Goal: Task Accomplishment & Management: Complete application form

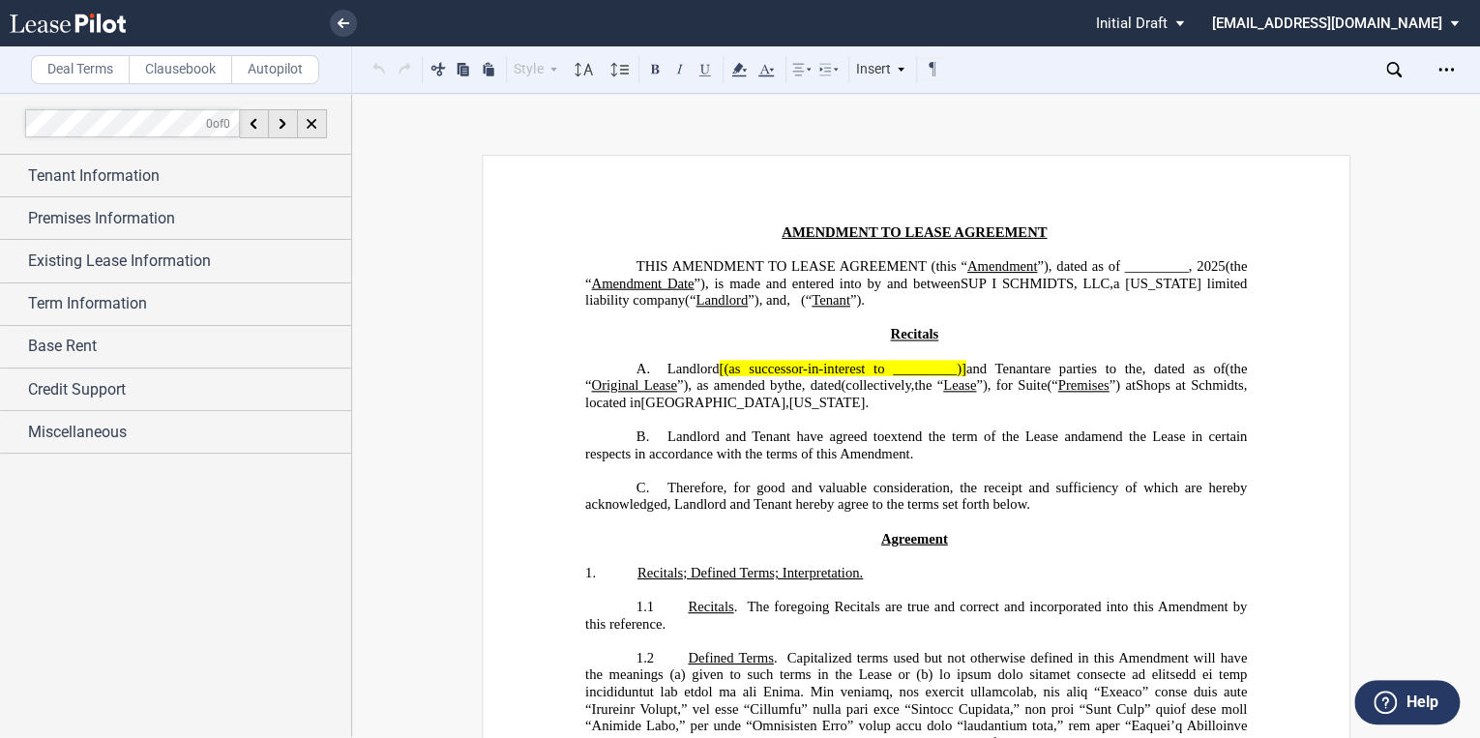
scroll to position [464, 0]
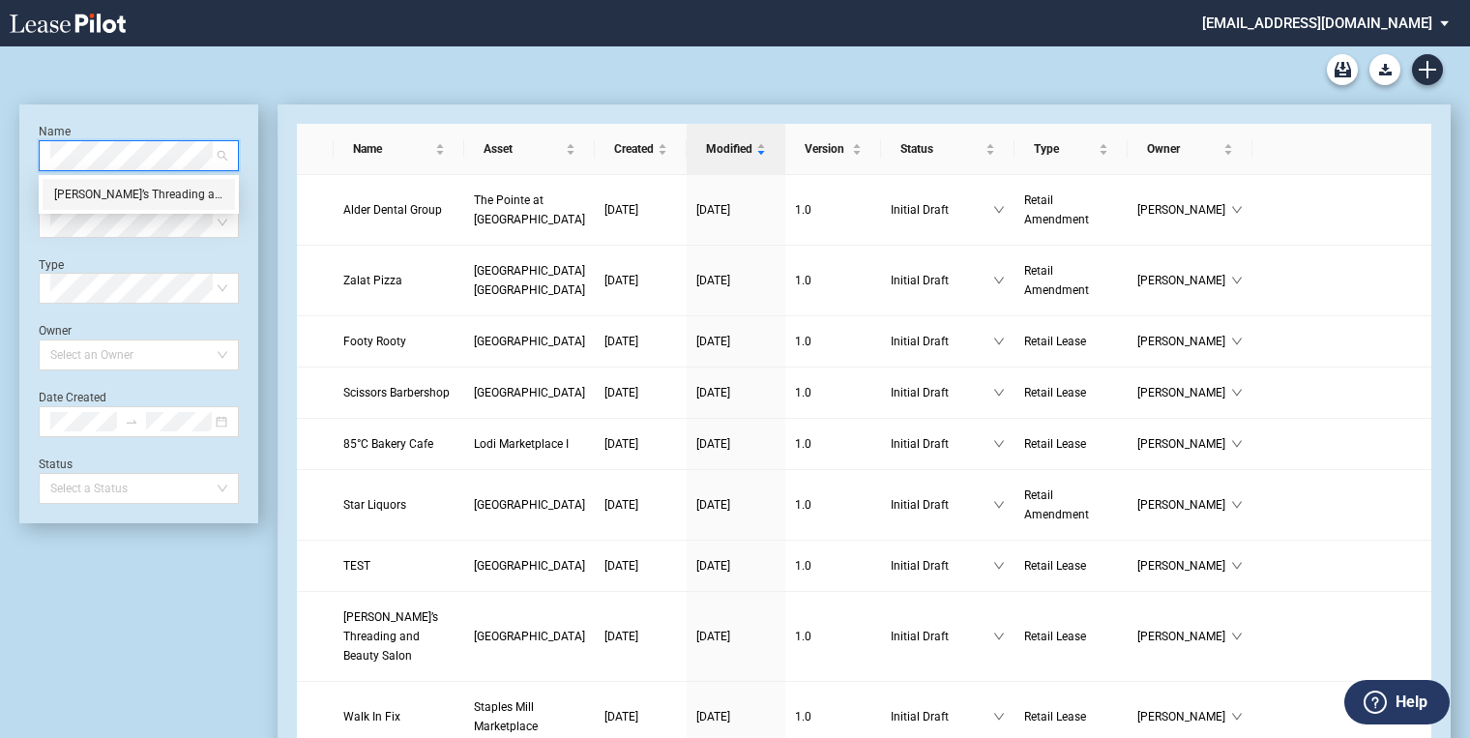
click at [155, 199] on div "Pinky’s Threading and Beauty Salon" at bounding box center [138, 194] width 169 height 19
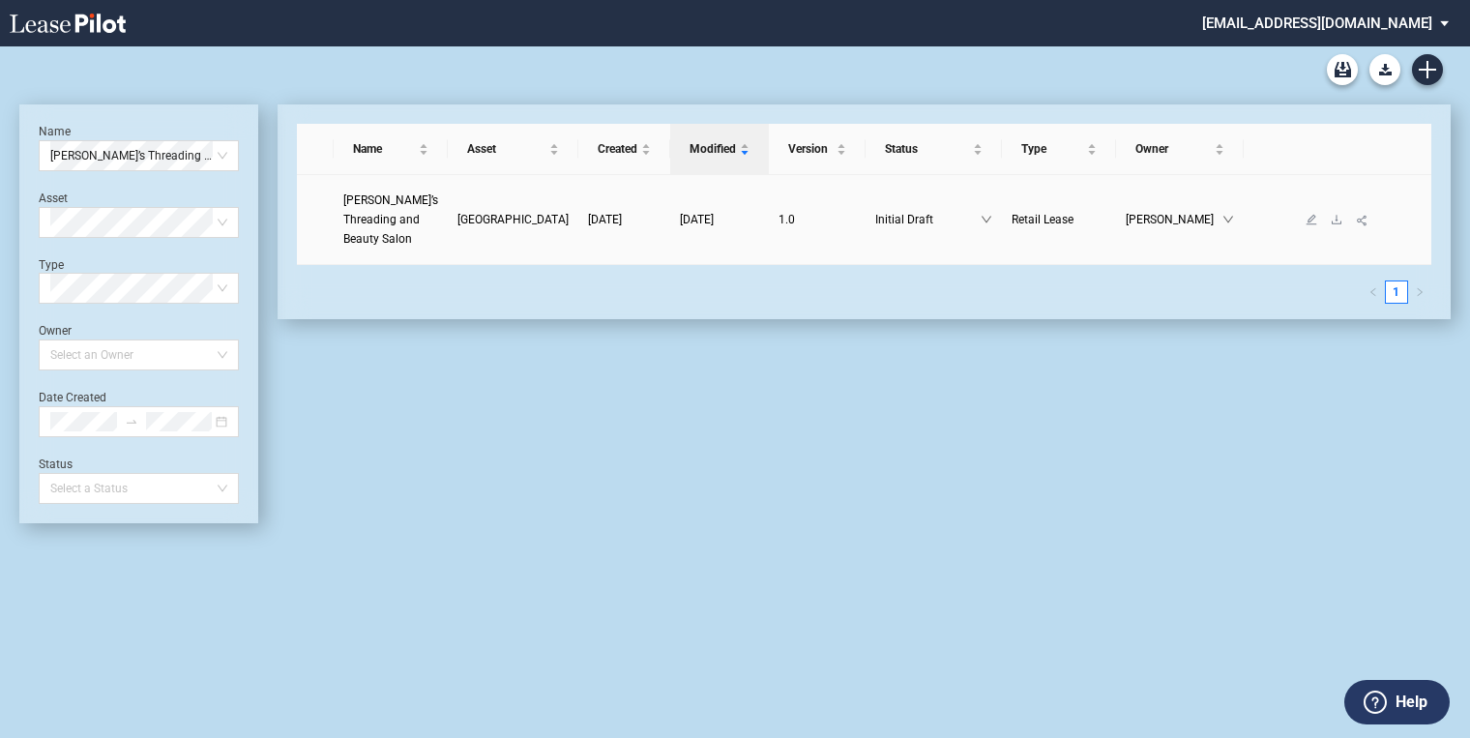
click at [406, 209] on link "Pinky’s Threading and Beauty Salon" at bounding box center [390, 220] width 95 height 58
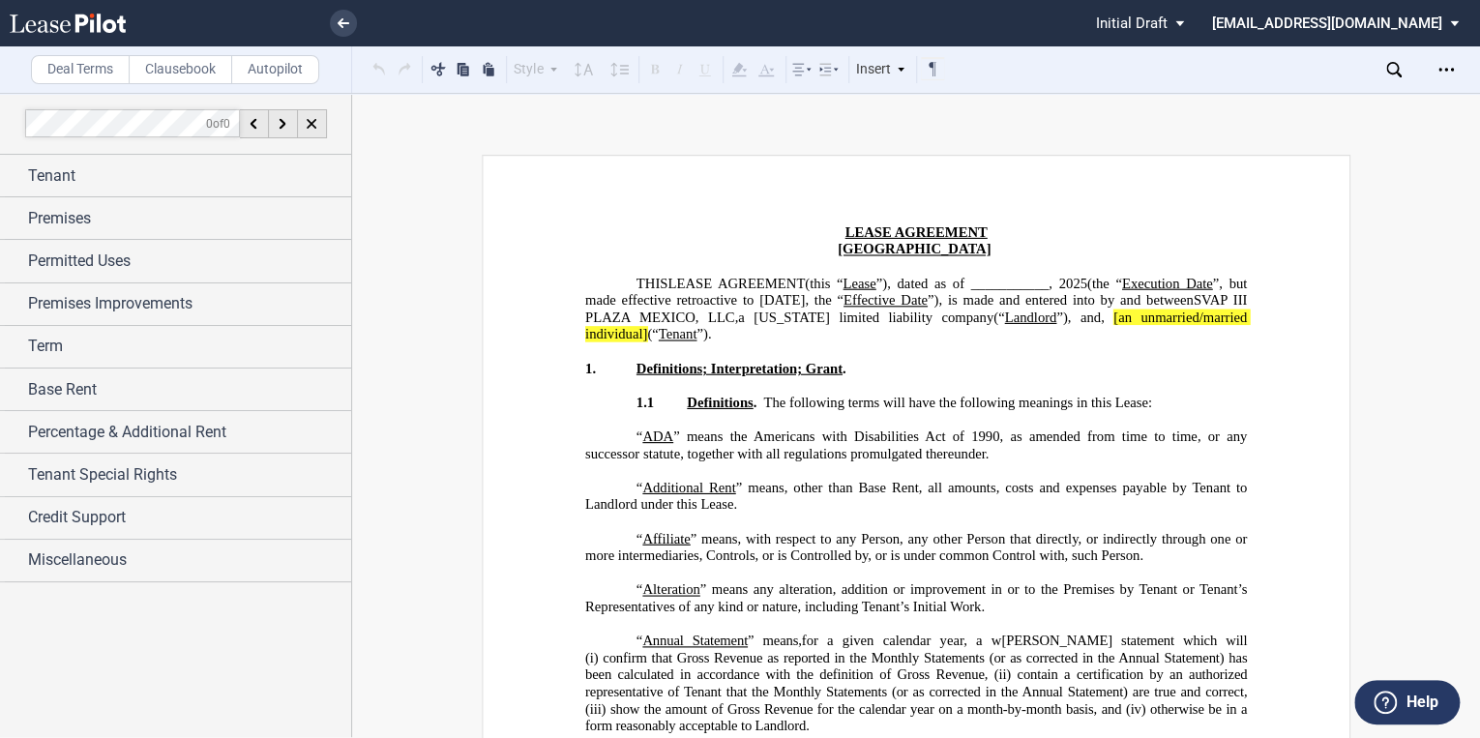
click at [1215, 281] on span "(the “ Execution Date ”, but made effective retroactive to July 1, 2025, the “" at bounding box center [917, 291] width 665 height 33
click at [849, 302] on span "(the “ Execution Date ”), but made effective retroactive to July 1, 2025, the “" at bounding box center [917, 291] width 665 height 33
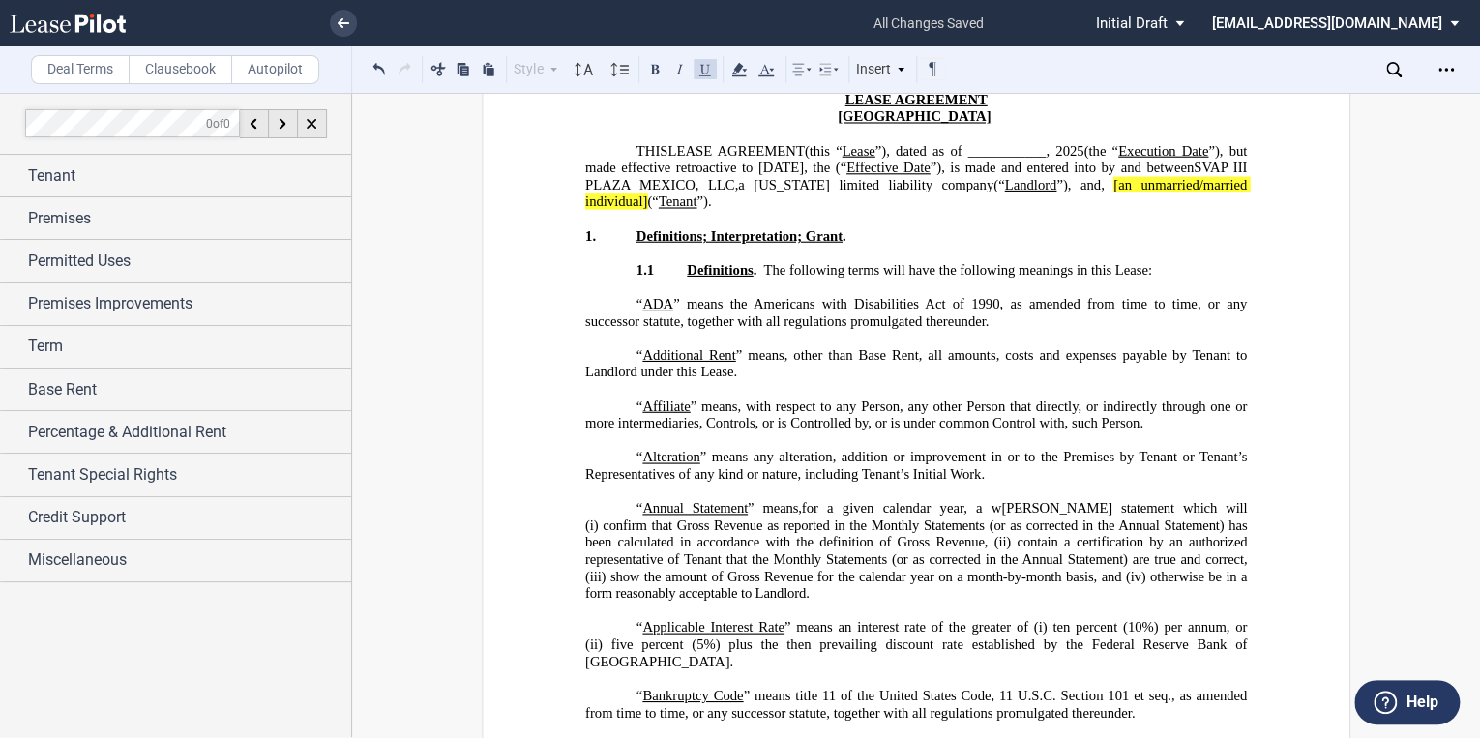
scroll to position [155, 0]
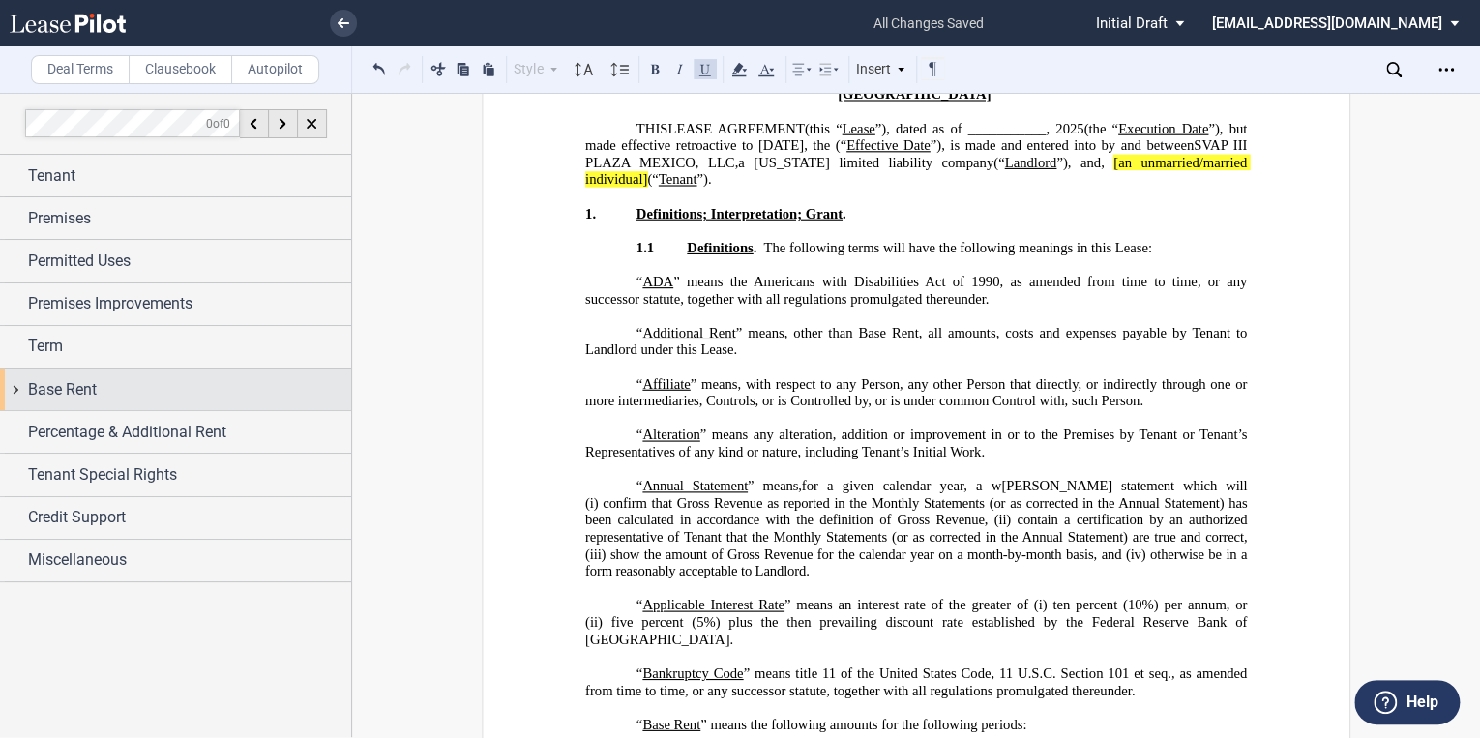
click at [47, 382] on span "Base Rent" at bounding box center [62, 389] width 69 height 23
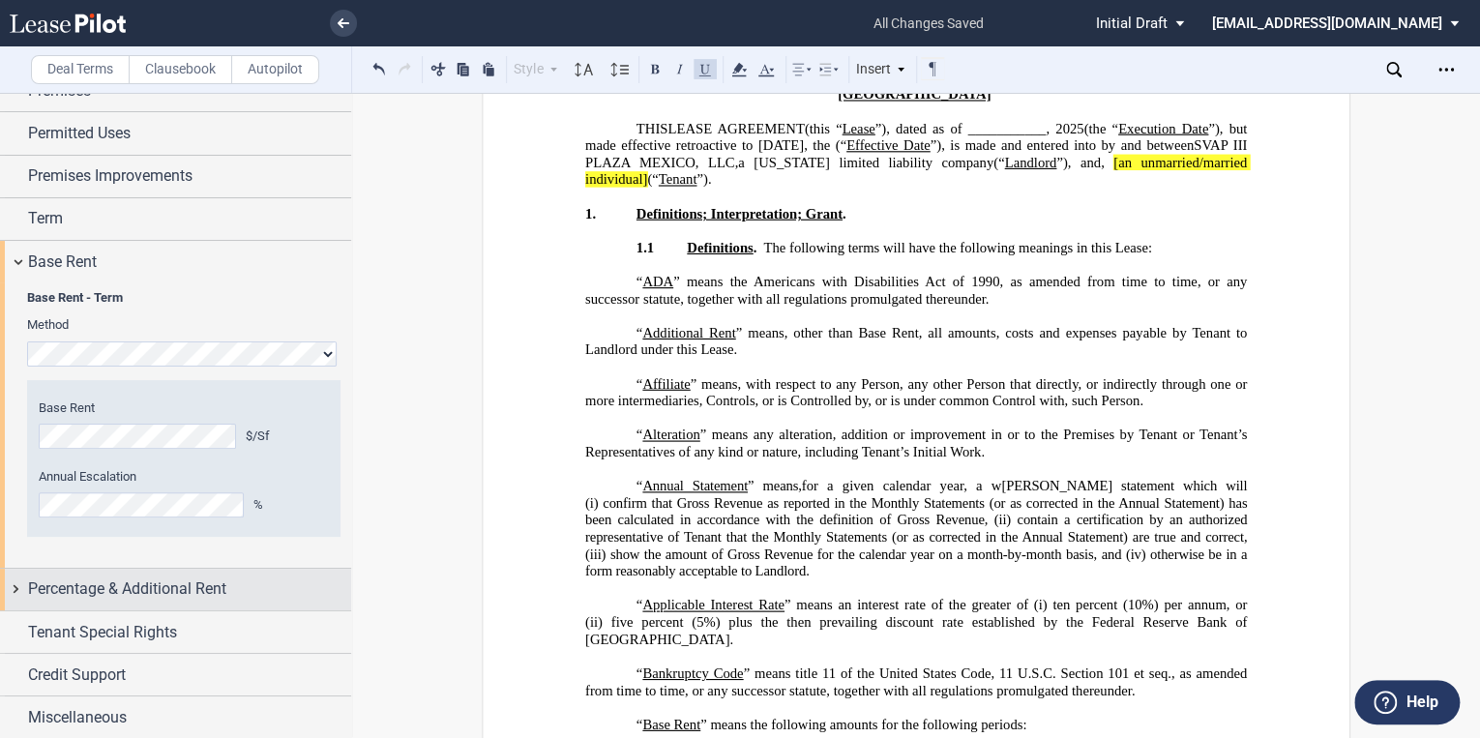
click at [87, 589] on span "Percentage & Additional Rent" at bounding box center [127, 588] width 198 height 23
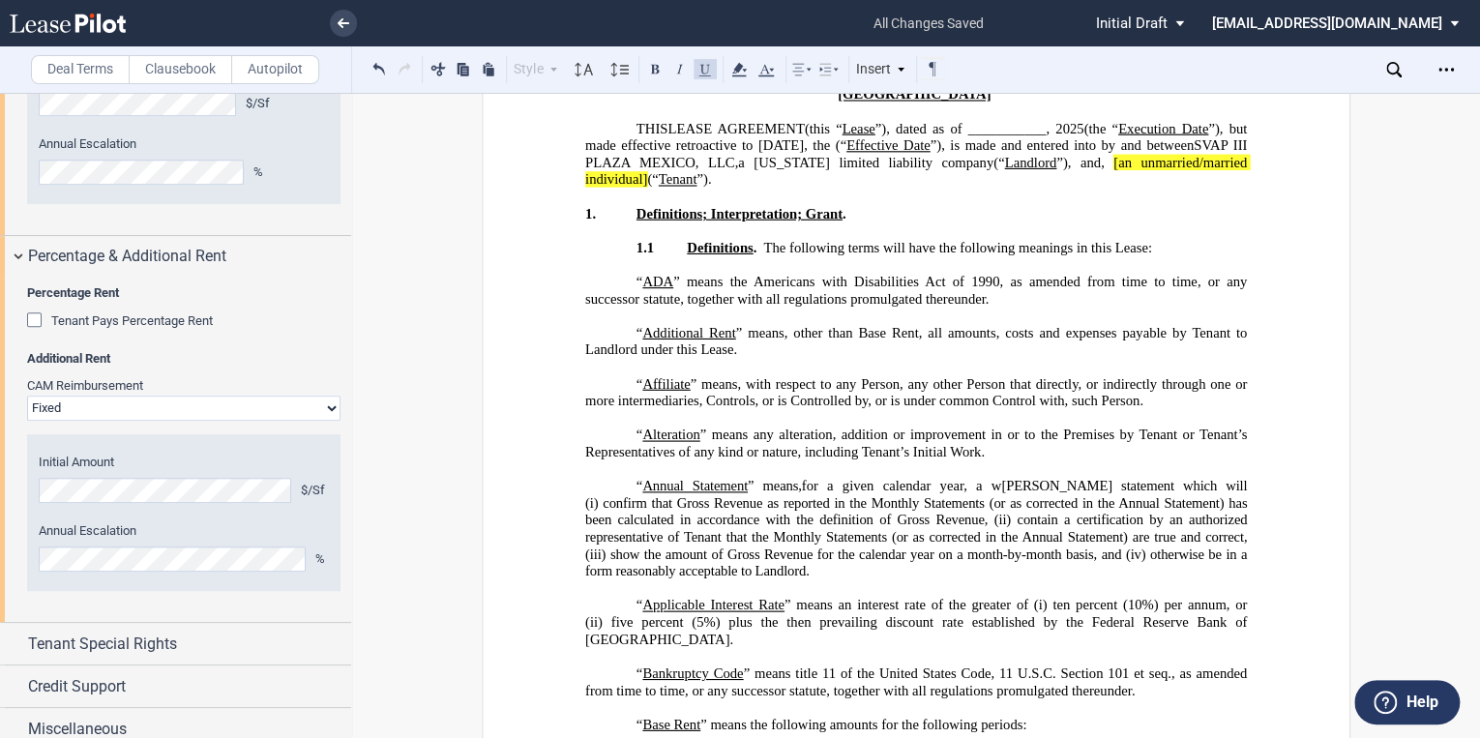
scroll to position [472, 0]
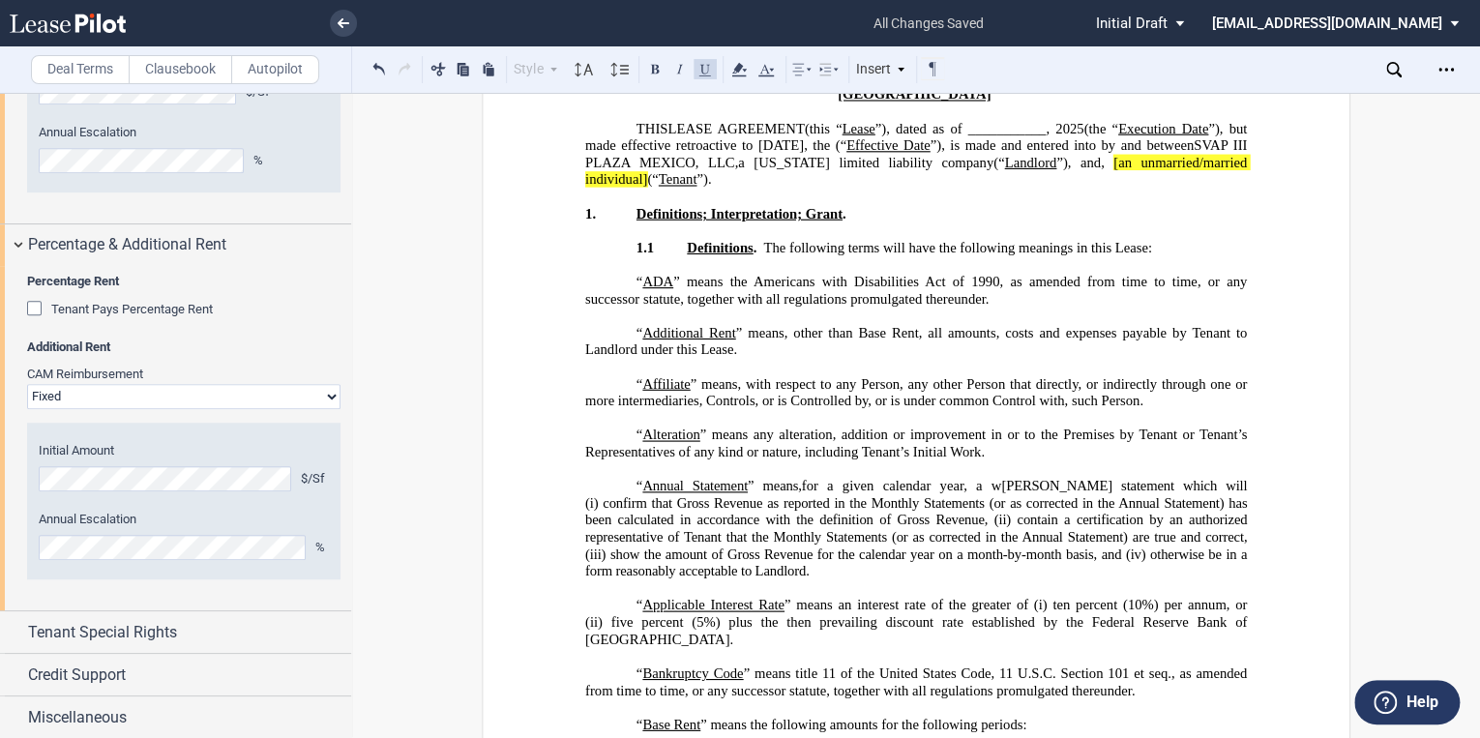
click at [130, 396] on select "Passthrough Fixed" at bounding box center [183, 396] width 313 height 25
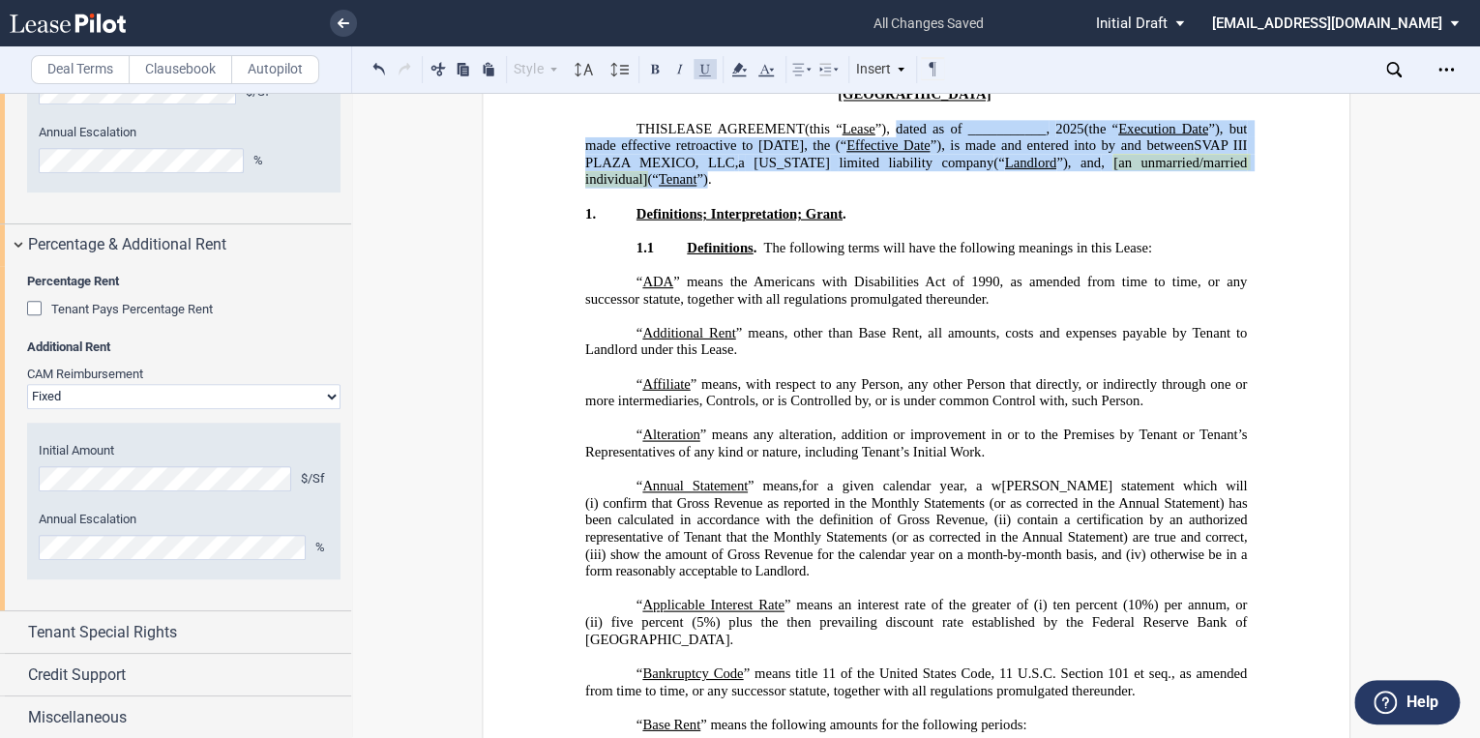
drag, startPoint x: 817, startPoint y: 178, endPoint x: 896, endPoint y: 132, distance: 91.9
click at [896, 132] on p "THIS LEASE AGREEMENT DEED OF LEASE (this “ Lease ”), dated as of ___________, 2…" at bounding box center [915, 154] width 661 height 68
drag, startPoint x: 896, startPoint y: 132, endPoint x: 907, endPoint y: 143, distance: 15.7
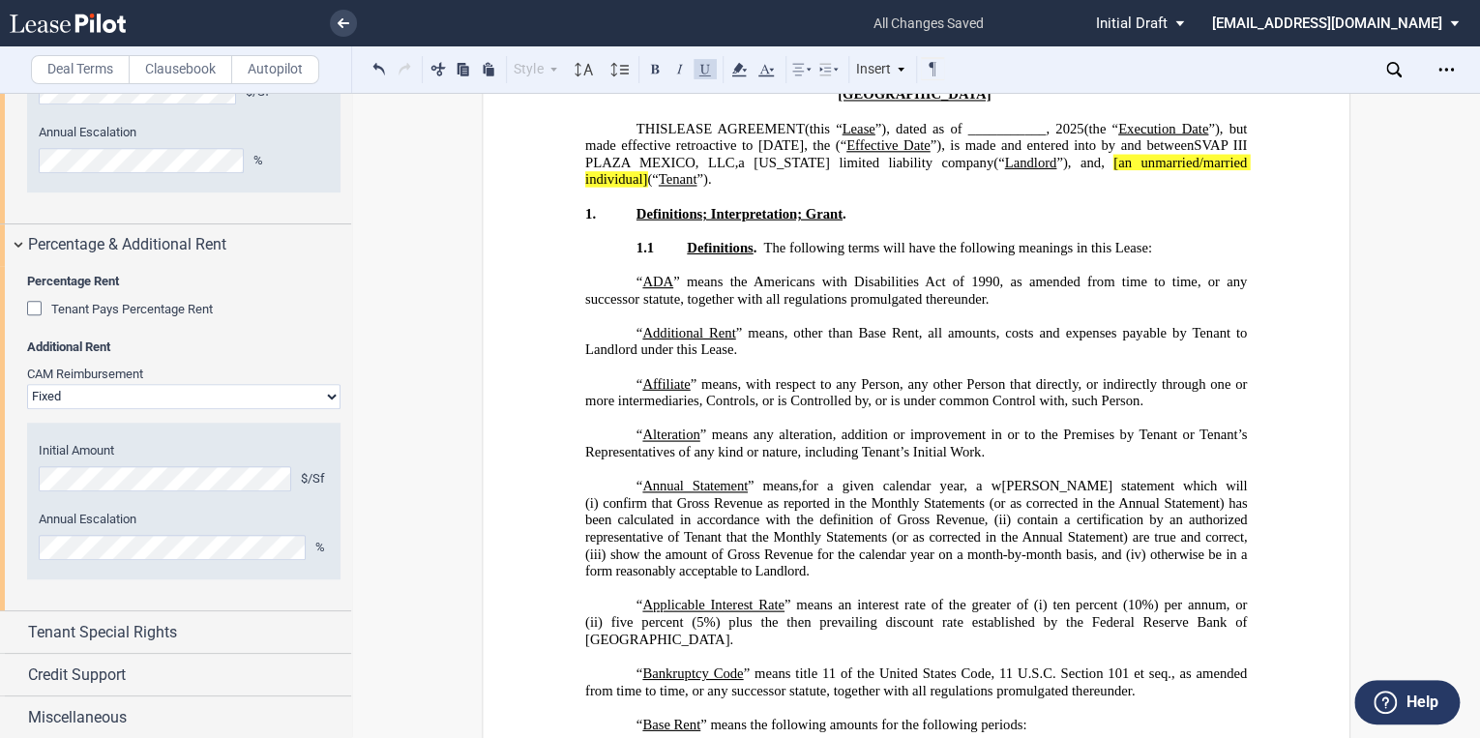
drag, startPoint x: 907, startPoint y: 143, endPoint x: 813, endPoint y: 180, distance: 100.7
click at [711, 180] on span "”)." at bounding box center [703, 179] width 15 height 16
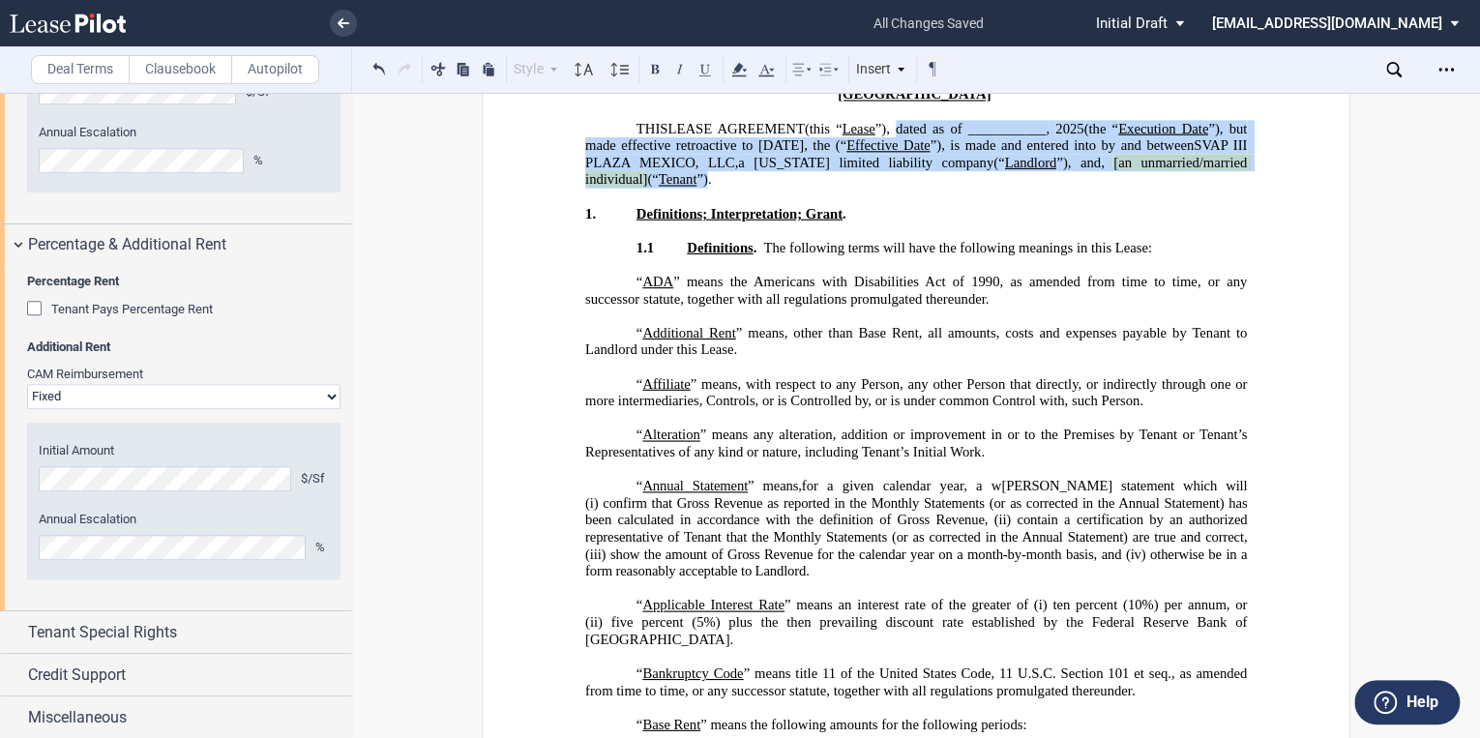
drag, startPoint x: 817, startPoint y: 180, endPoint x: 896, endPoint y: 132, distance: 92.4
click at [896, 132] on p "THIS LEASE AGREEMENT DEED OF LEASE (this “ Lease ”), dated as of ___________, 2…" at bounding box center [915, 154] width 661 height 68
drag, startPoint x: 896, startPoint y: 132, endPoint x: 904, endPoint y: 156, distance: 24.5
copy p "dated as of ___________, 2025 (the “ Execution Date ”), but made effective retr…"
click at [108, 395] on select "Passthrough Fixed" at bounding box center [183, 396] width 313 height 25
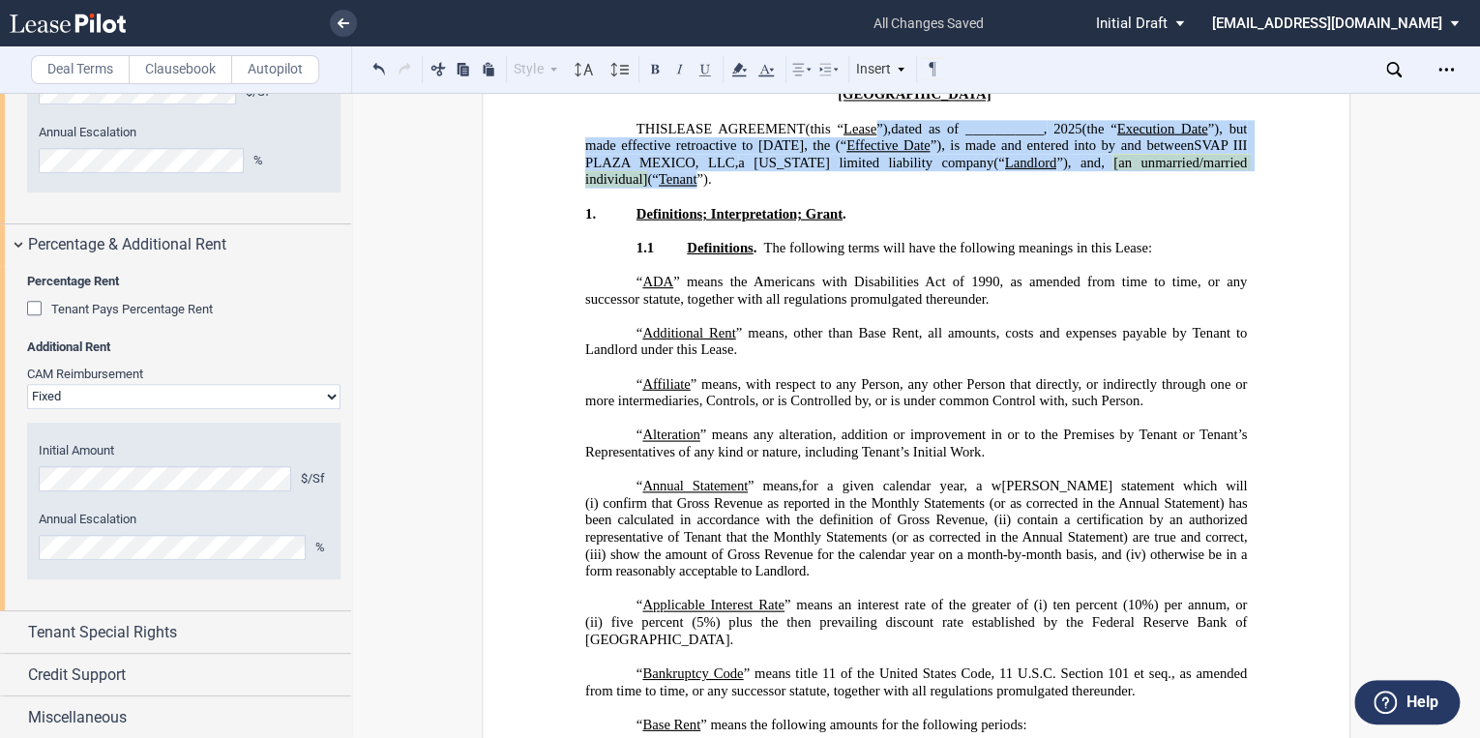
select select "passthrough"
click at [27, 384] on select "Passthrough Fixed" at bounding box center [183, 396] width 313 height 25
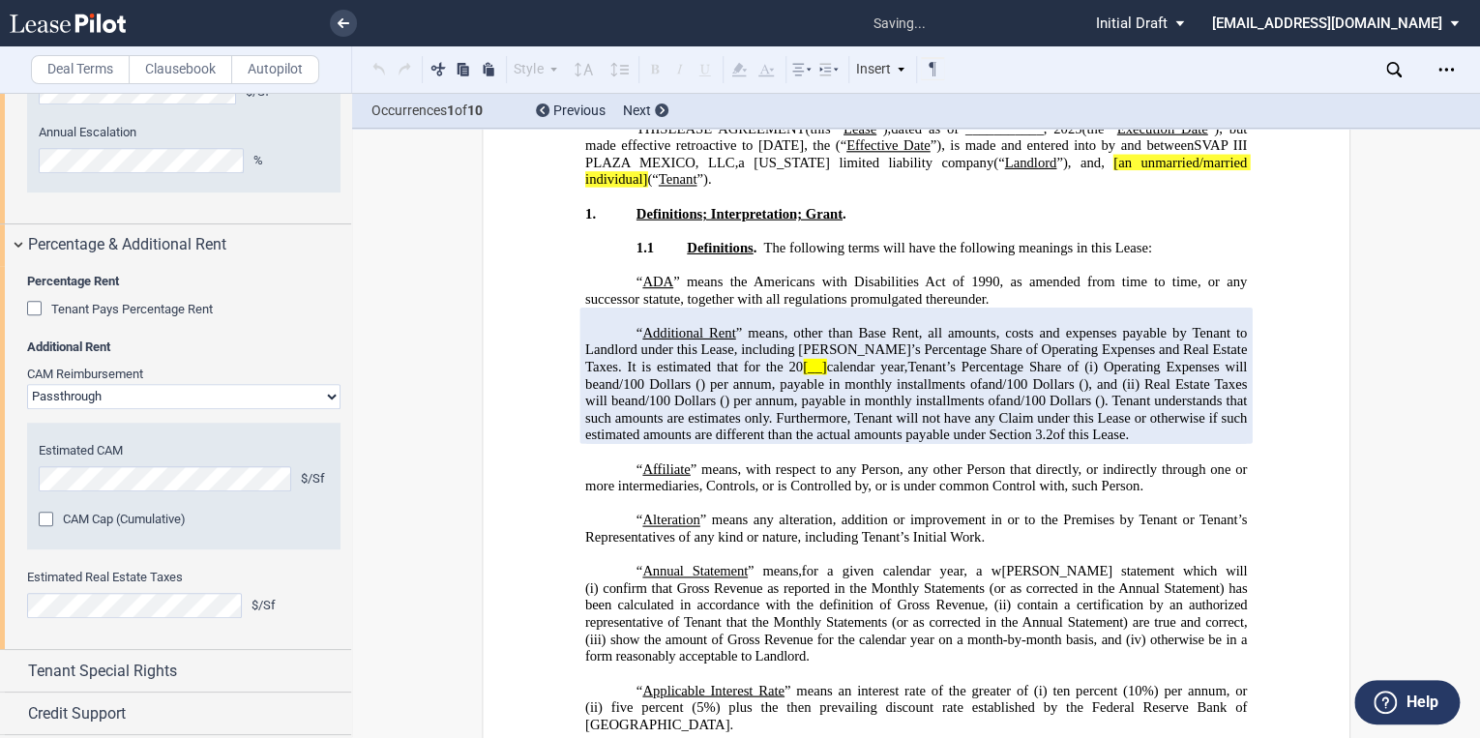
click at [27, 475] on div "Estimated CAM $/Sf CAM Cap (Cumulative) Amount % Initial Amount $/Sf Annual Esc…" at bounding box center [183, 486] width 313 height 127
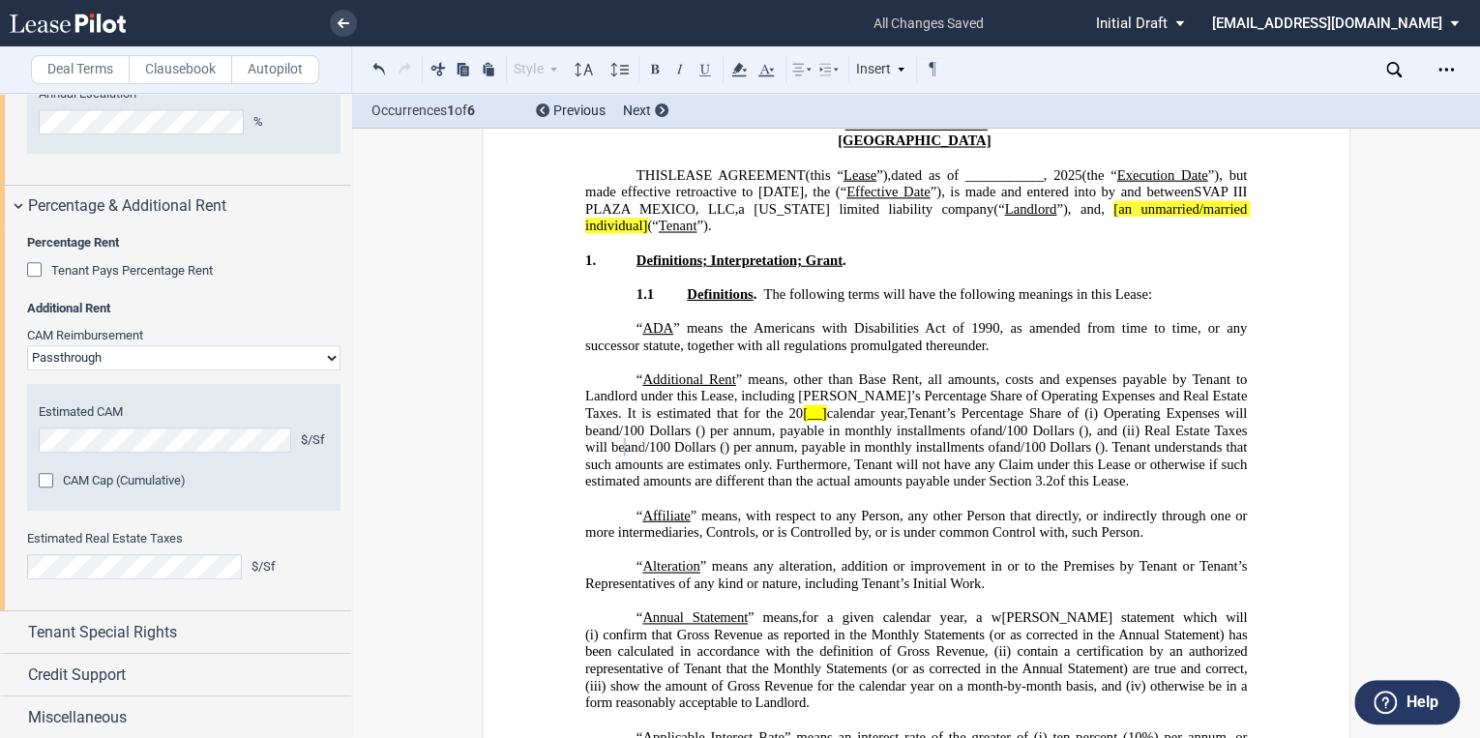
scroll to position [0, 0]
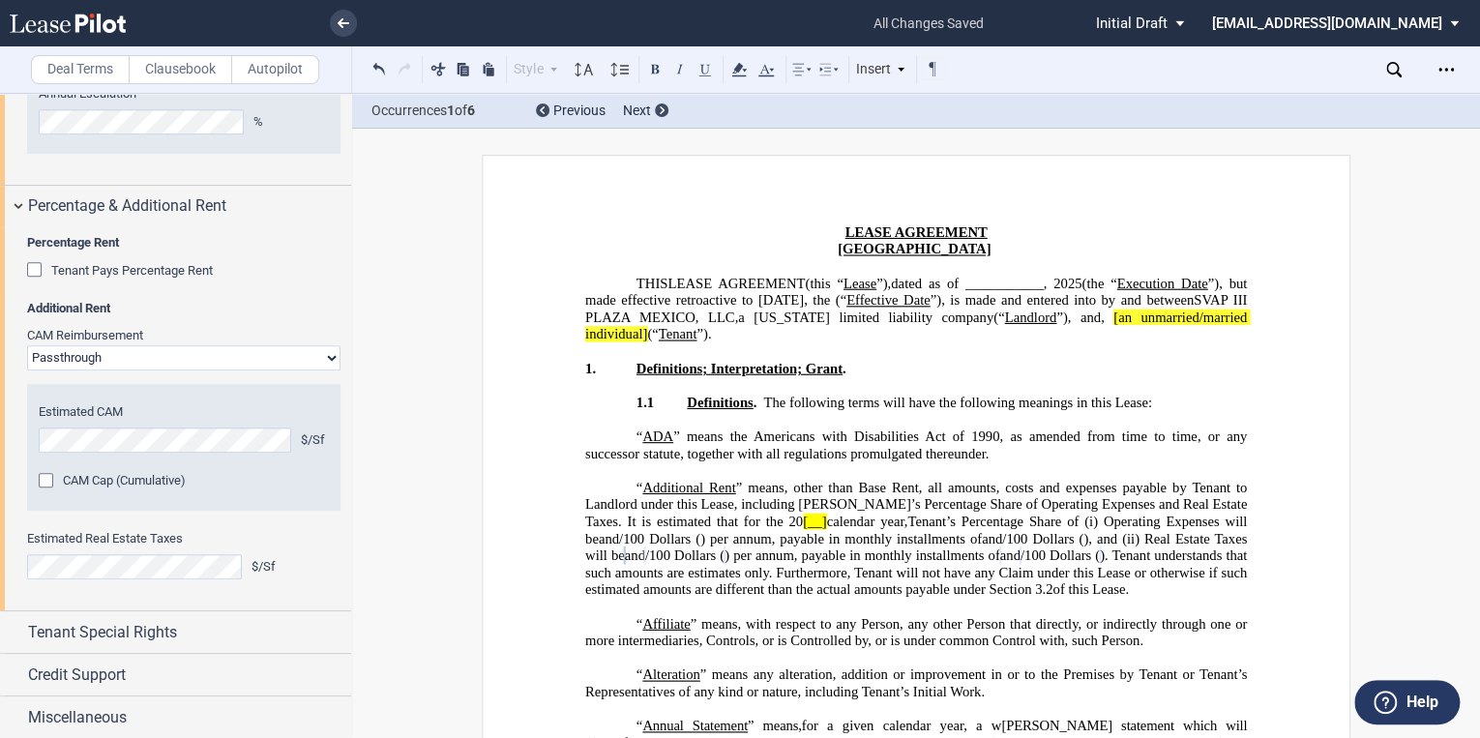
click at [803, 518] on span "[__]" at bounding box center [814, 522] width 23 height 16
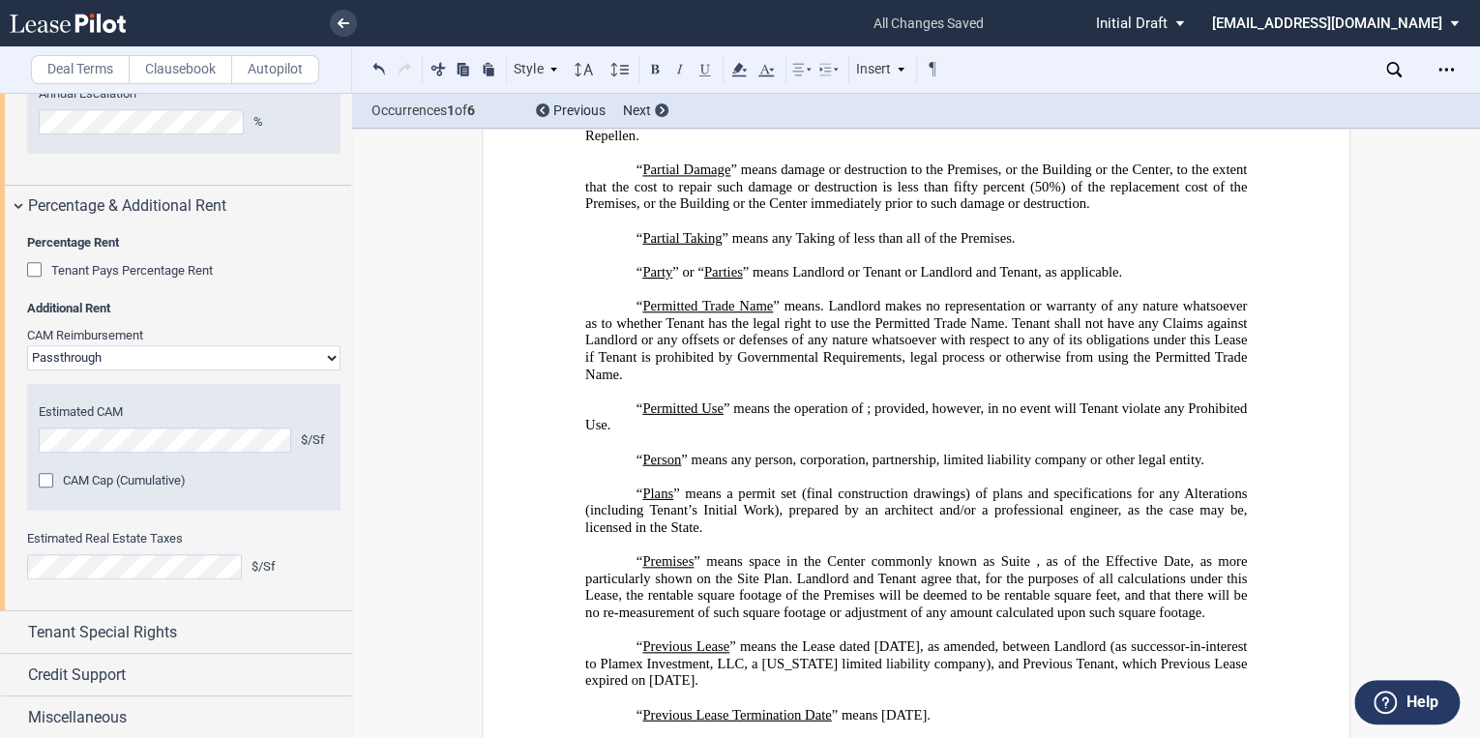
scroll to position [4797, 0]
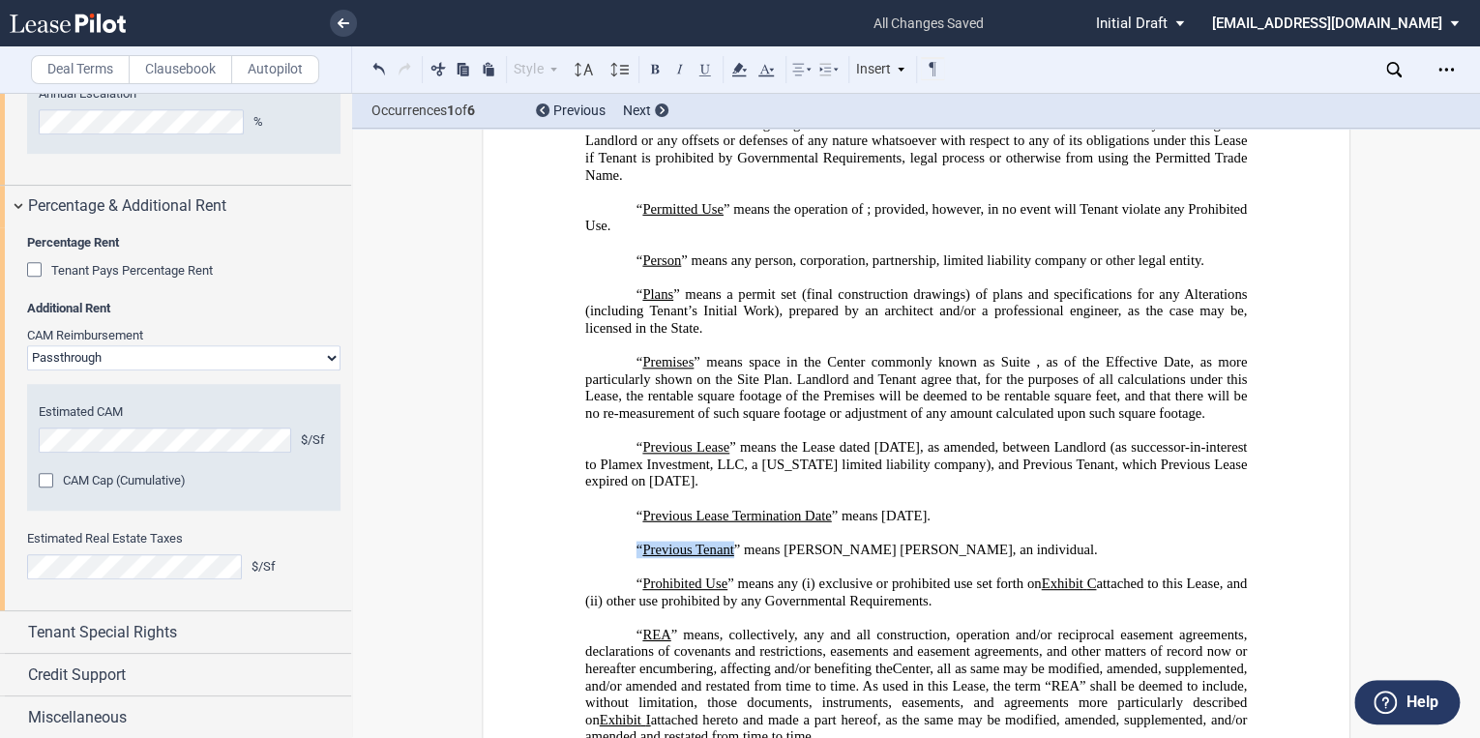
drag, startPoint x: 728, startPoint y: 579, endPoint x: 631, endPoint y: 576, distance: 97.7
click at [631, 558] on p "“ Previous Tenant ” means Lalit Kumar Jha, an individual." at bounding box center [928, 549] width 636 height 17
drag, startPoint x: 955, startPoint y: 576, endPoint x: 738, endPoint y: 575, distance: 216.6
click at [742, 557] on span "” means Lalit Kumar Jha, an individual." at bounding box center [916, 549] width 364 height 16
drag, startPoint x: 638, startPoint y: 577, endPoint x: 871, endPoint y: 527, distance: 238.4
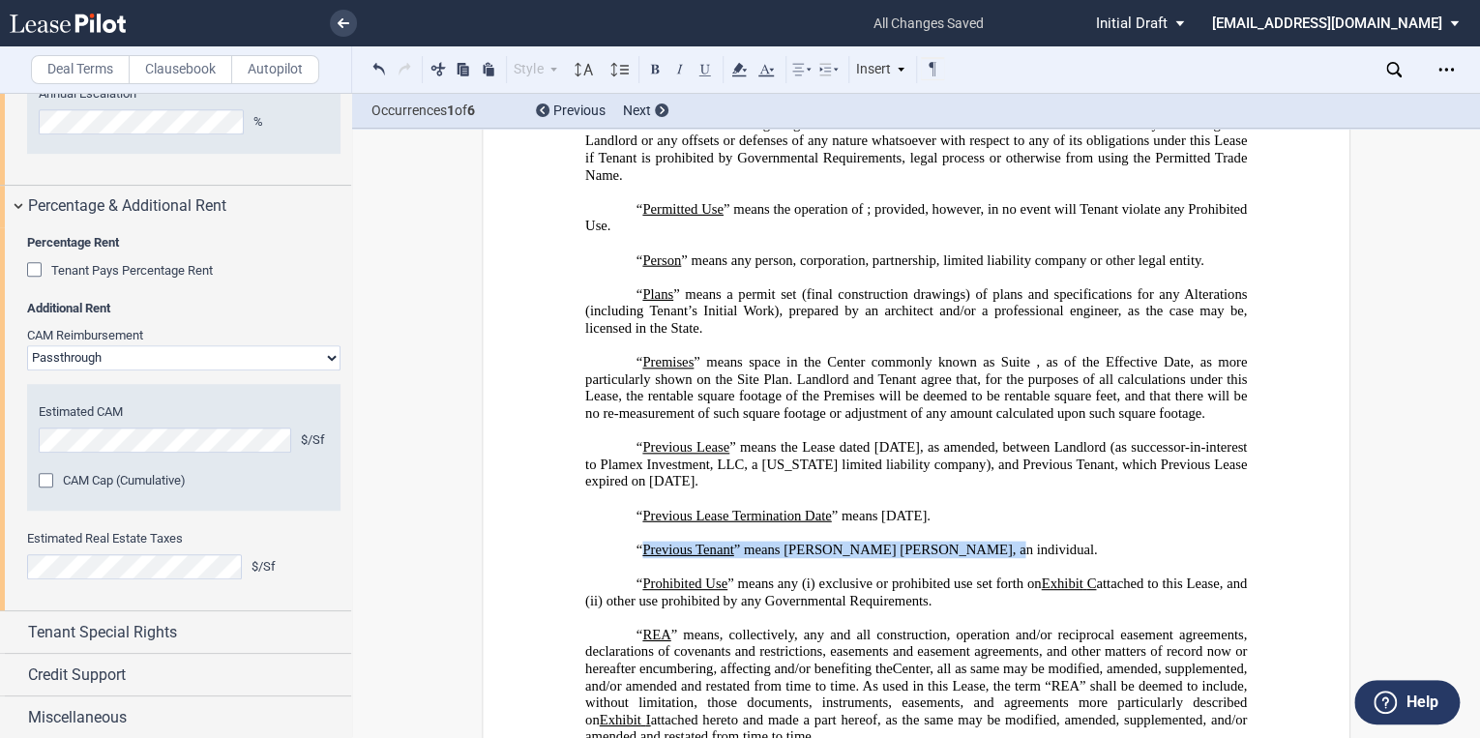
click at [952, 557] on span "“ Previous Tenant ” means Lalit Kumar Jha, an individual." at bounding box center [866, 549] width 461 height 16
click at [735, 72] on icon at bounding box center [738, 69] width 23 height 23
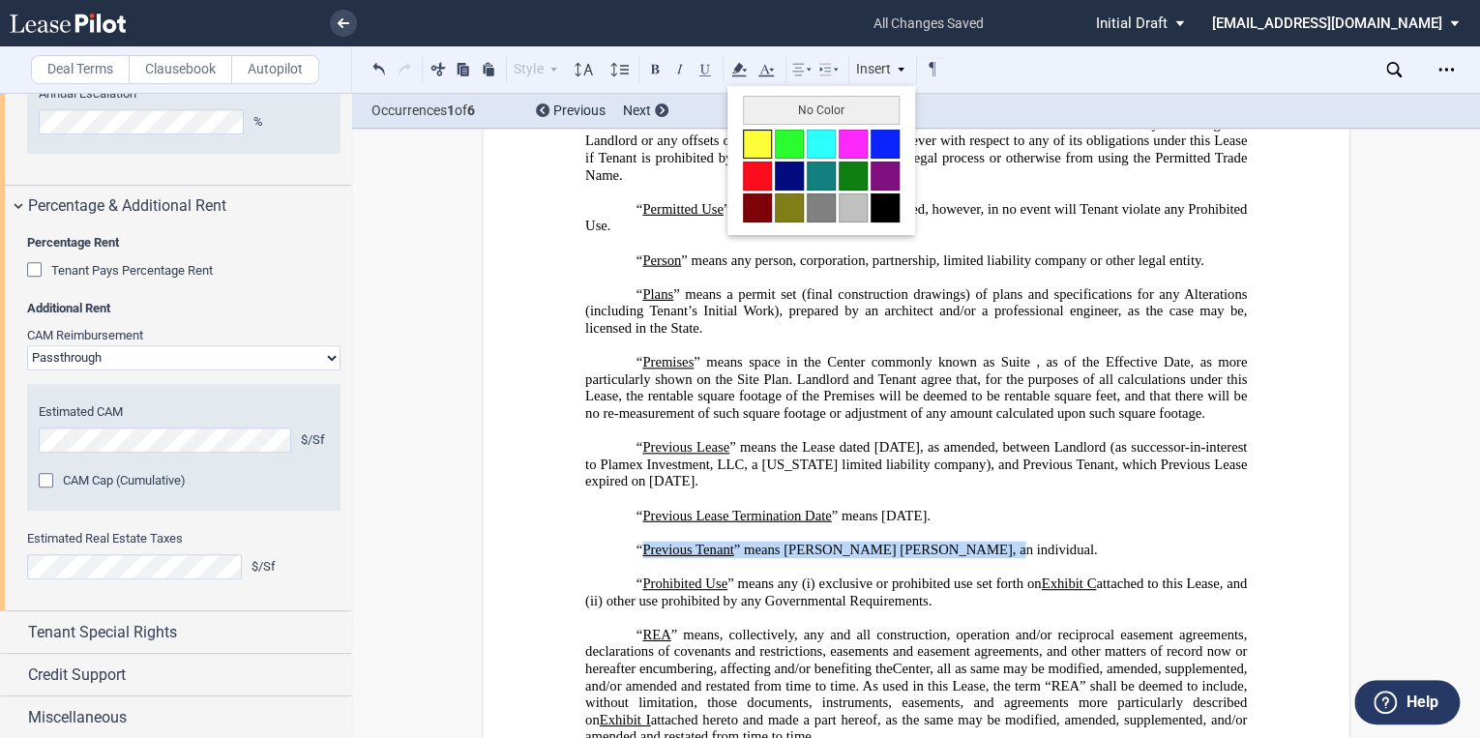
click at [761, 141] on button at bounding box center [757, 144] width 29 height 29
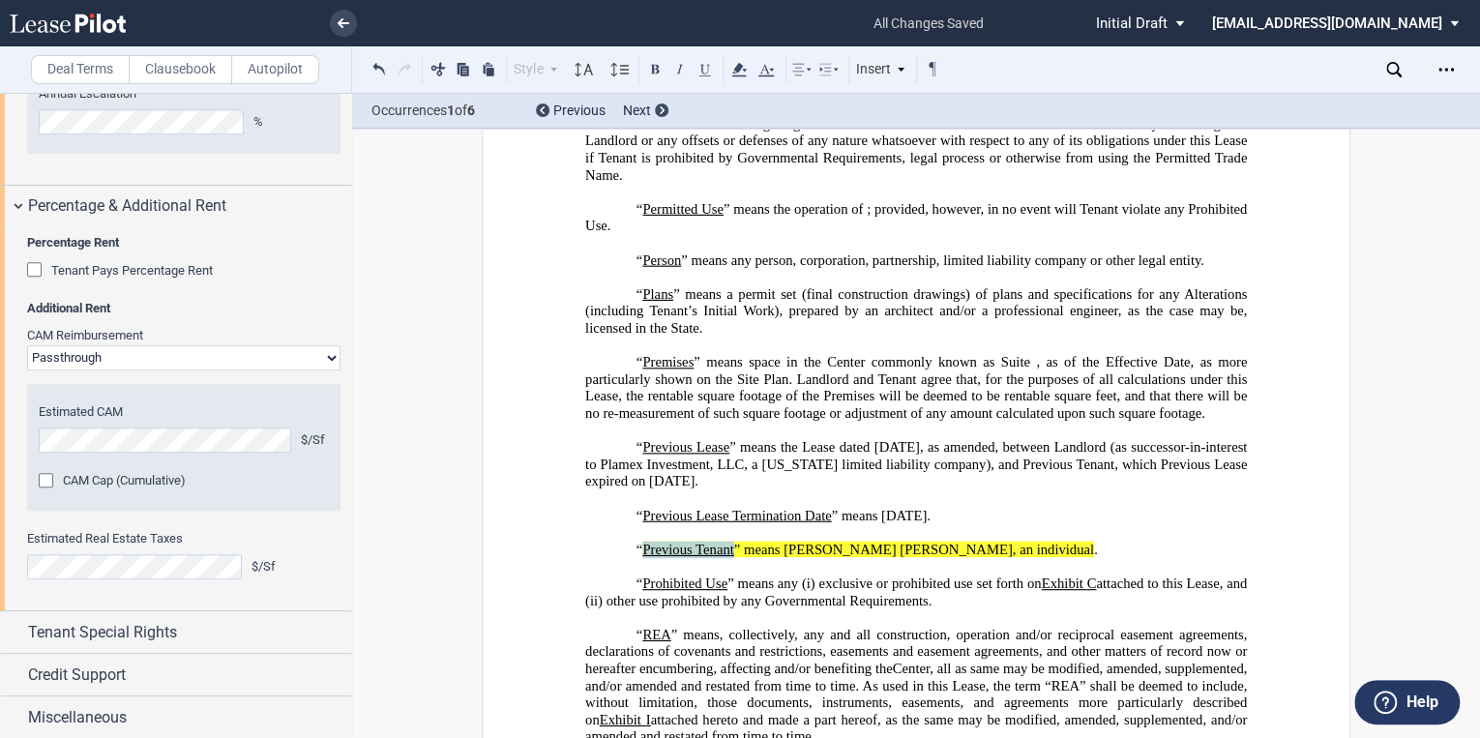
drag, startPoint x: 963, startPoint y: 544, endPoint x: 628, endPoint y: 547, distance: 335.6
click at [628, 524] on p "“ Previous Lease Termination Date ” means March 31, 2022." at bounding box center [915, 515] width 661 height 17
click at [731, 67] on icon at bounding box center [738, 69] width 23 height 23
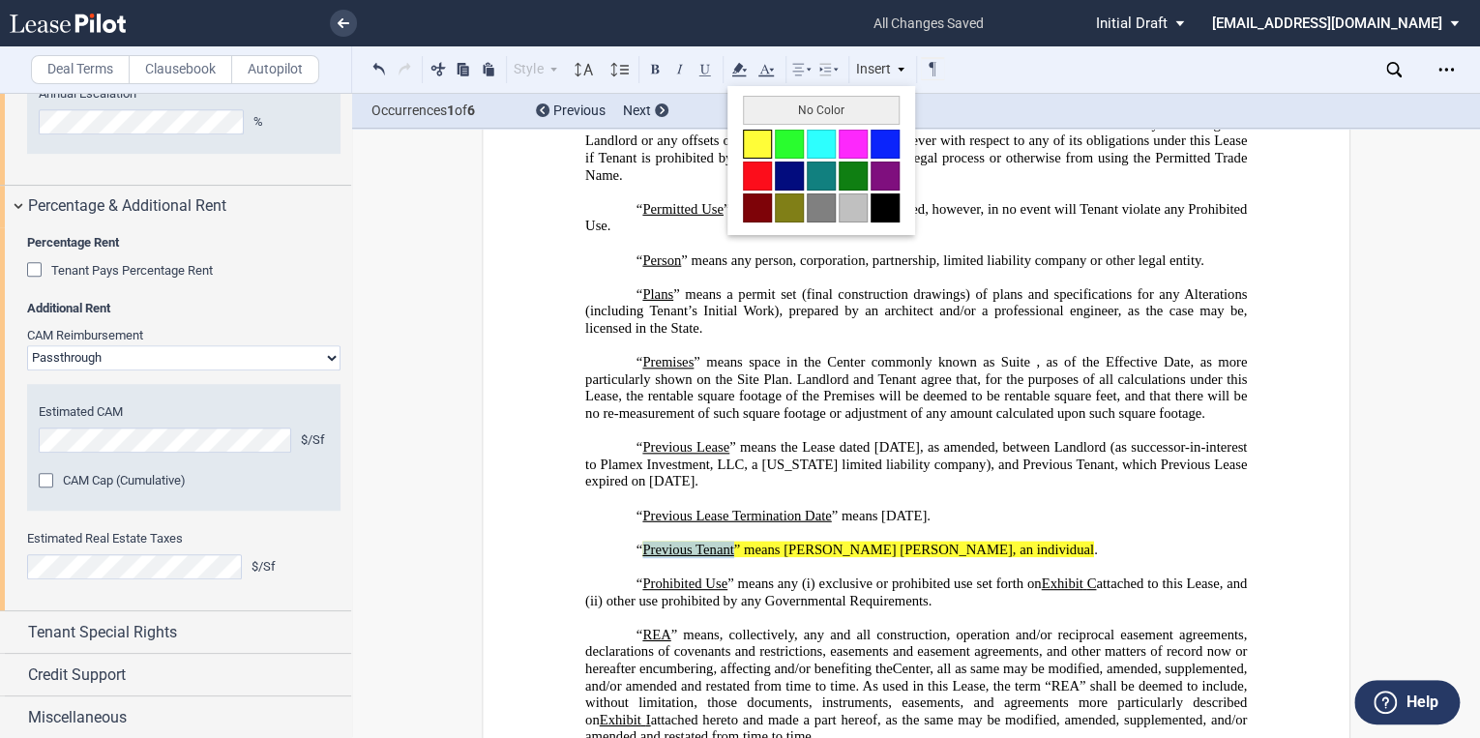
click at [757, 148] on button at bounding box center [757, 144] width 29 height 29
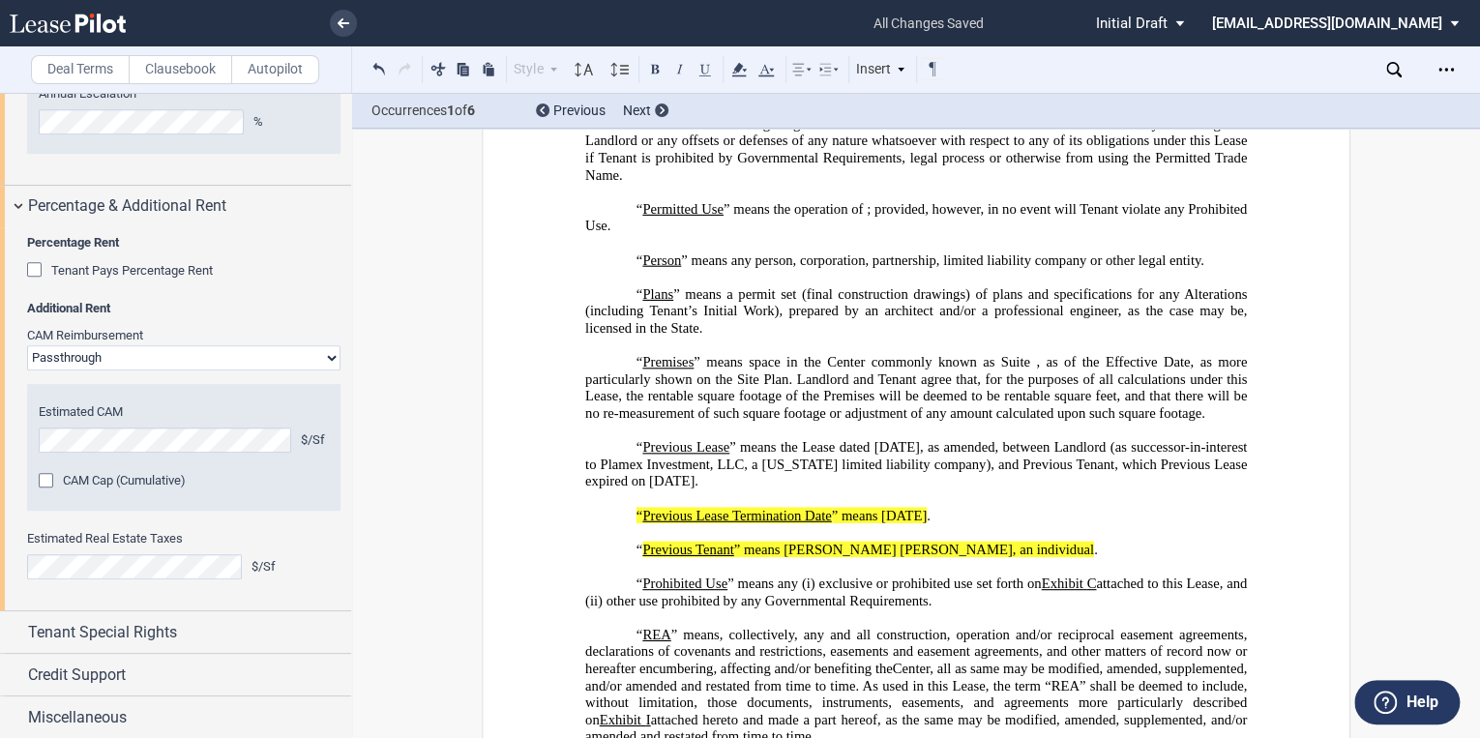
drag, startPoint x: 769, startPoint y: 513, endPoint x: 650, endPoint y: 489, distance: 121.2
click at [650, 489] on span "” means the Lease dated March 4, 2013, as amended, between Landlord (as success…" at bounding box center [917, 464] width 665 height 50
drag, startPoint x: 632, startPoint y: 476, endPoint x: 769, endPoint y: 509, distance: 141.2
click at [769, 489] on span "“ Previous Lease ” means the Lease dated March 4, 2013, as amended, between Lan…" at bounding box center [917, 464] width 665 height 50
click at [743, 71] on icon at bounding box center [738, 69] width 23 height 23
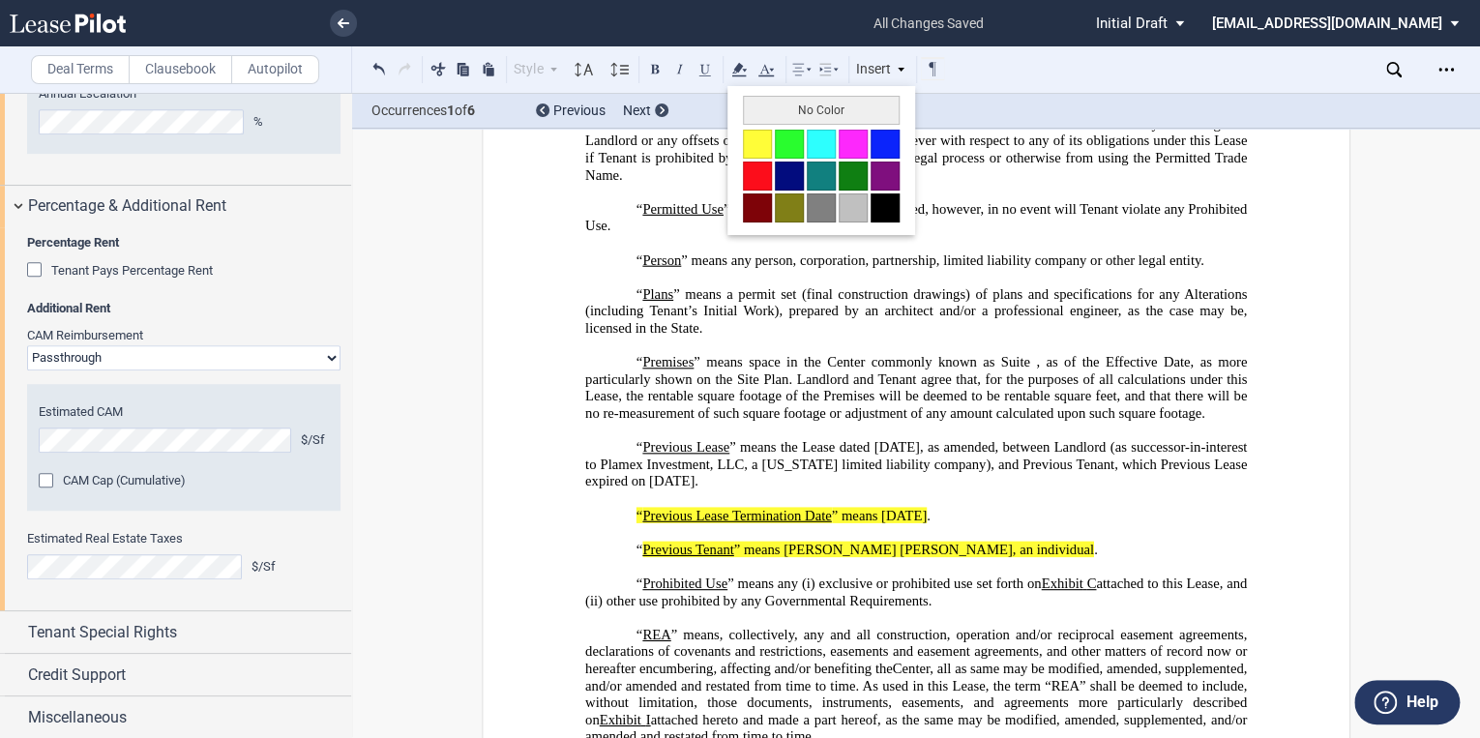
drag, startPoint x: 767, startPoint y: 139, endPoint x: 772, endPoint y: 154, distance: 15.3
click at [767, 139] on button at bounding box center [757, 144] width 29 height 29
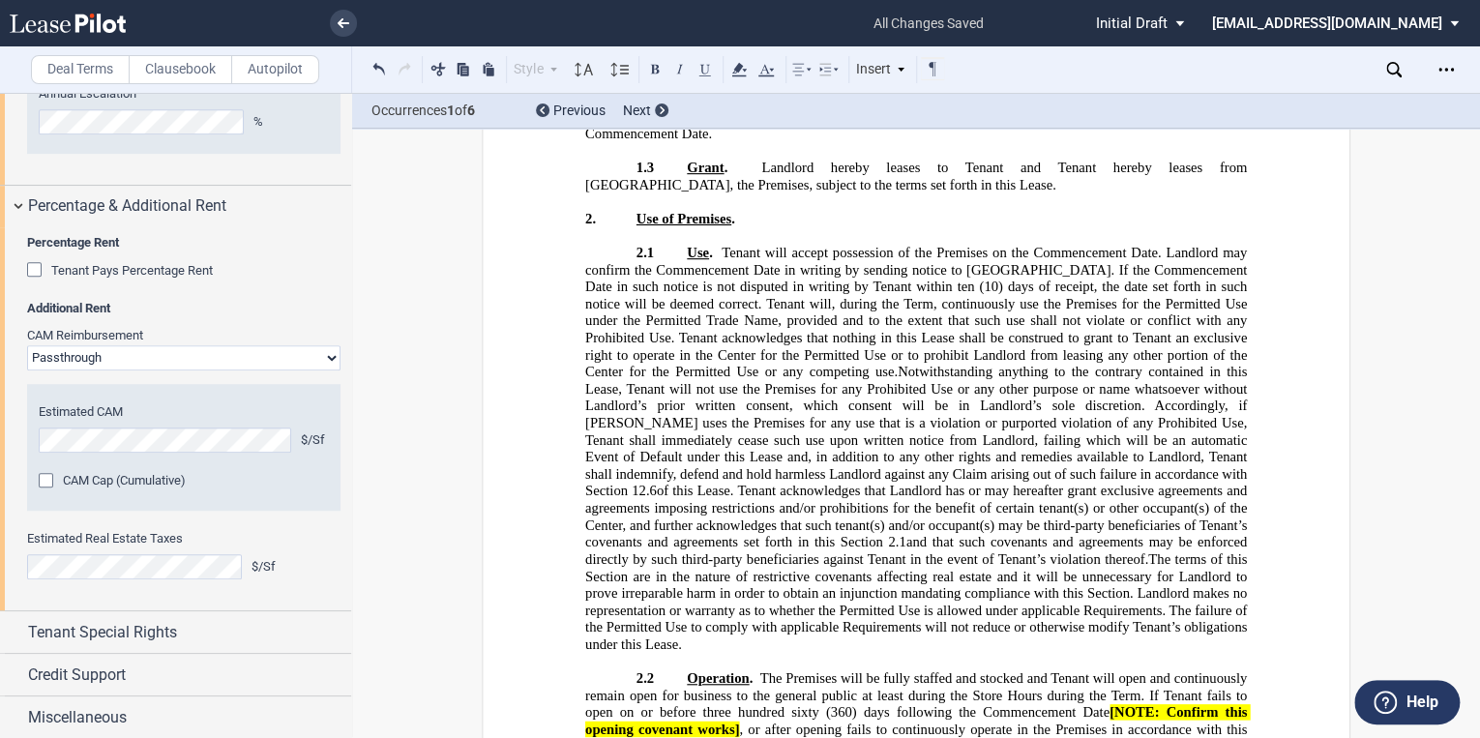
scroll to position [7350, 0]
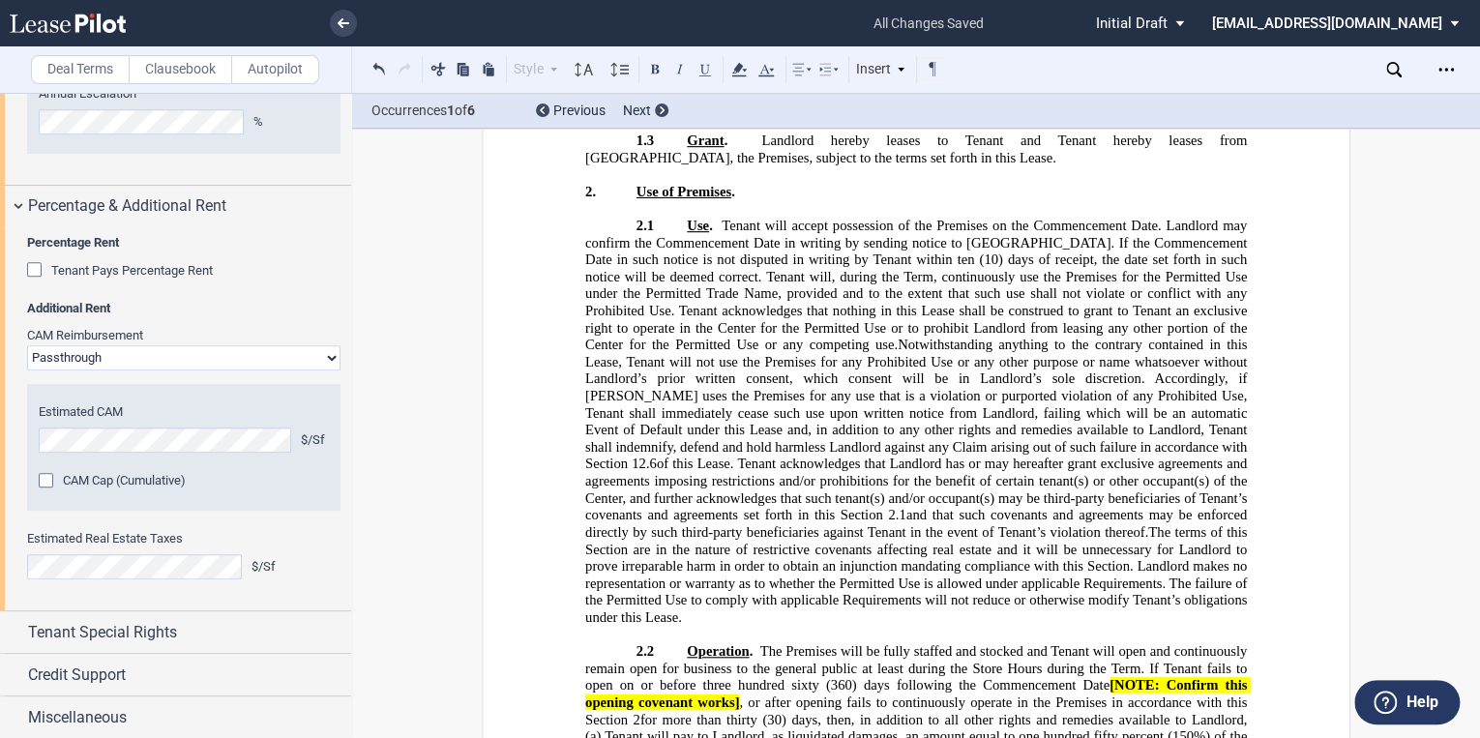
click at [832, 266] on span "Tenant will accept possession of the Premises on the Commencement Date. Landlor…" at bounding box center [917, 243] width 665 height 50
click at [828, 258] on span "Tenant will accept possession of the Premises on the Commencement Date. Landlor…" at bounding box center [917, 243] width 665 height 50
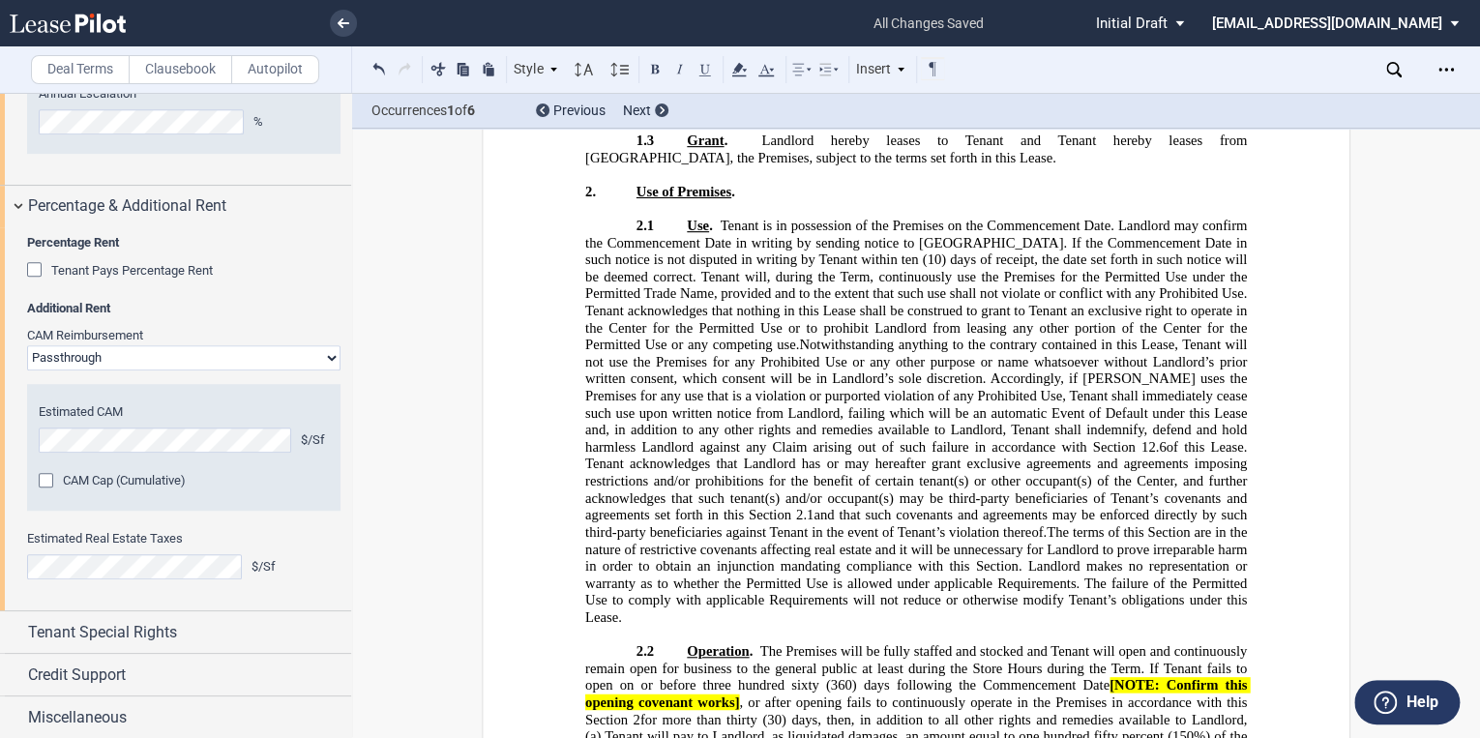
click at [951, 255] on span "Tenant is in possession of the Premises on the Commencement Date. Landlord may …" at bounding box center [917, 243] width 665 height 50
click at [956, 258] on span "Tenant is in possession of the Premises on the Commencement Date. Landlord may …" at bounding box center [917, 243] width 665 height 50
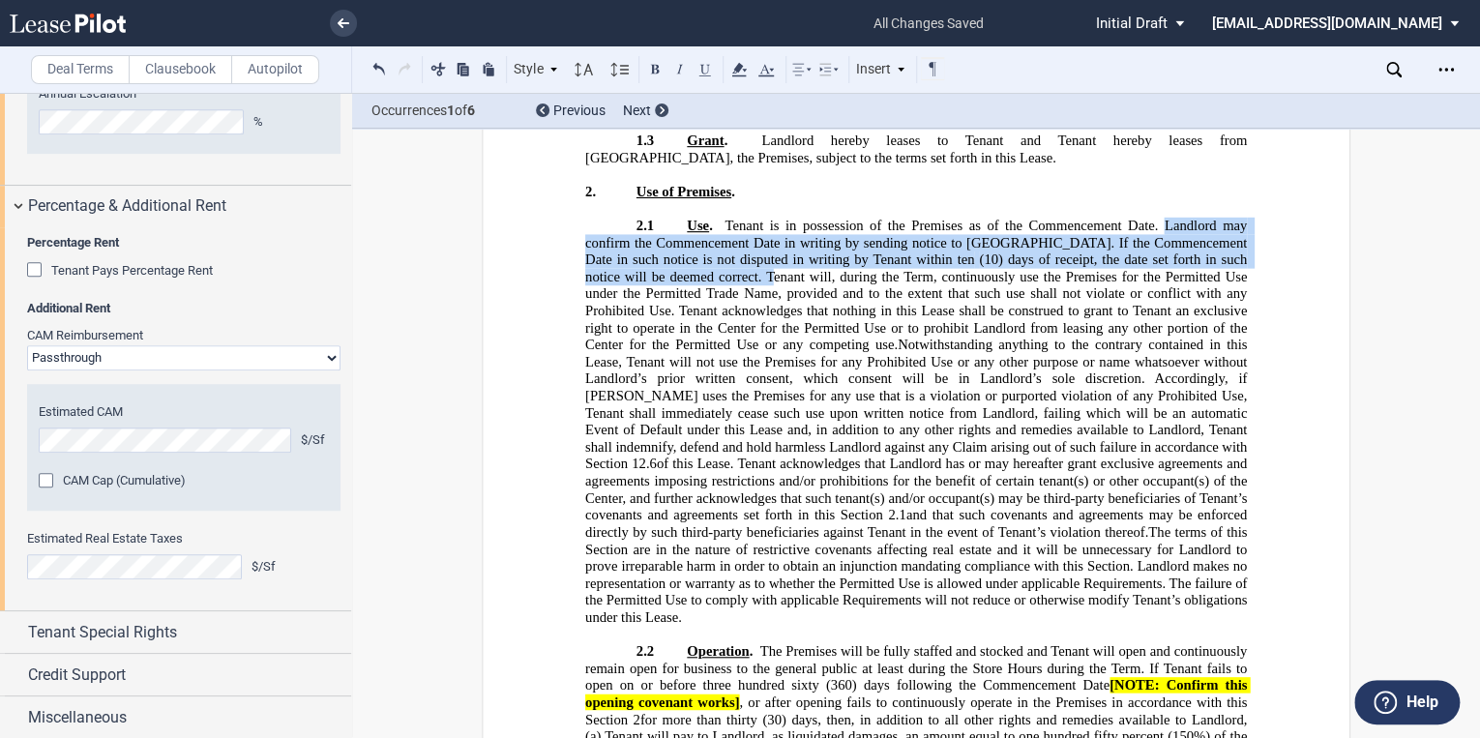
drag, startPoint x: 634, startPoint y: 305, endPoint x: 1159, endPoint y: 255, distance: 526.5
click at [1159, 255] on span "Use . Tenant is in possession of the Premises as of the Commencement Date. Land…" at bounding box center [917, 269] width 665 height 102
click at [439, 71] on button at bounding box center [437, 68] width 23 height 23
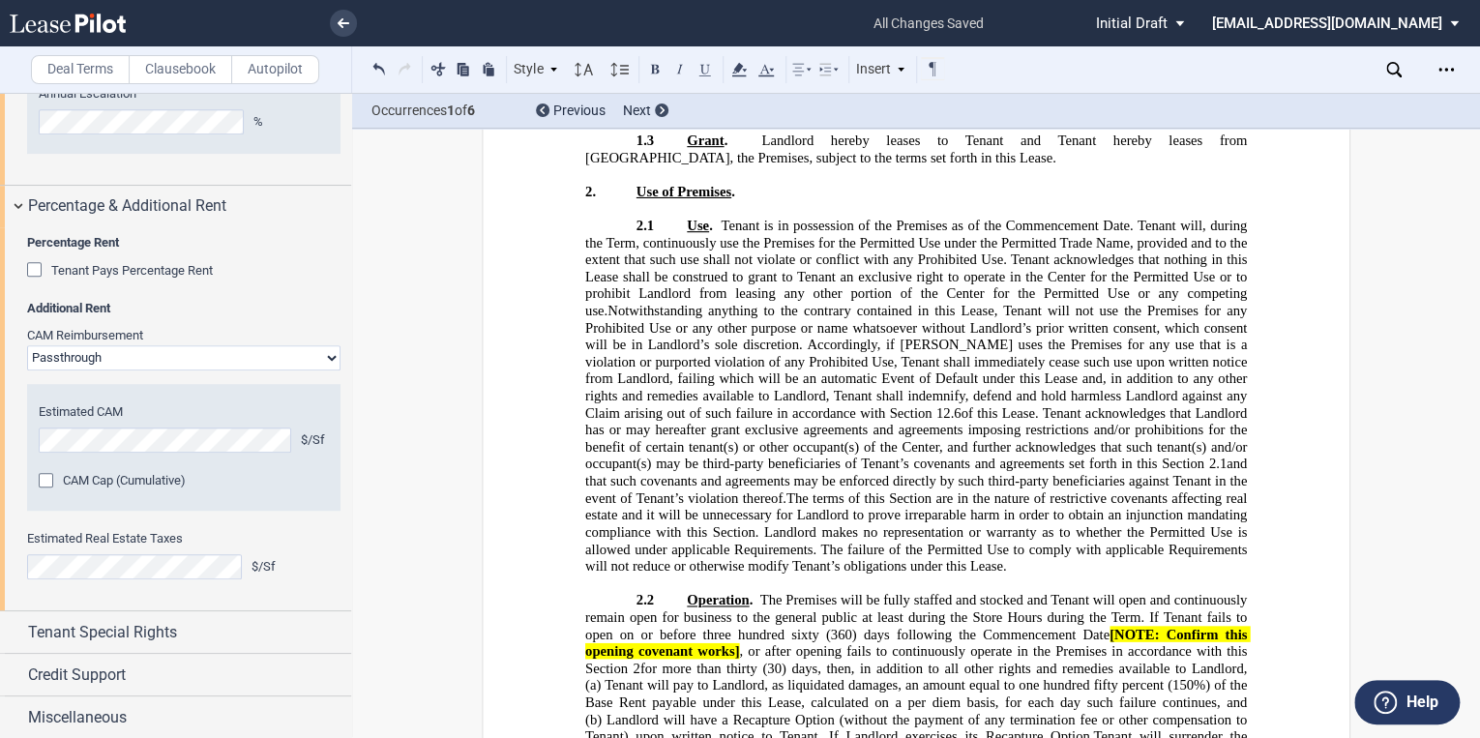
click at [1172, 628] on span "The Premises will be fully staffed and stocked and Tenant will open and continu…" at bounding box center [917, 617] width 665 height 50
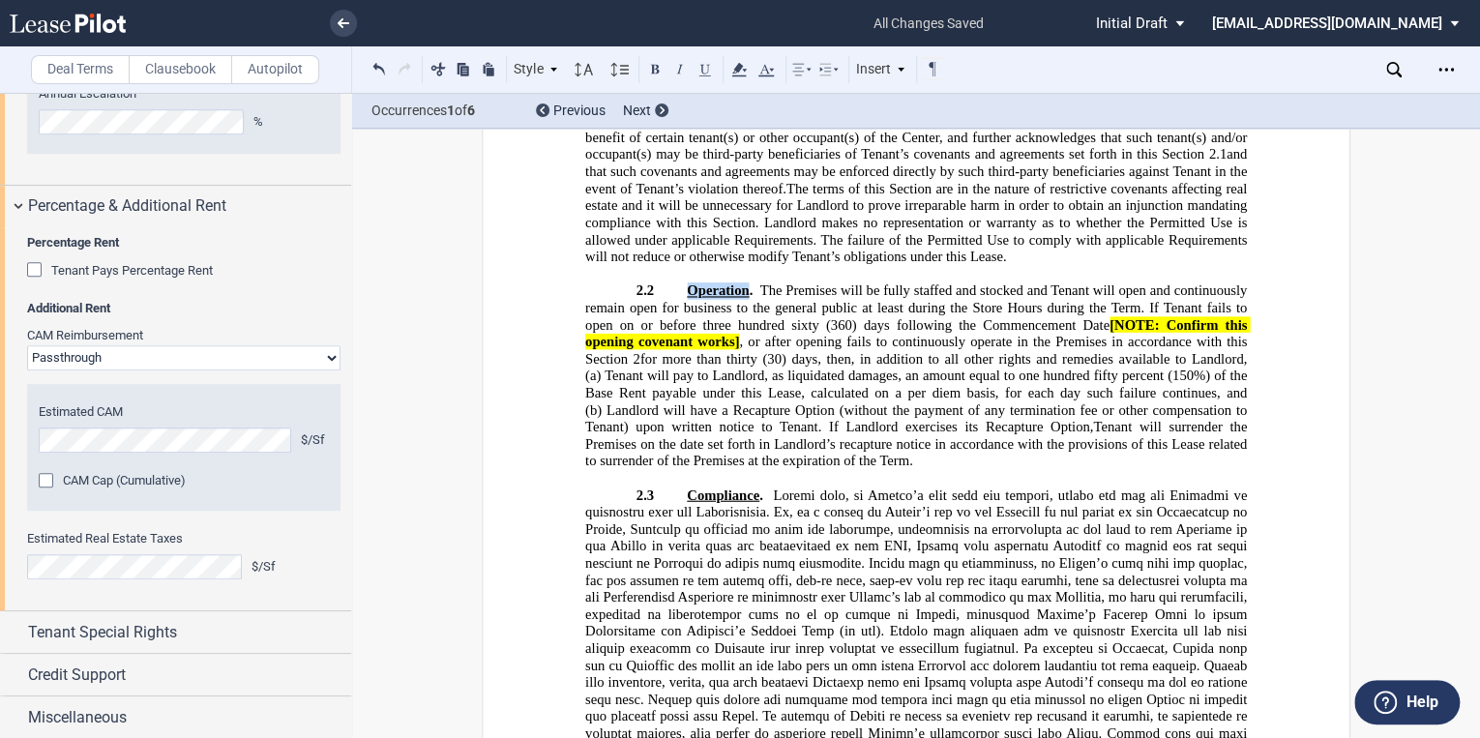
drag, startPoint x: 743, startPoint y: 321, endPoint x: 684, endPoint y: 323, distance: 59.0
click at [687, 299] on span "Operation" at bounding box center [718, 290] width 62 height 16
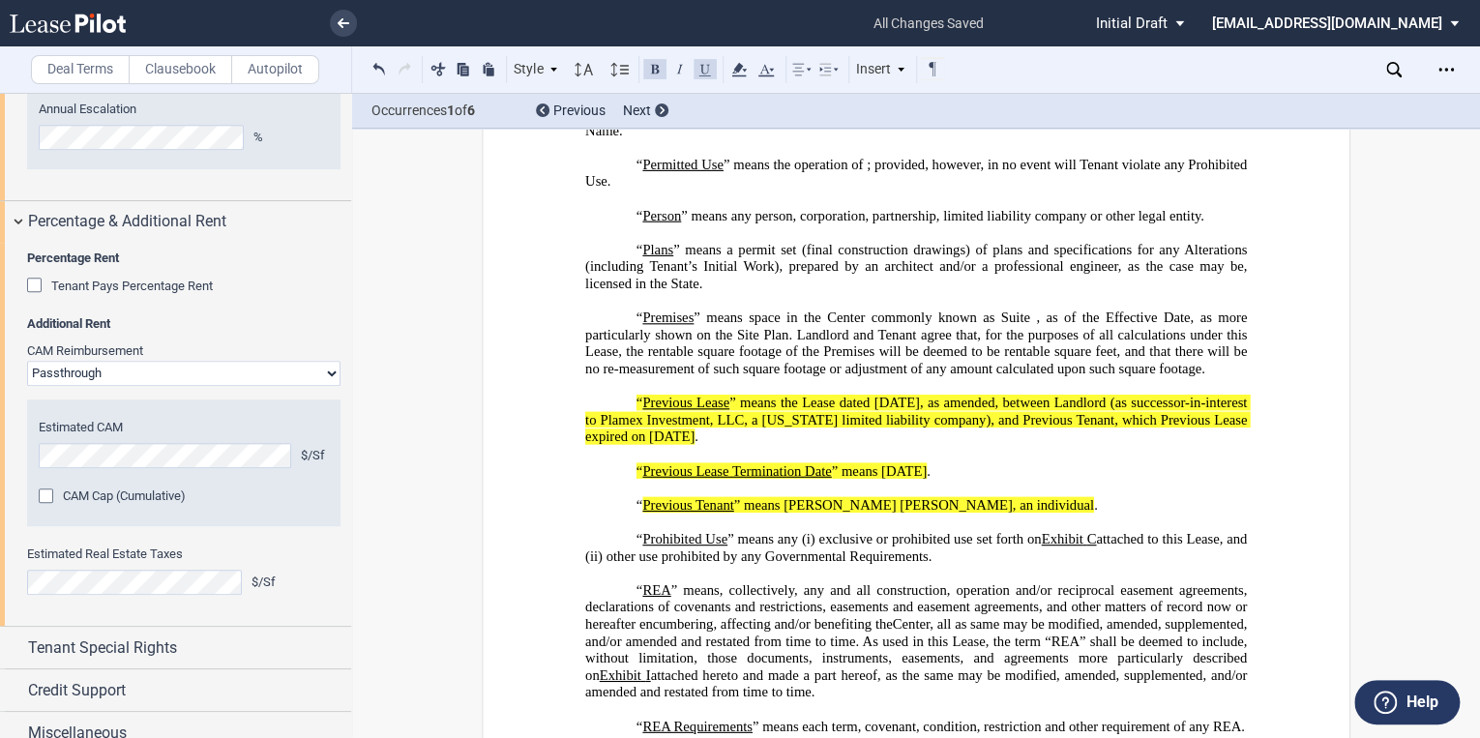
scroll to position [511, 0]
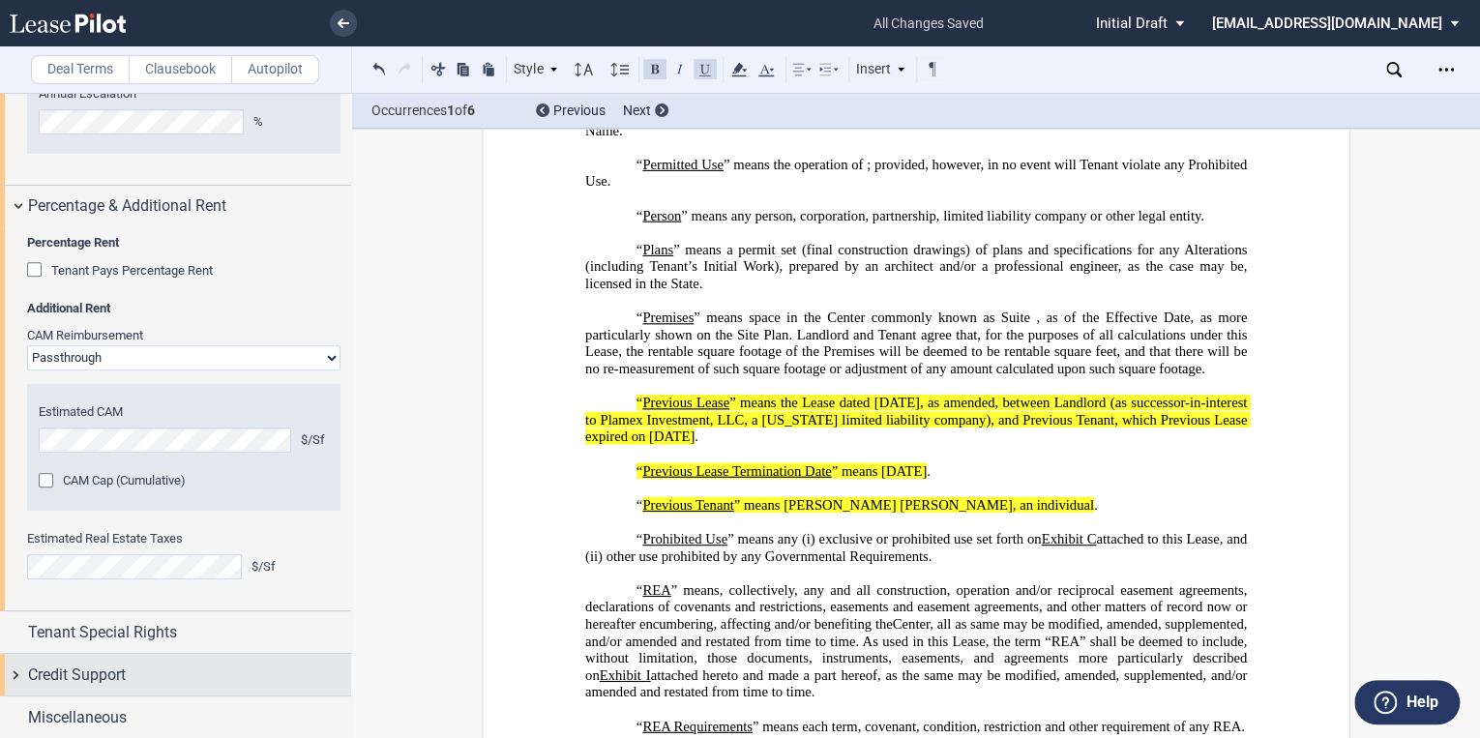
click at [86, 687] on div "Credit Support" at bounding box center [175, 675] width 351 height 42
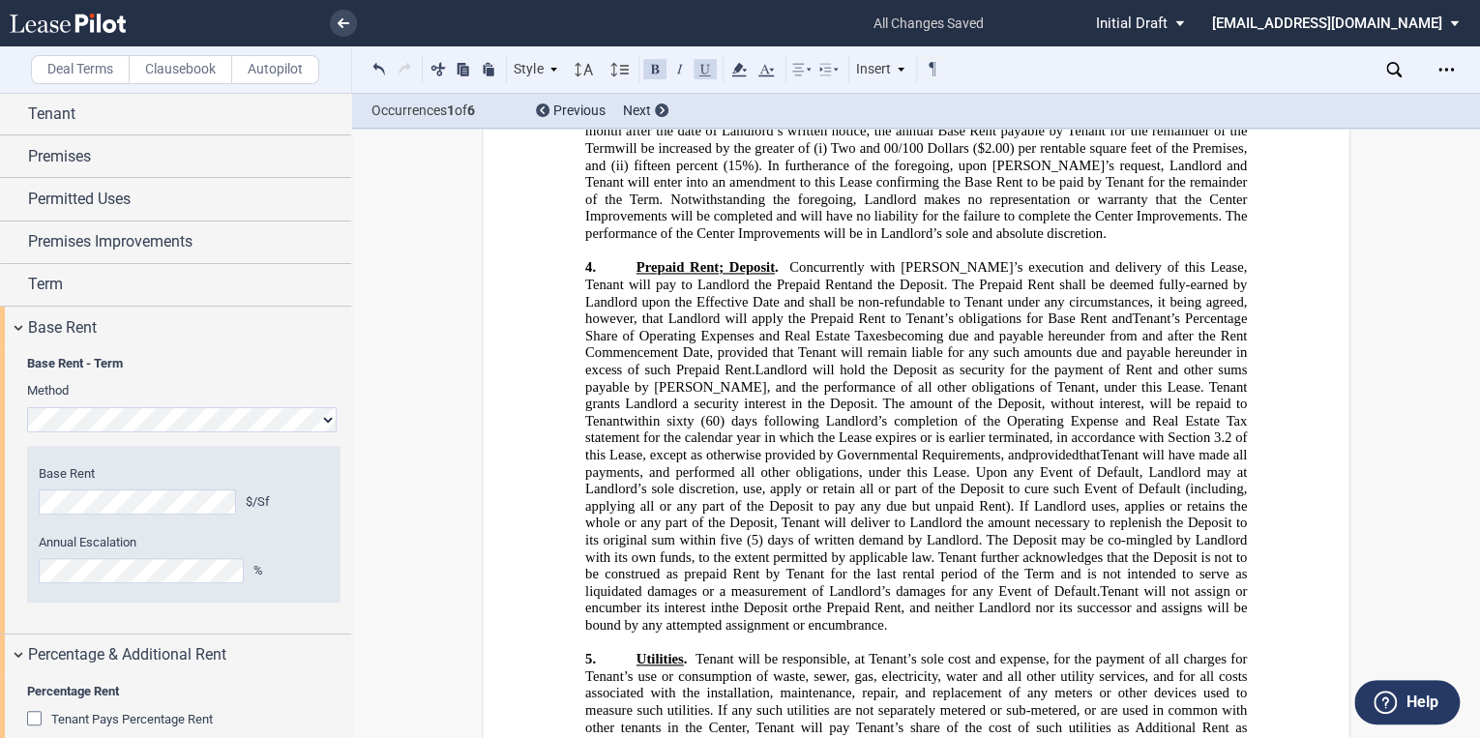
scroll to position [12, 0]
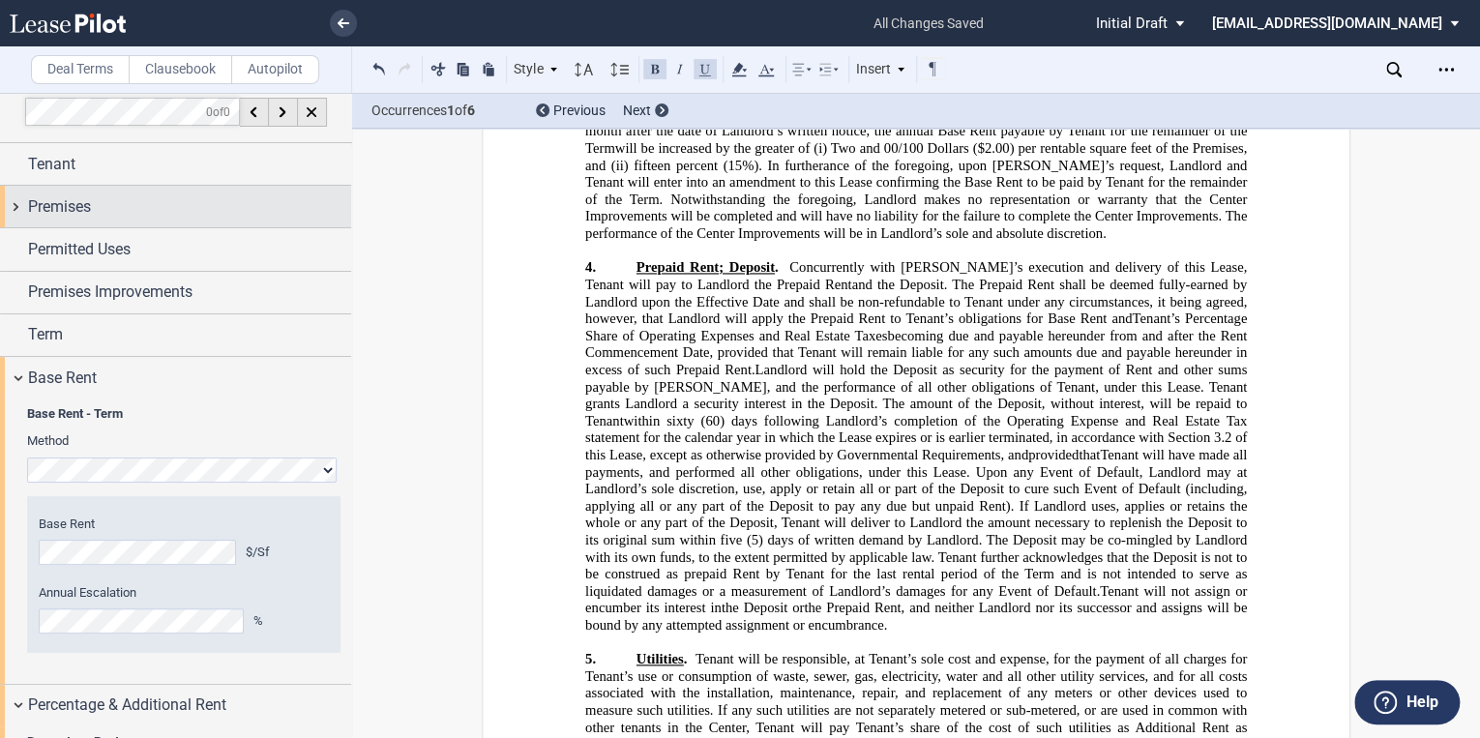
click at [79, 213] on span "Premises" at bounding box center [59, 206] width 63 height 23
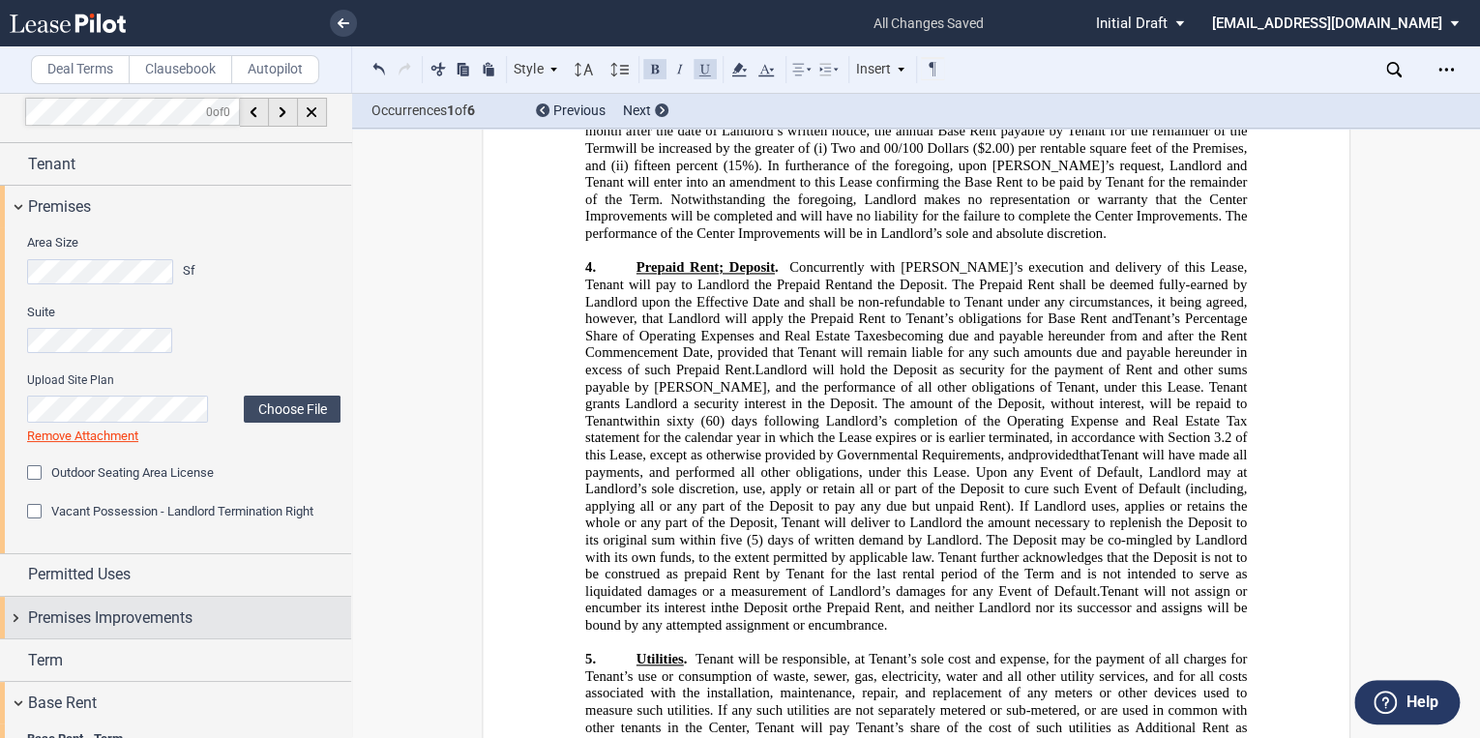
scroll to position [166, 0]
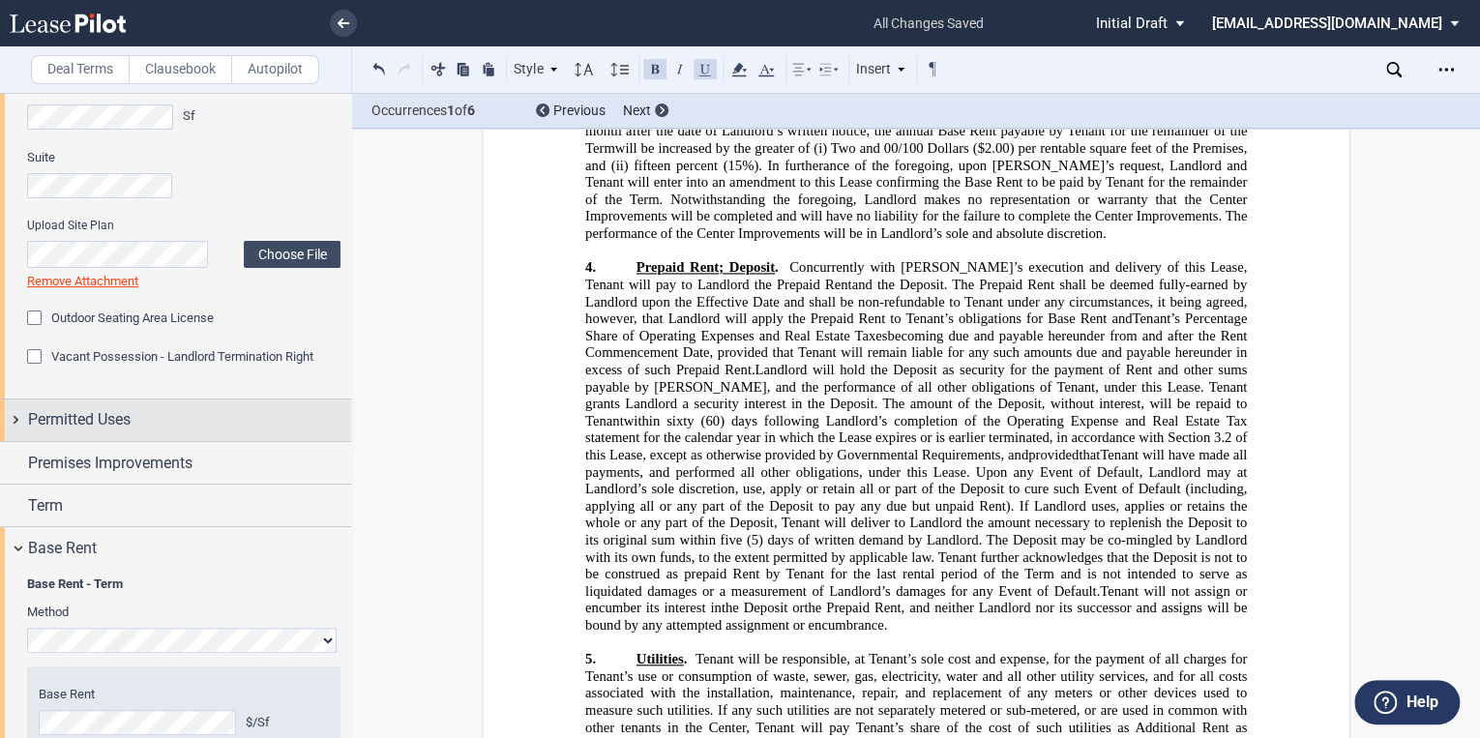
click at [104, 427] on span "Permitted Uses" at bounding box center [79, 419] width 103 height 23
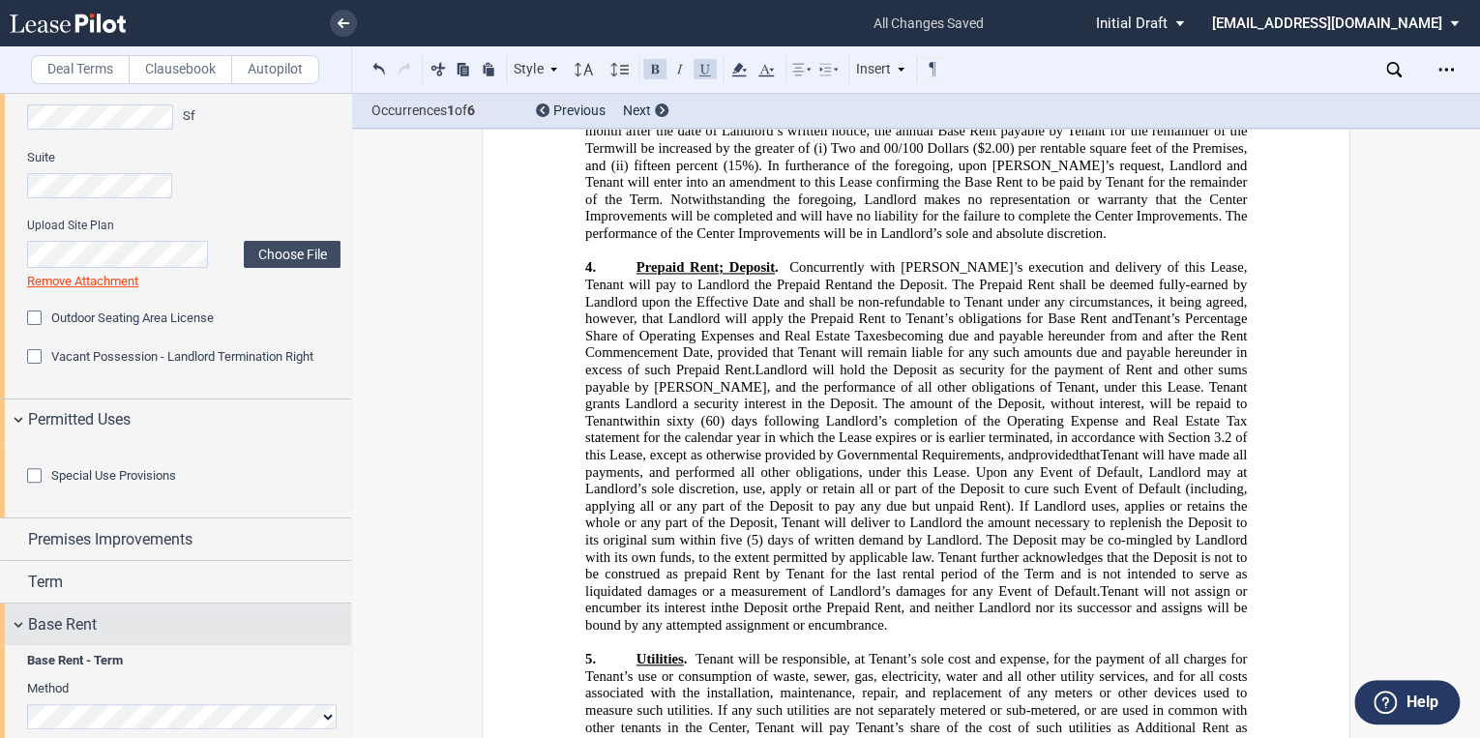
scroll to position [398, 0]
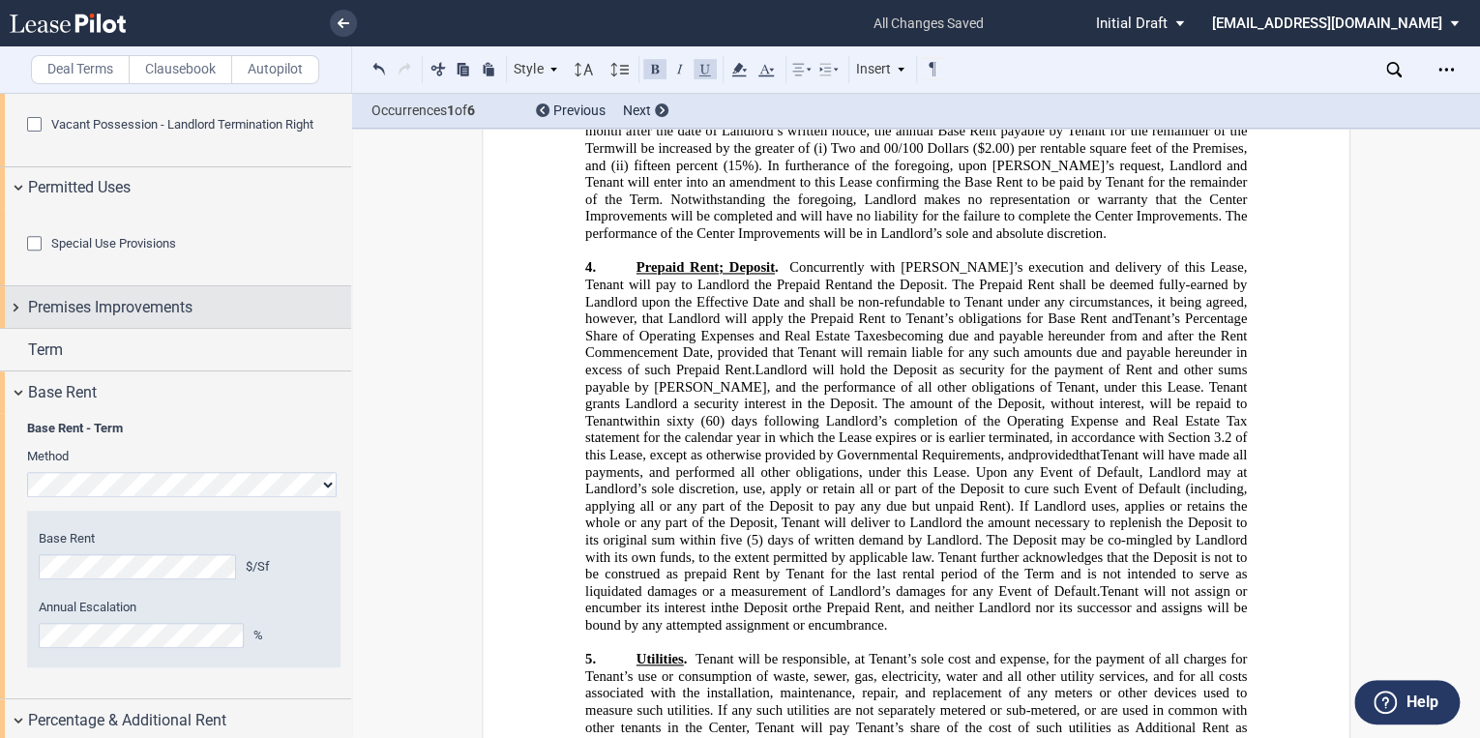
click at [76, 319] on span "Premises Improvements" at bounding box center [110, 307] width 164 height 23
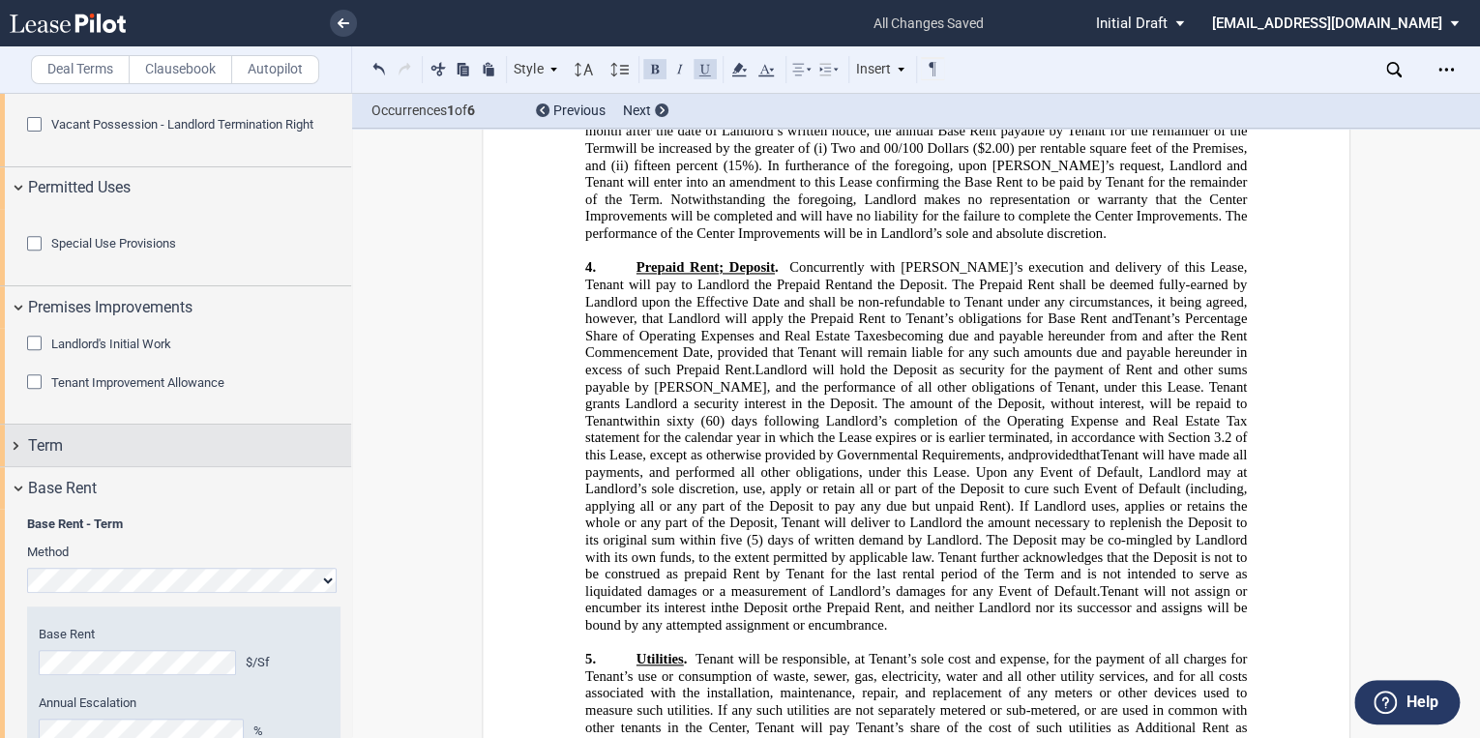
scroll to position [476, 0]
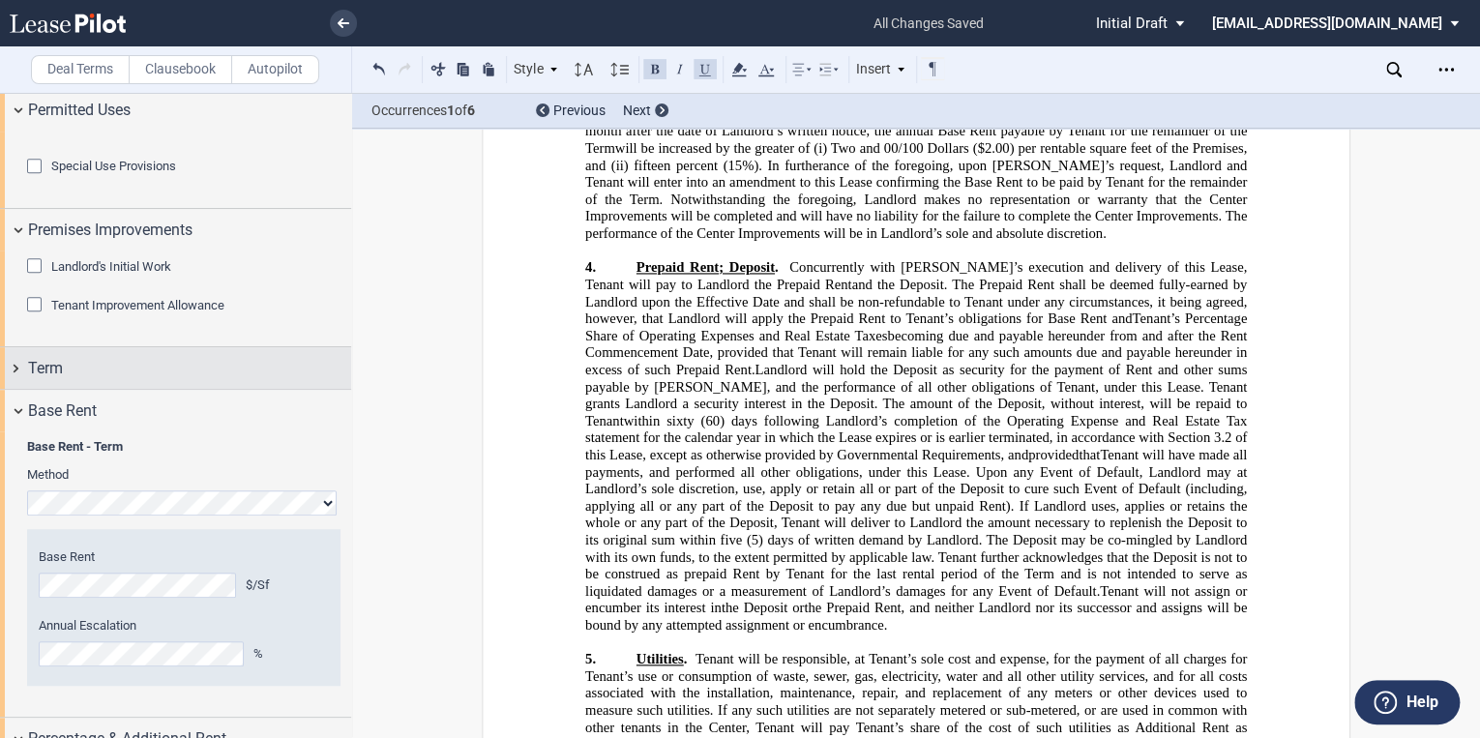
click at [56, 380] on span "Term" at bounding box center [45, 368] width 35 height 23
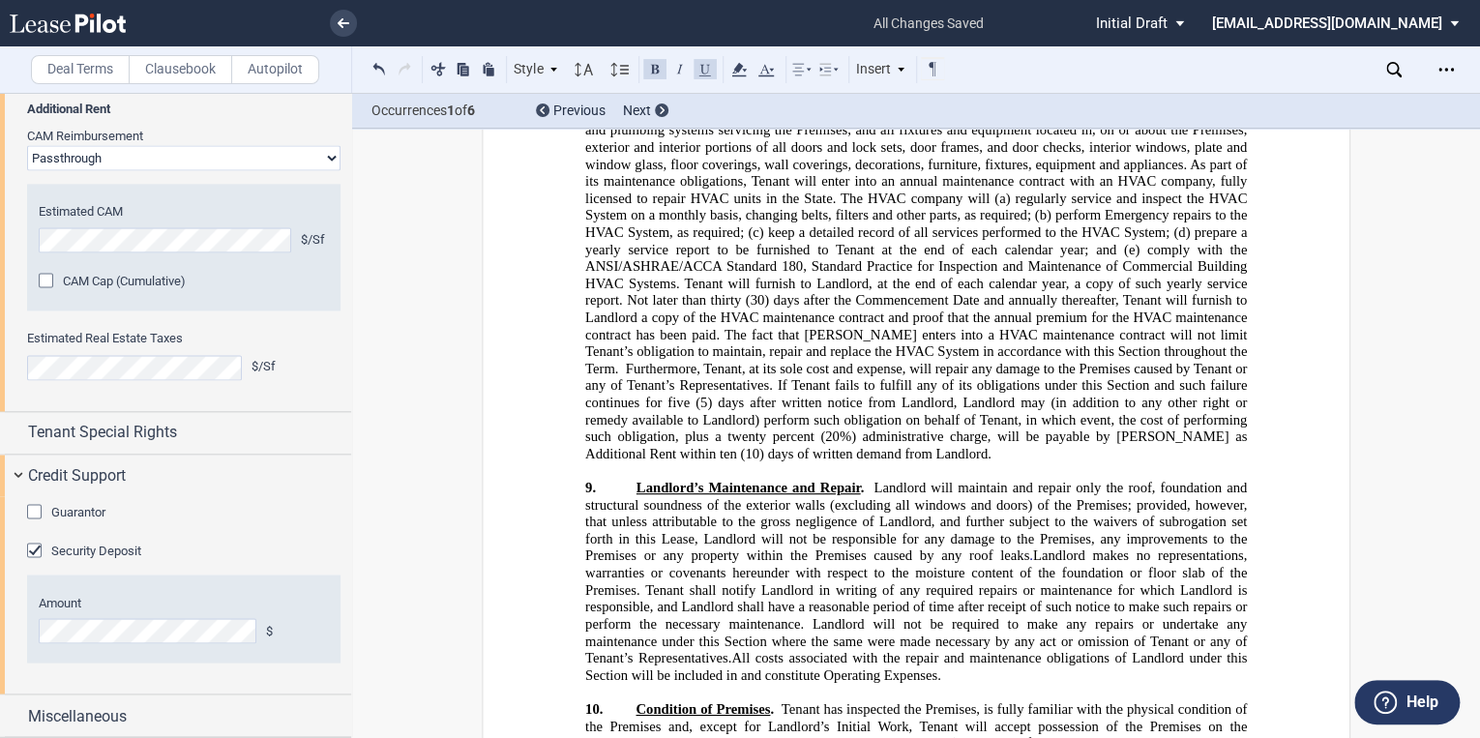
scroll to position [12036, 0]
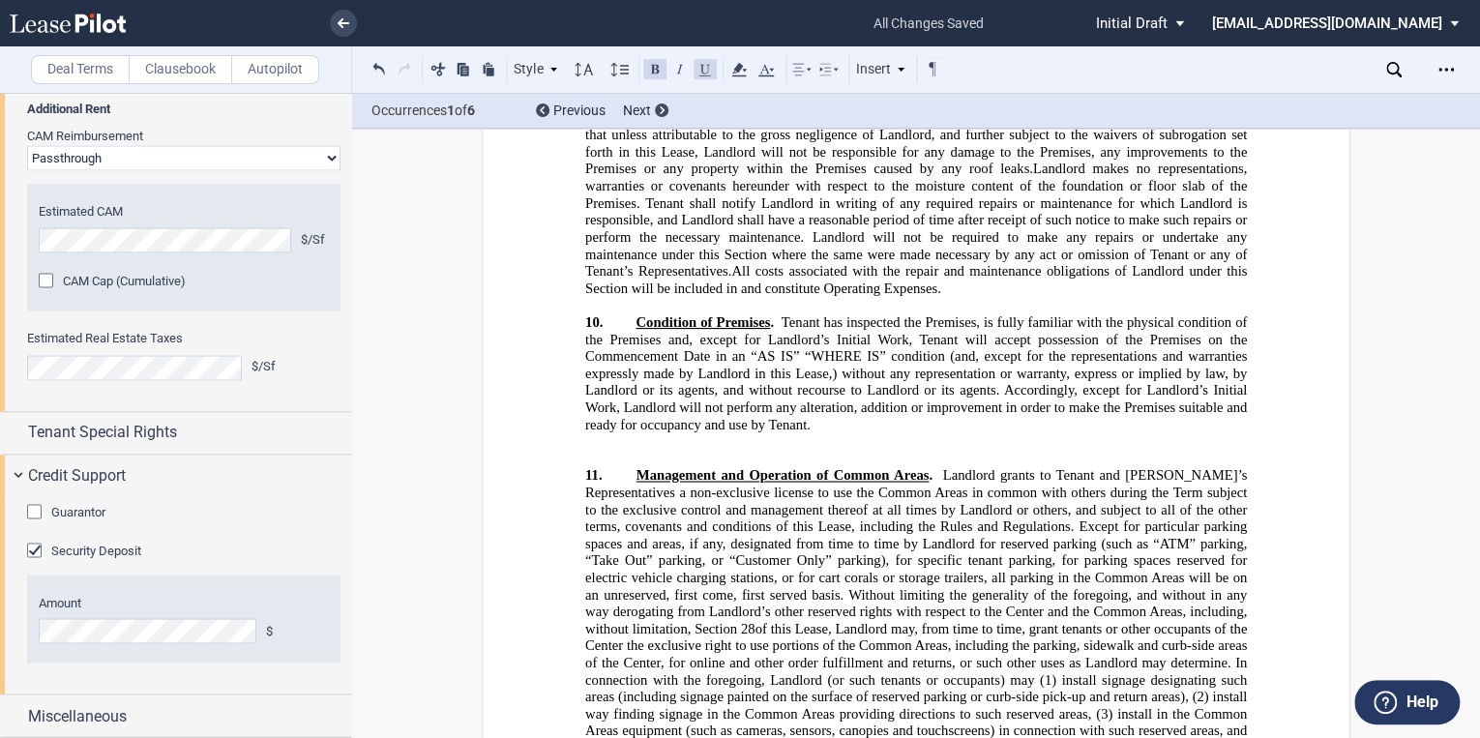
click at [585, 433] on p "﻿" at bounding box center [915, 441] width 661 height 17
click at [589, 450] on p "﻿" at bounding box center [915, 458] width 661 height 17
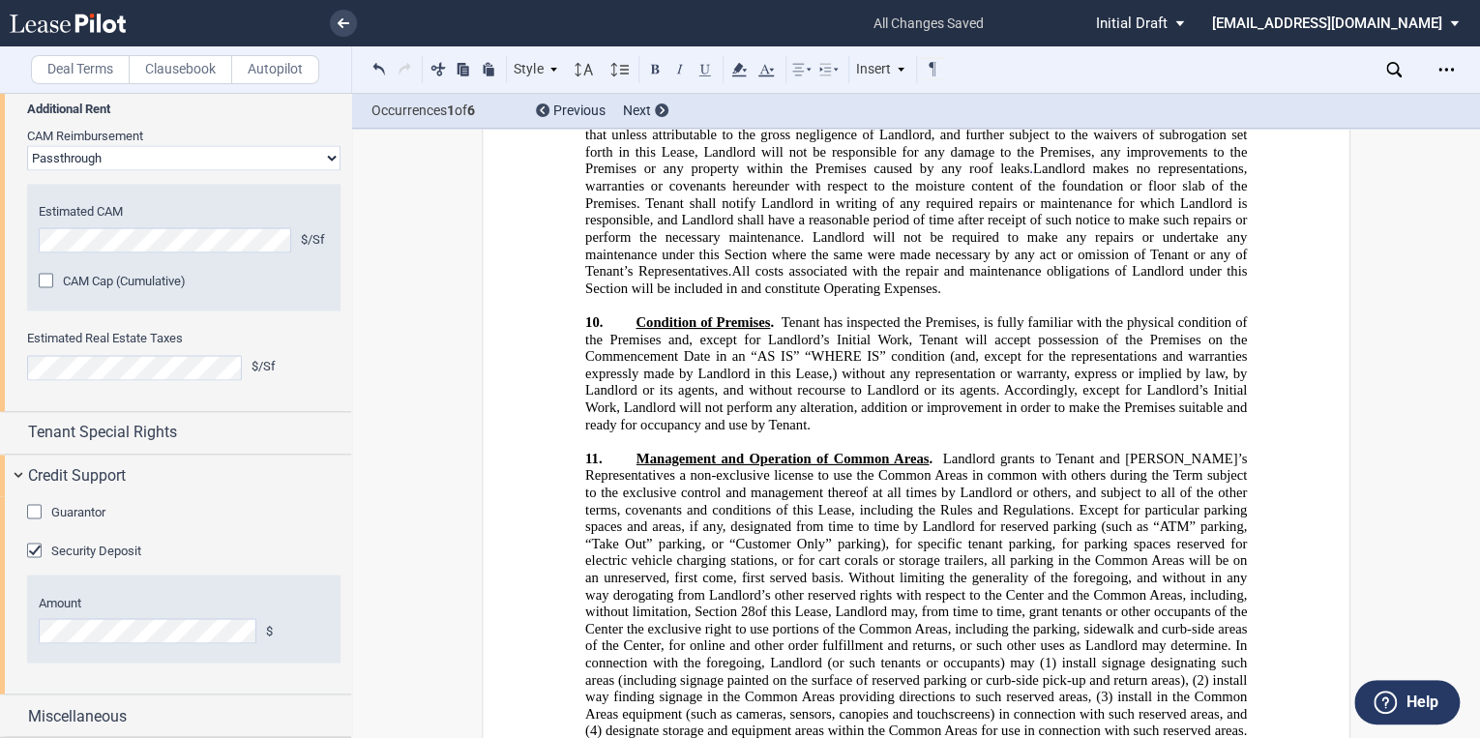
click at [76, 20] on use at bounding box center [68, 23] width 116 height 19
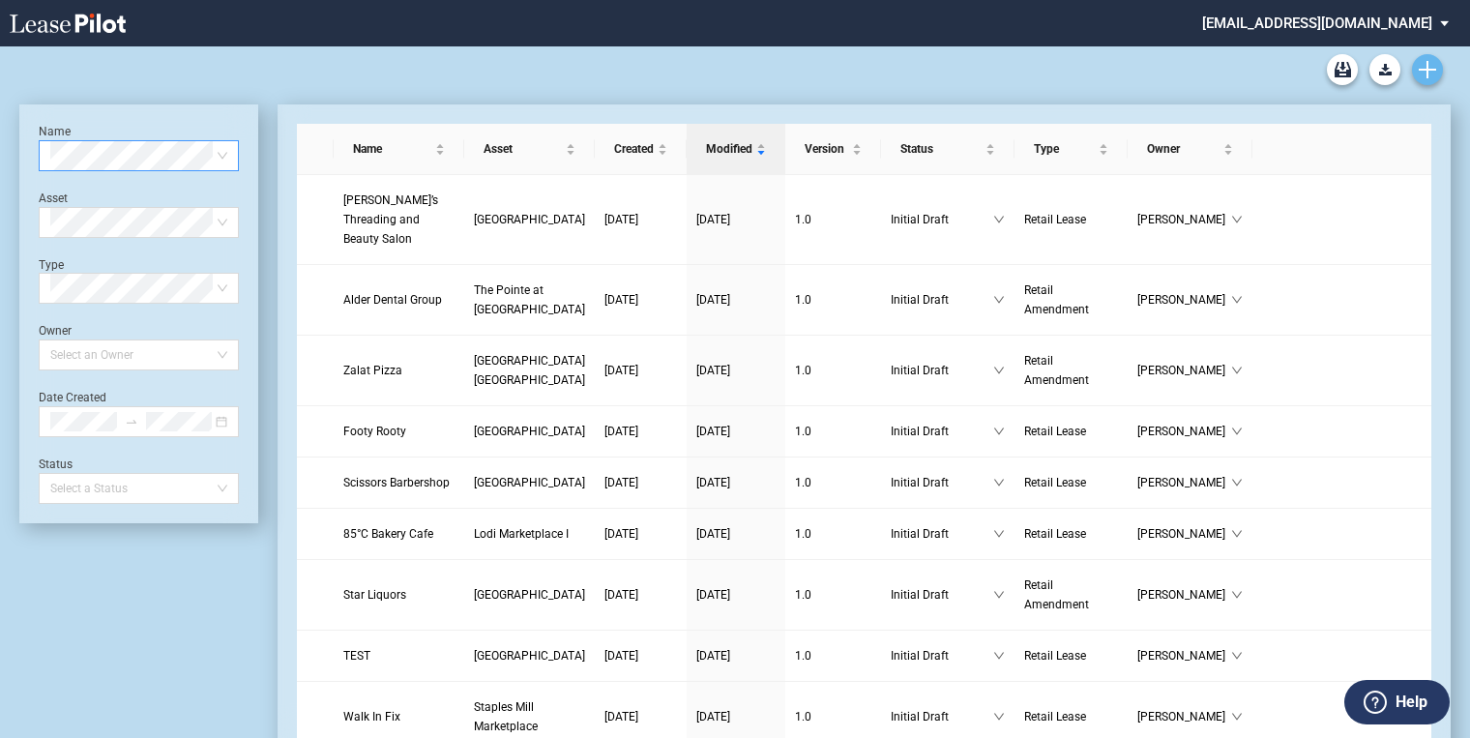
click at [1413, 73] on link "Create new document" at bounding box center [1427, 69] width 31 height 31
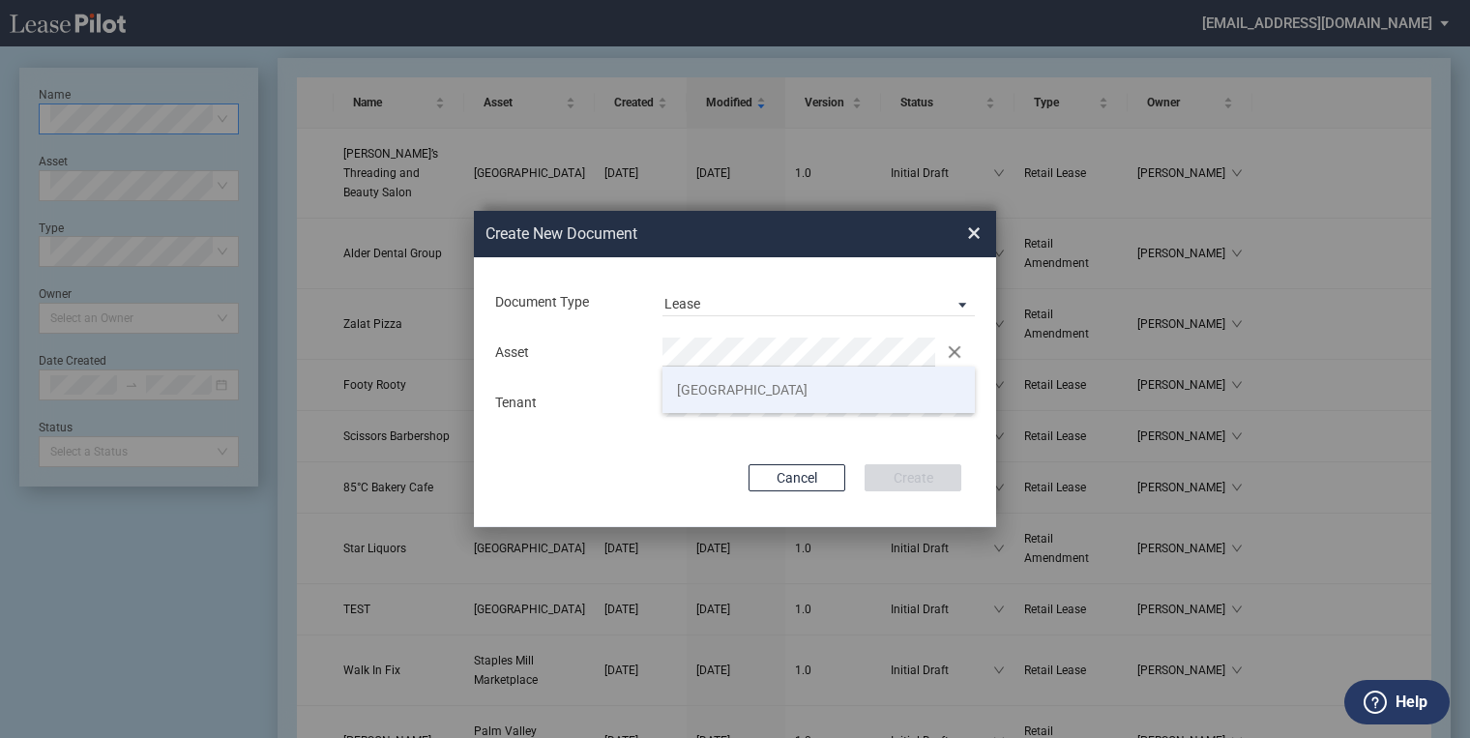
click at [707, 395] on span "Plaza Mexico" at bounding box center [742, 389] width 131 height 15
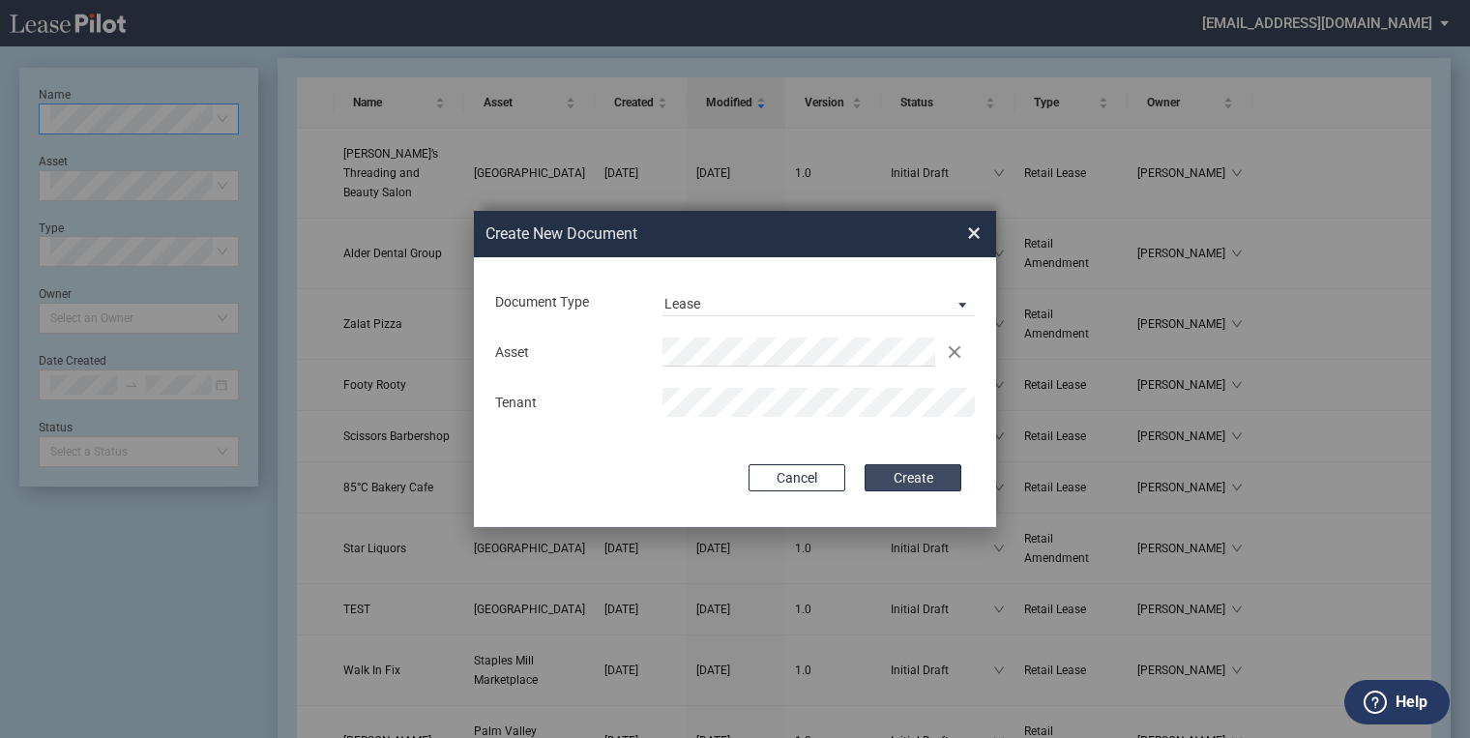
click at [932, 472] on button "Create" at bounding box center [913, 477] width 97 height 27
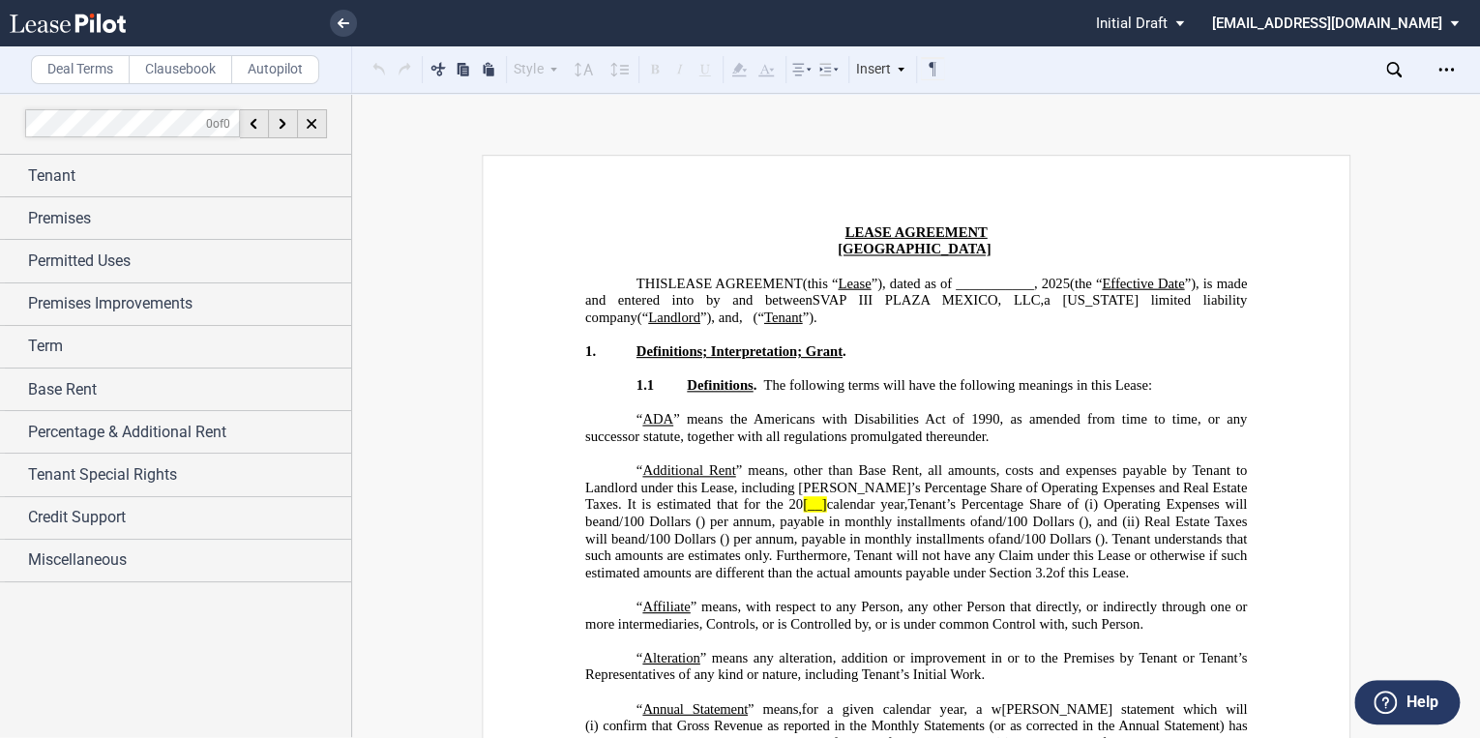
click at [826, 500] on span "calendar year," at bounding box center [866, 504] width 81 height 16
click at [826, 502] on span "calendar year," at bounding box center [866, 504] width 81 height 16
click at [29, 207] on span "Premises" at bounding box center [59, 218] width 63 height 23
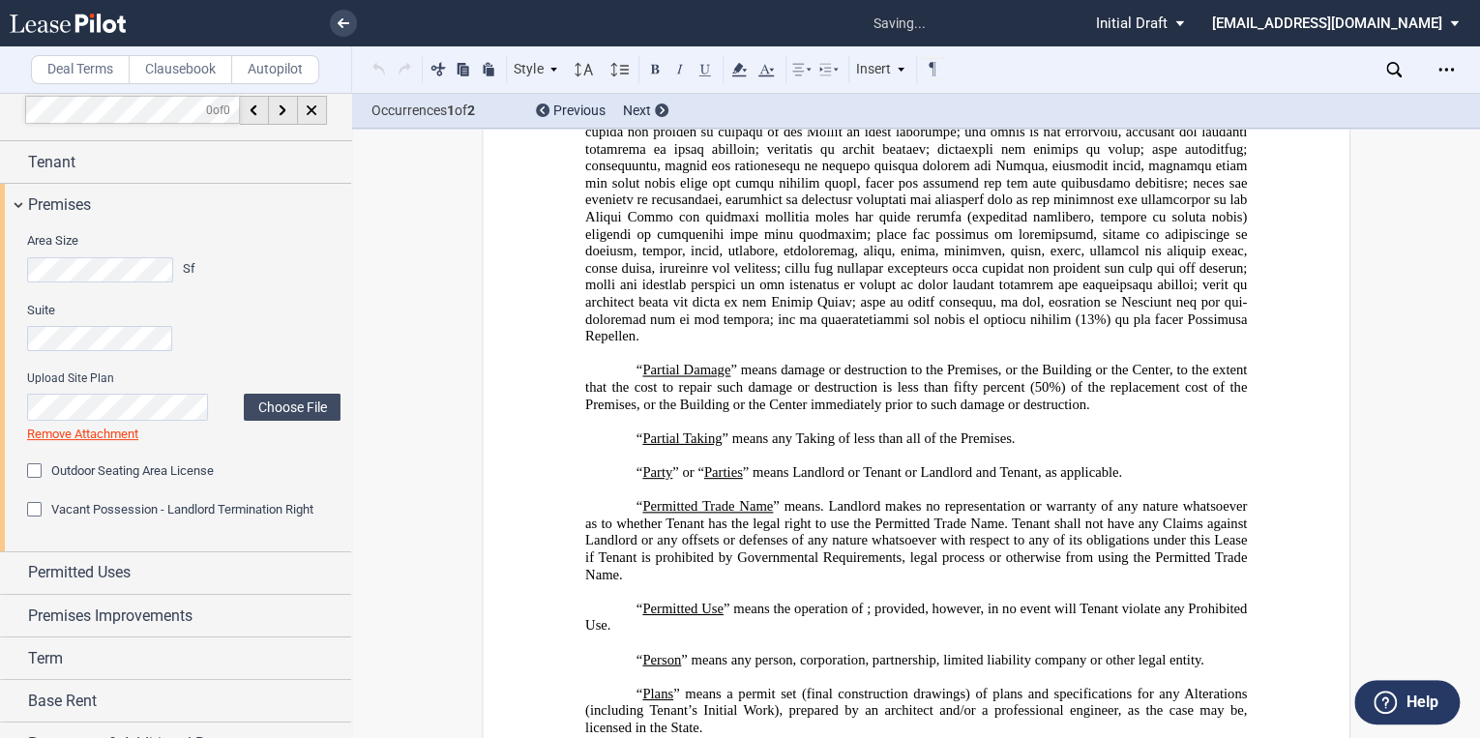
scroll to position [4815, 0]
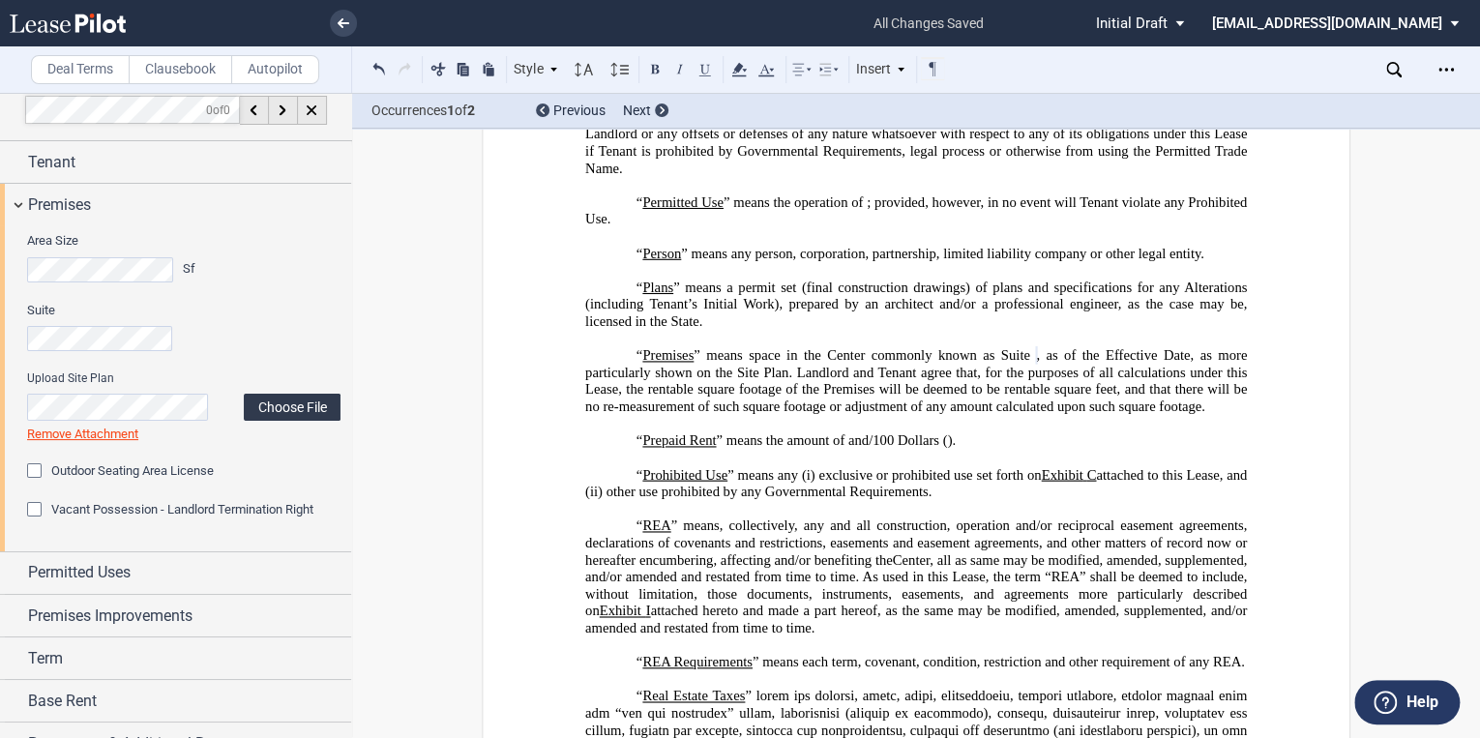
click at [296, 413] on label "Choose File" at bounding box center [292, 407] width 97 height 27
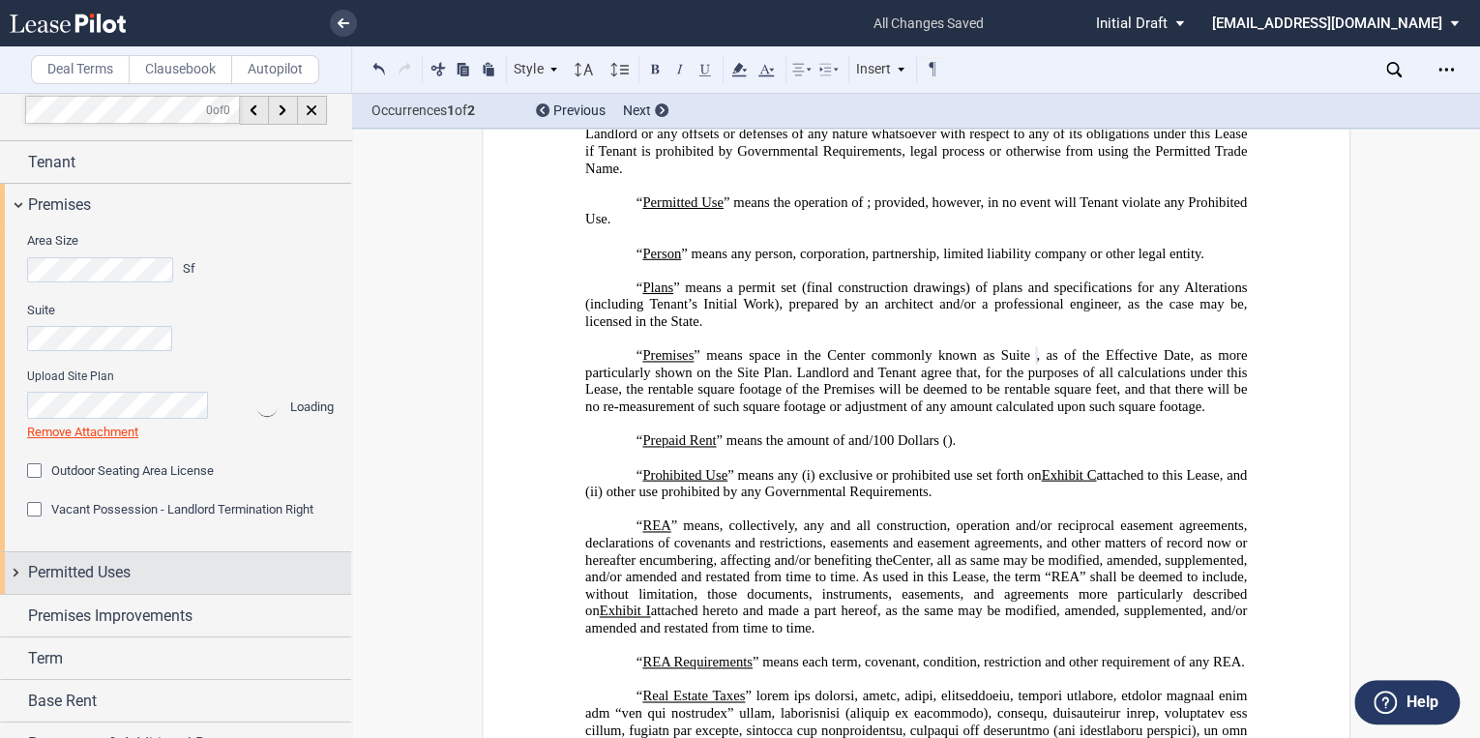
click at [81, 573] on span "Permitted Uses" at bounding box center [79, 572] width 103 height 23
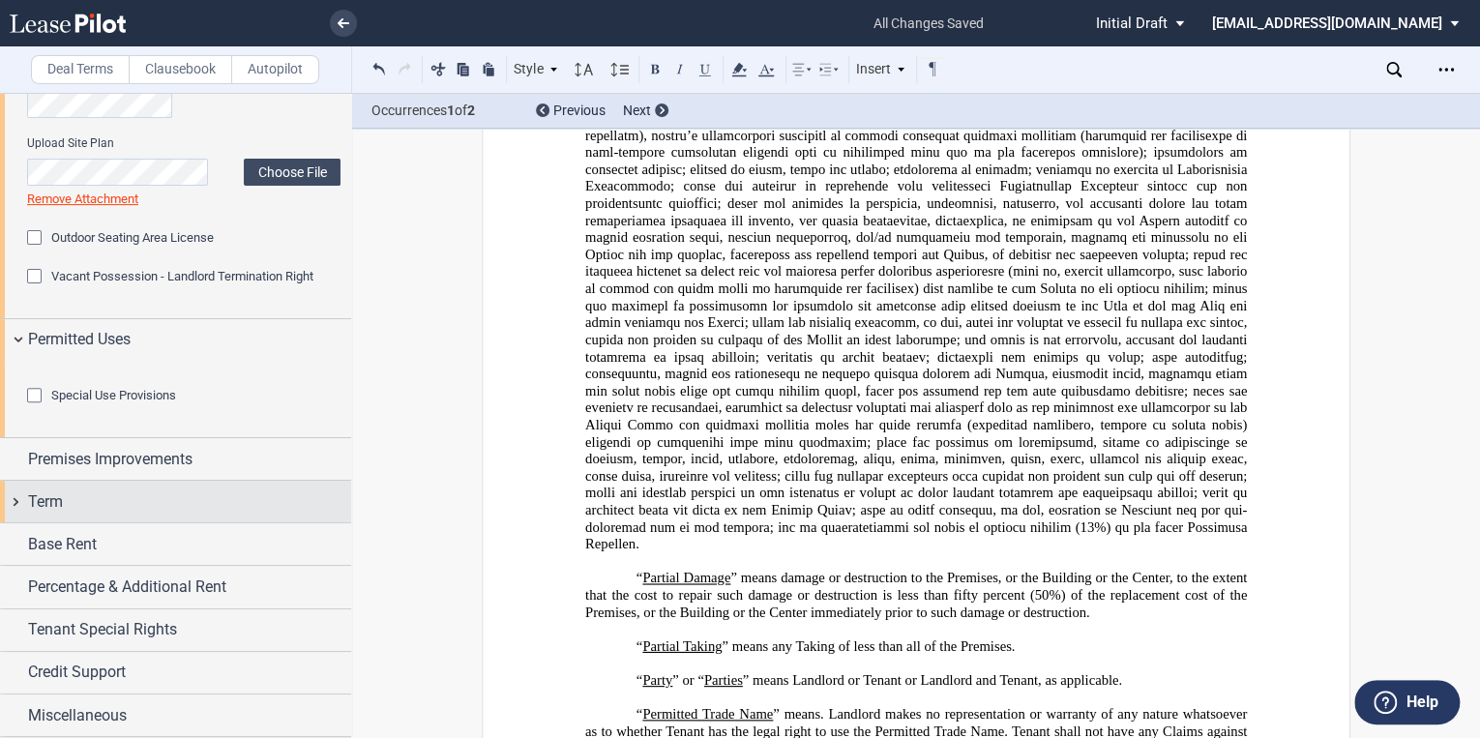
scroll to position [351, 0]
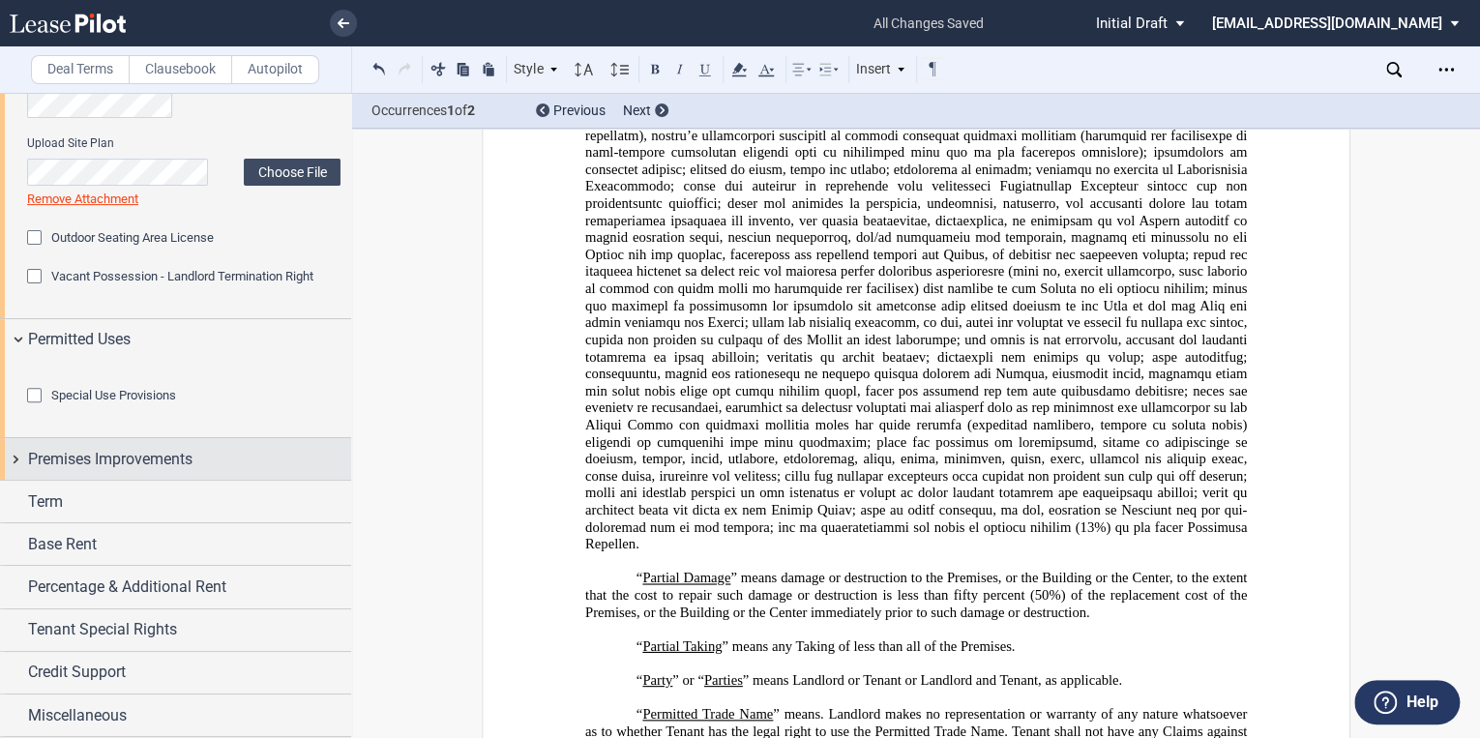
click at [41, 458] on span "Premises Improvements" at bounding box center [110, 459] width 164 height 23
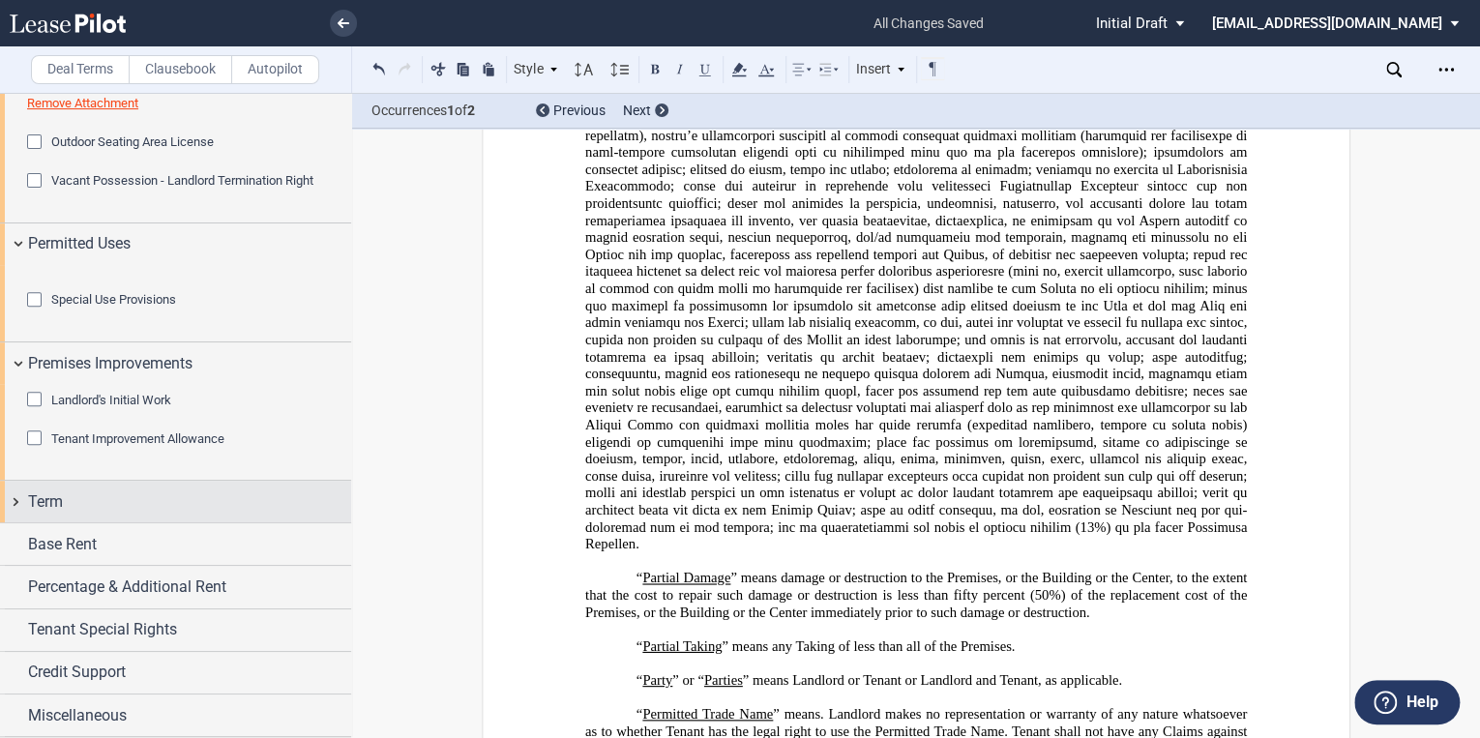
scroll to position [428, 0]
click at [19, 522] on div "Term" at bounding box center [175, 502] width 351 height 42
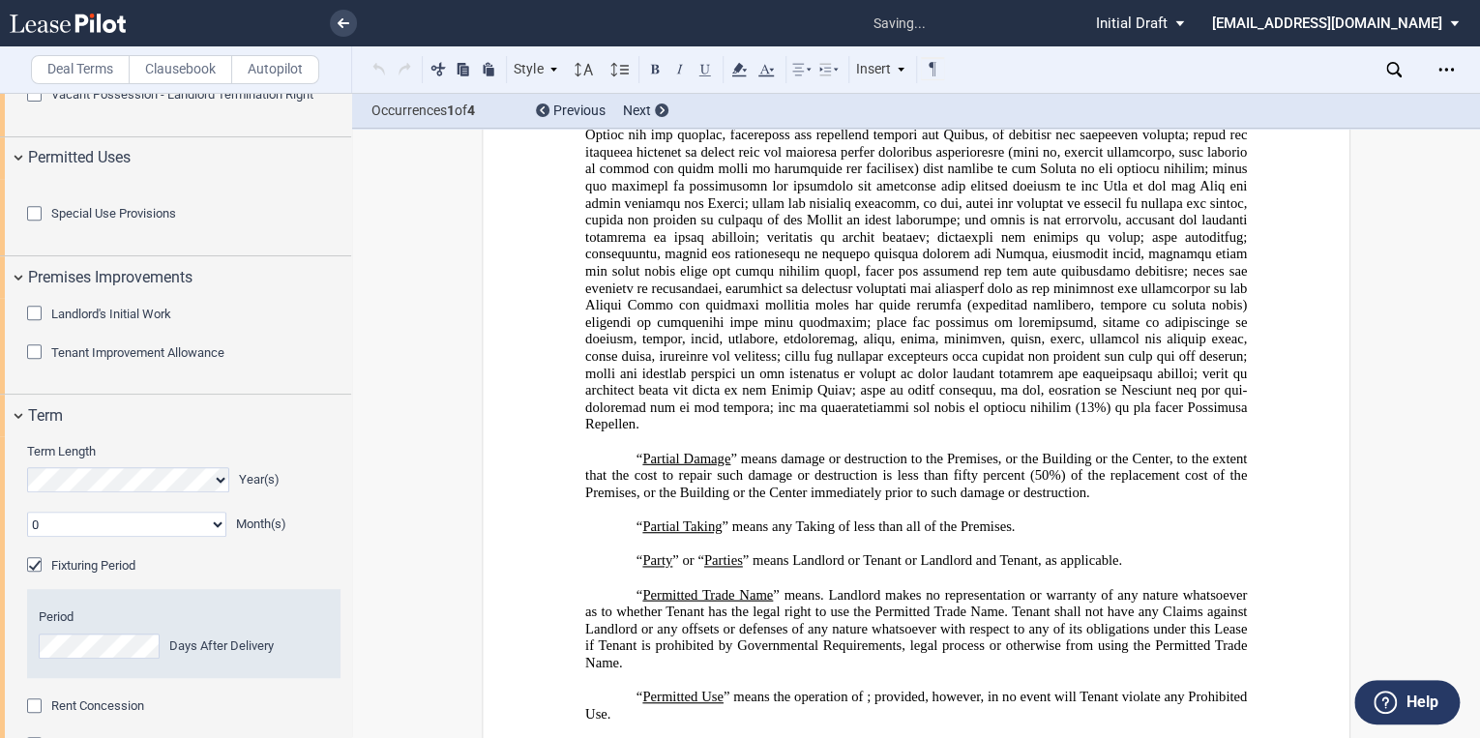
scroll to position [661, 0]
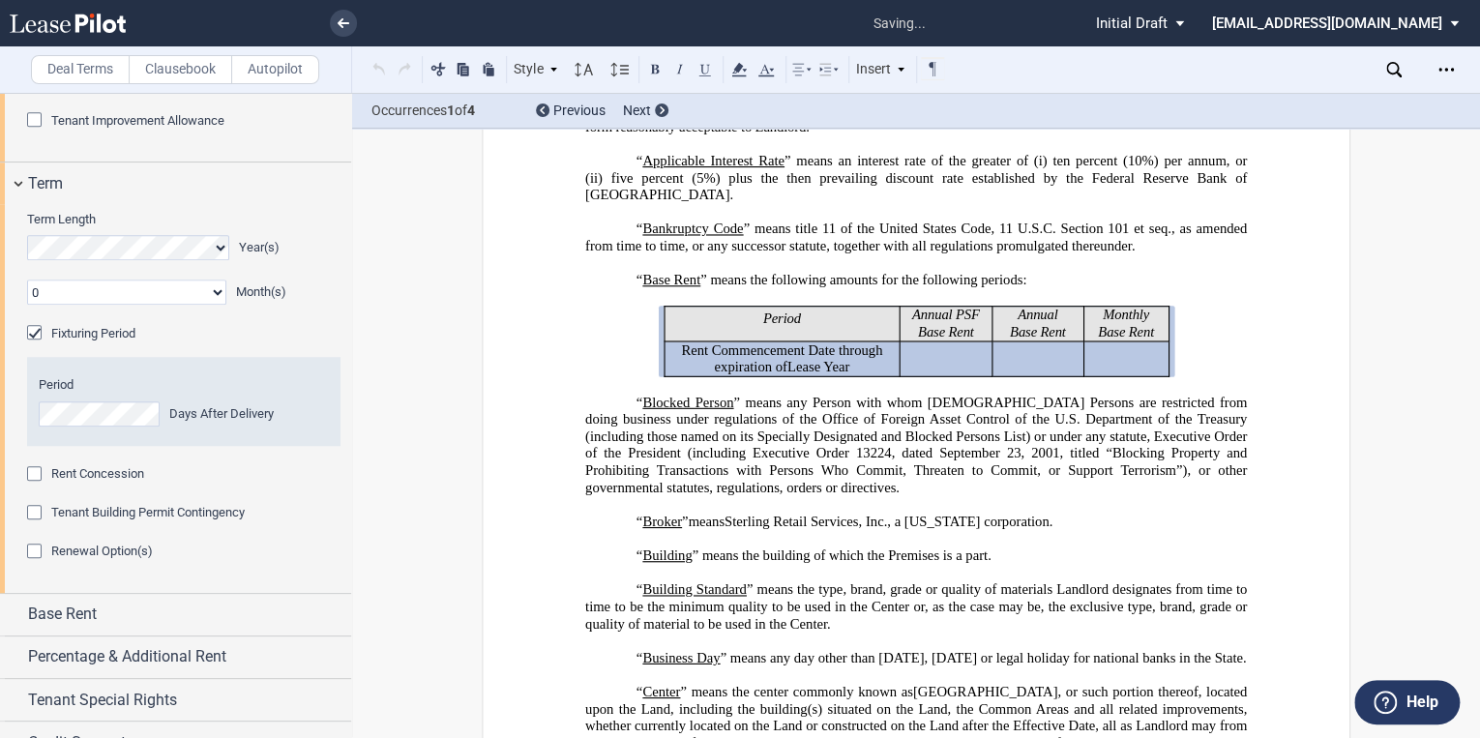
click at [34, 344] on div "Fixturing Period" at bounding box center [36, 334] width 19 height 19
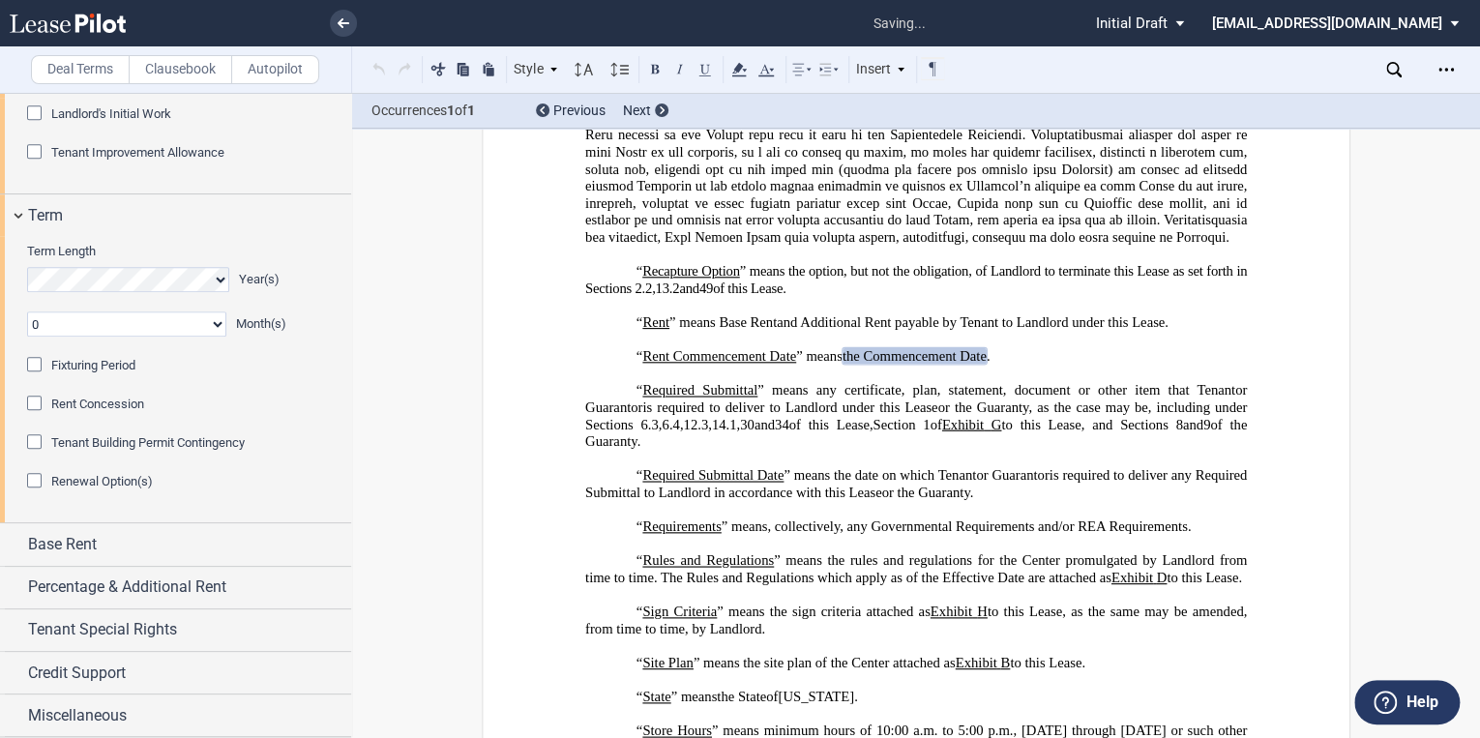
scroll to position [733, 0]
click at [50, 547] on span "Base Rent" at bounding box center [62, 544] width 69 height 23
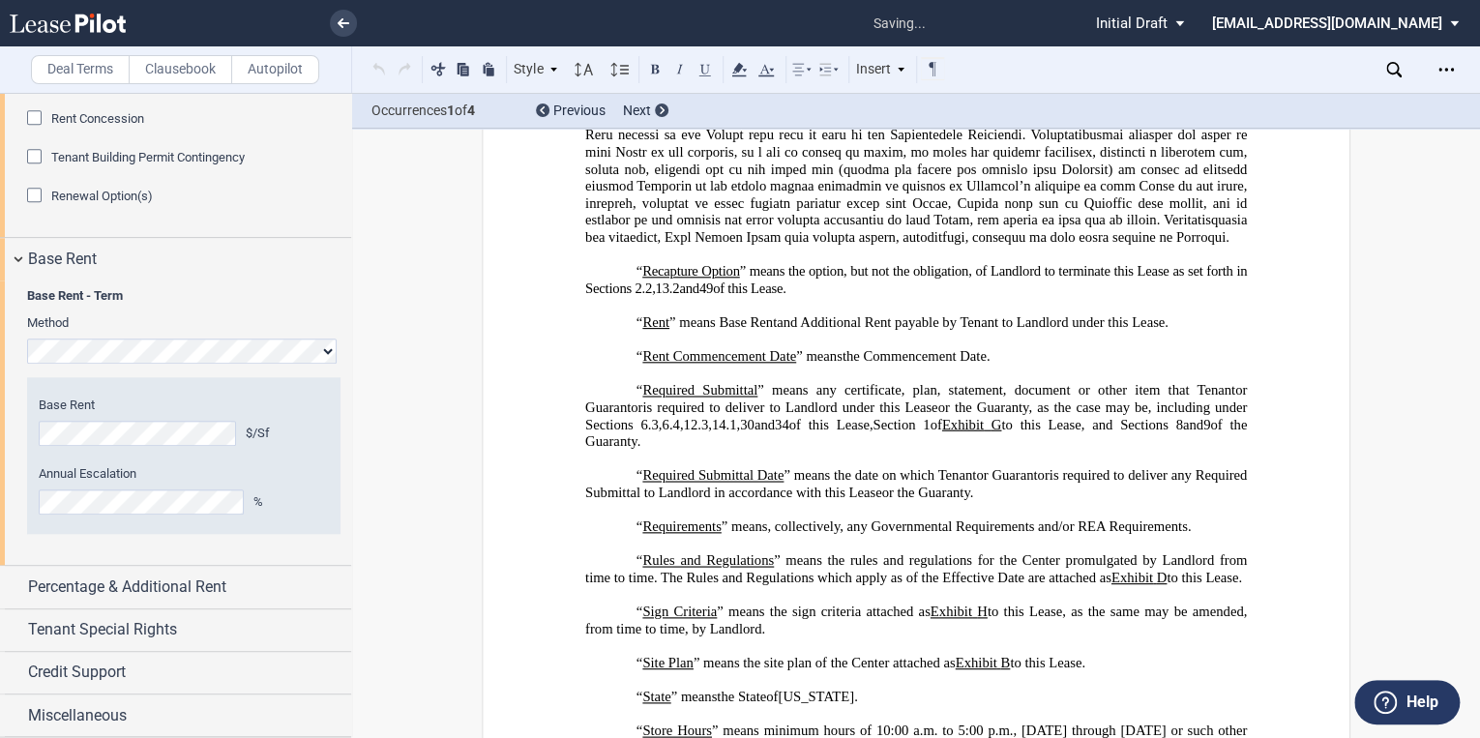
scroll to position [667, 0]
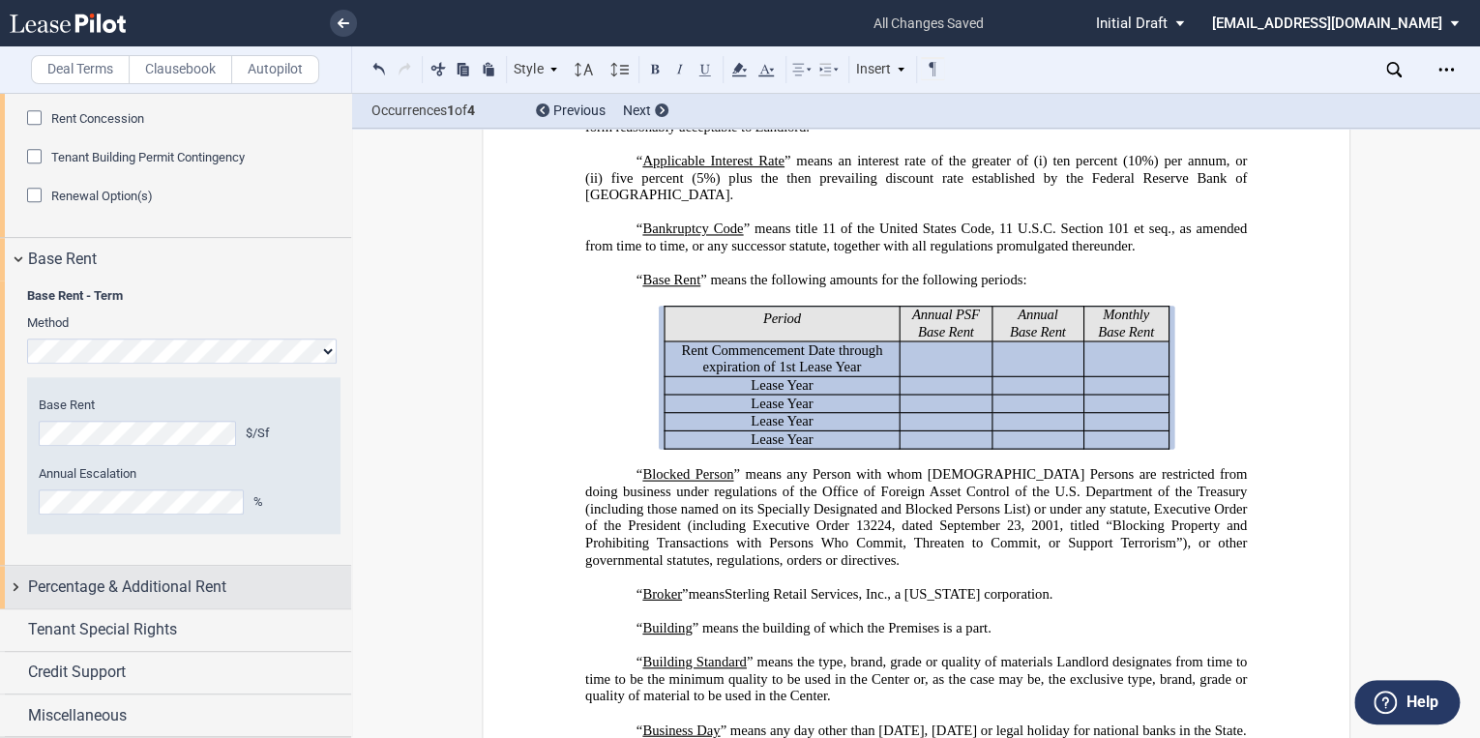
click at [111, 587] on span "Percentage & Additional Rent" at bounding box center [127, 586] width 198 height 23
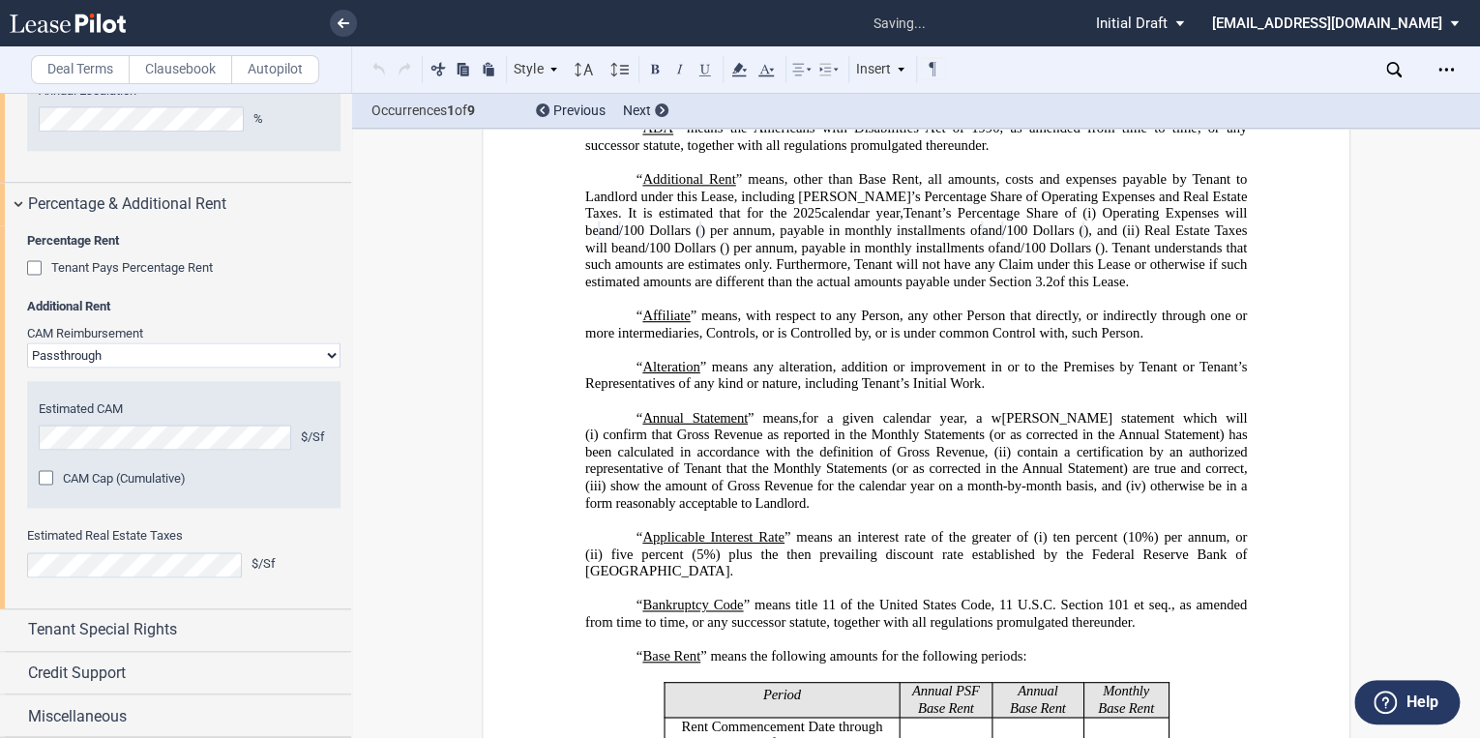
scroll to position [158, 0]
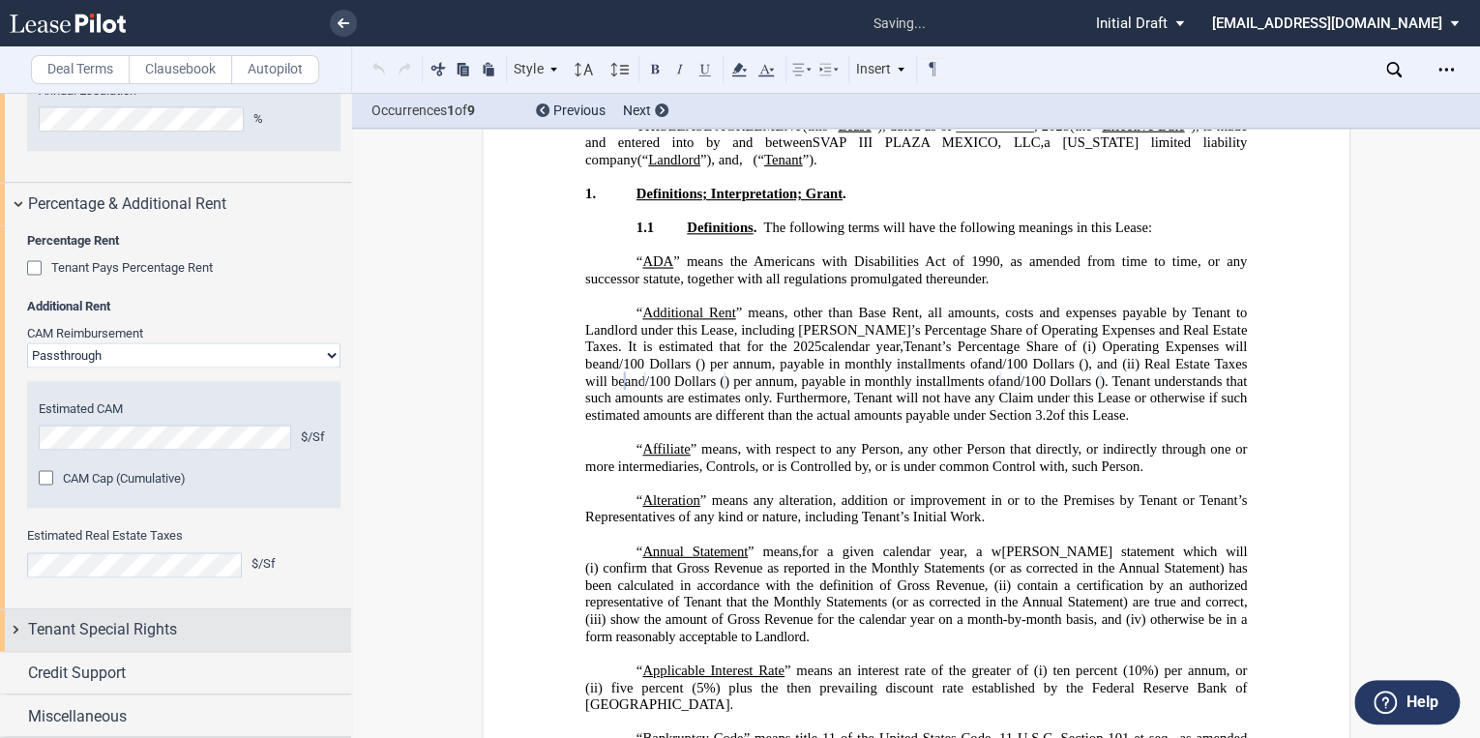
click at [104, 631] on span "Tenant Special Rights" at bounding box center [102, 629] width 149 height 23
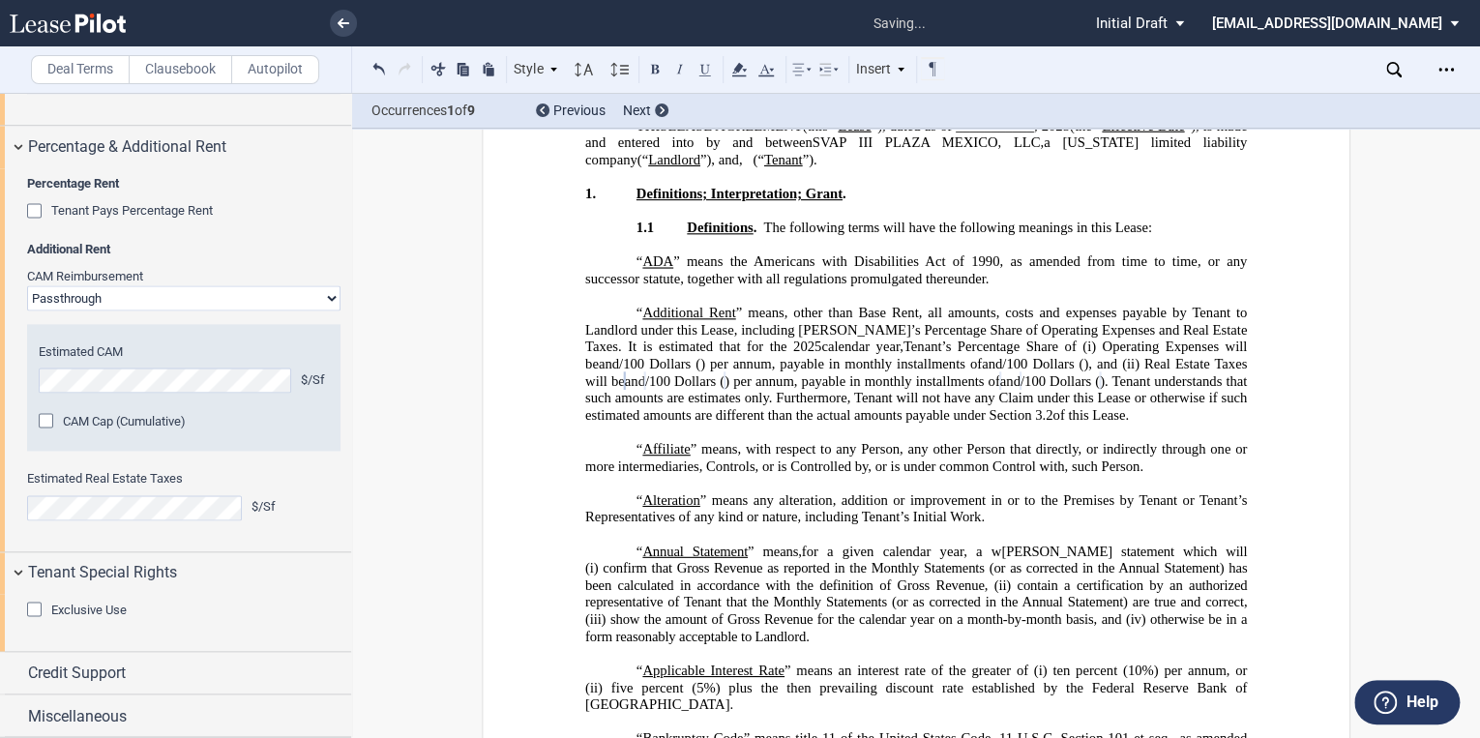
scroll to position [1458, 0]
click at [80, 666] on span "Credit Support" at bounding box center [77, 672] width 98 height 23
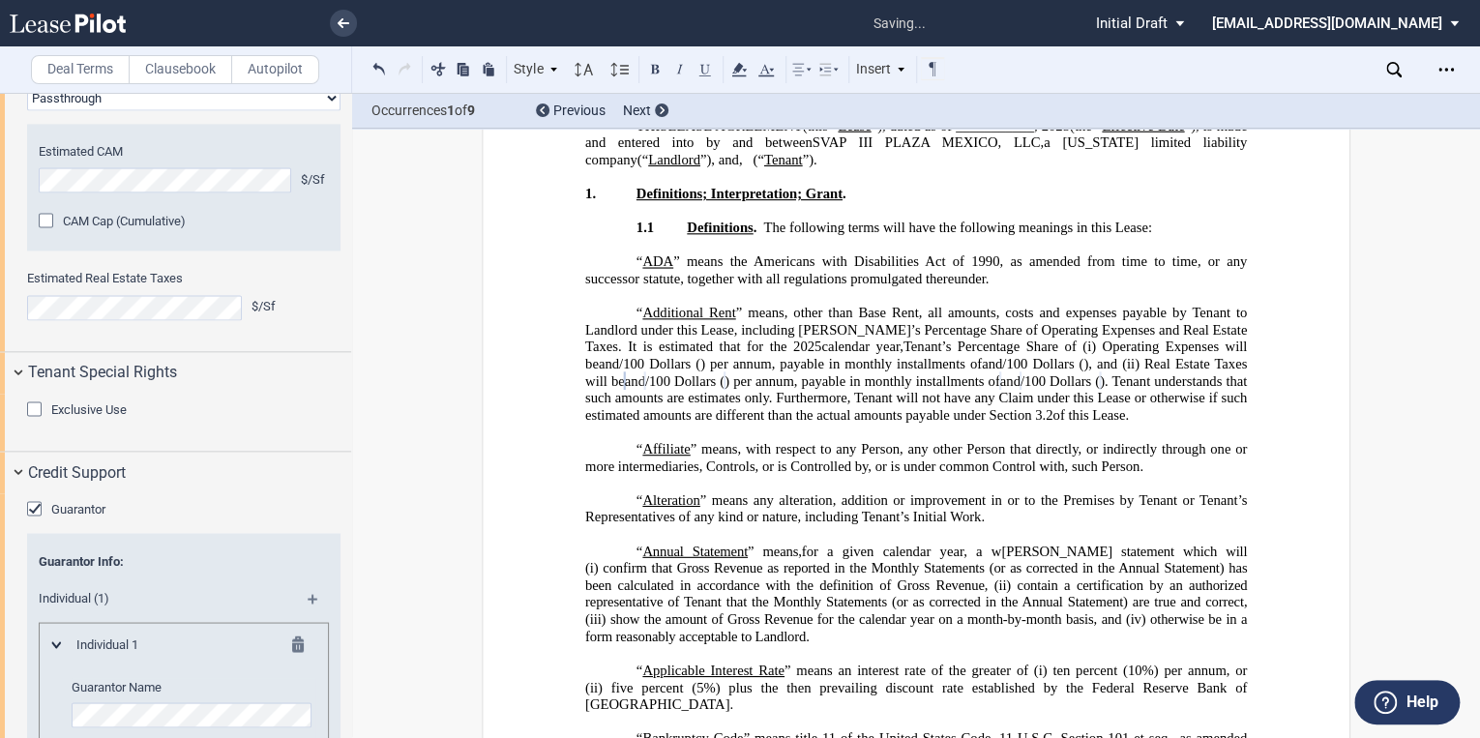
scroll to position [1923, 0]
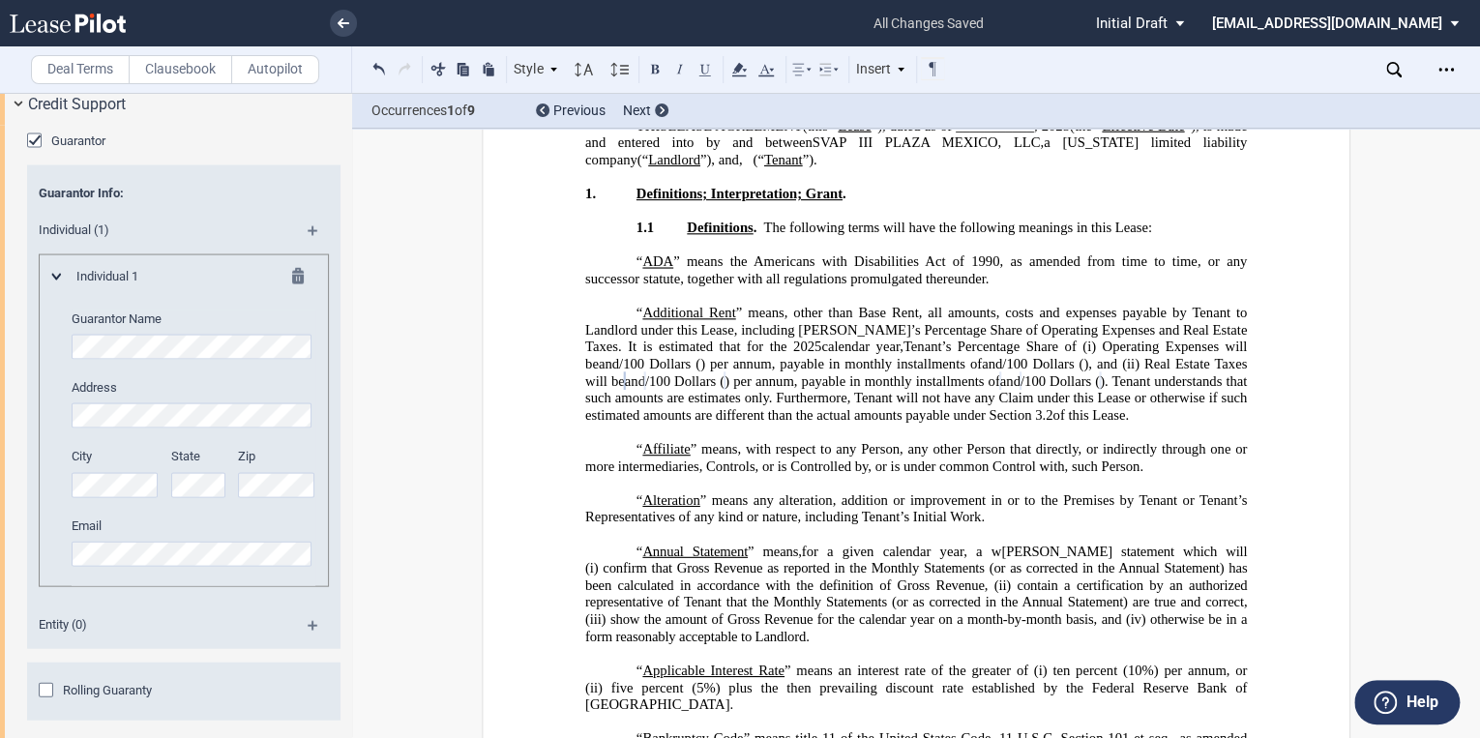
click at [41, 152] on div "Guarantor" at bounding box center [36, 141] width 19 height 19
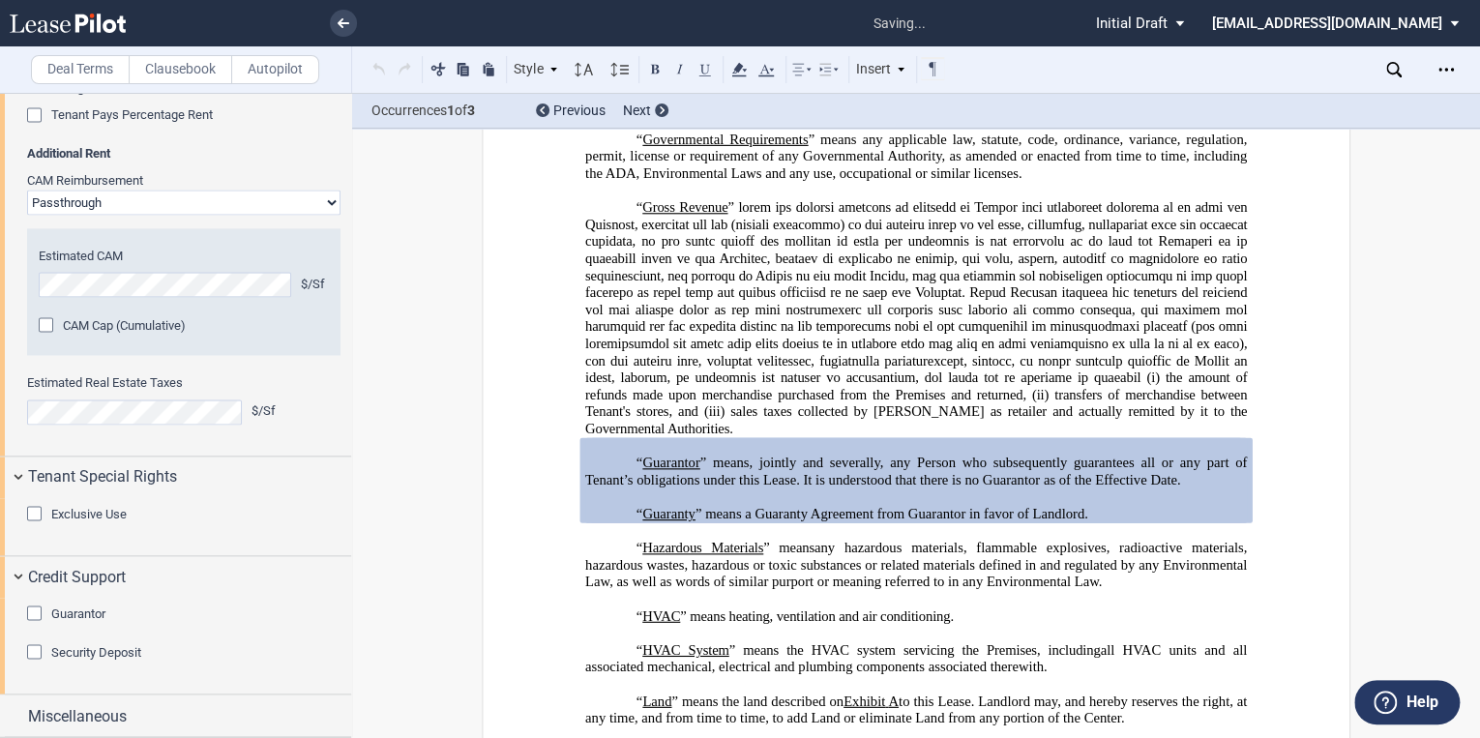
scroll to position [2740, 0]
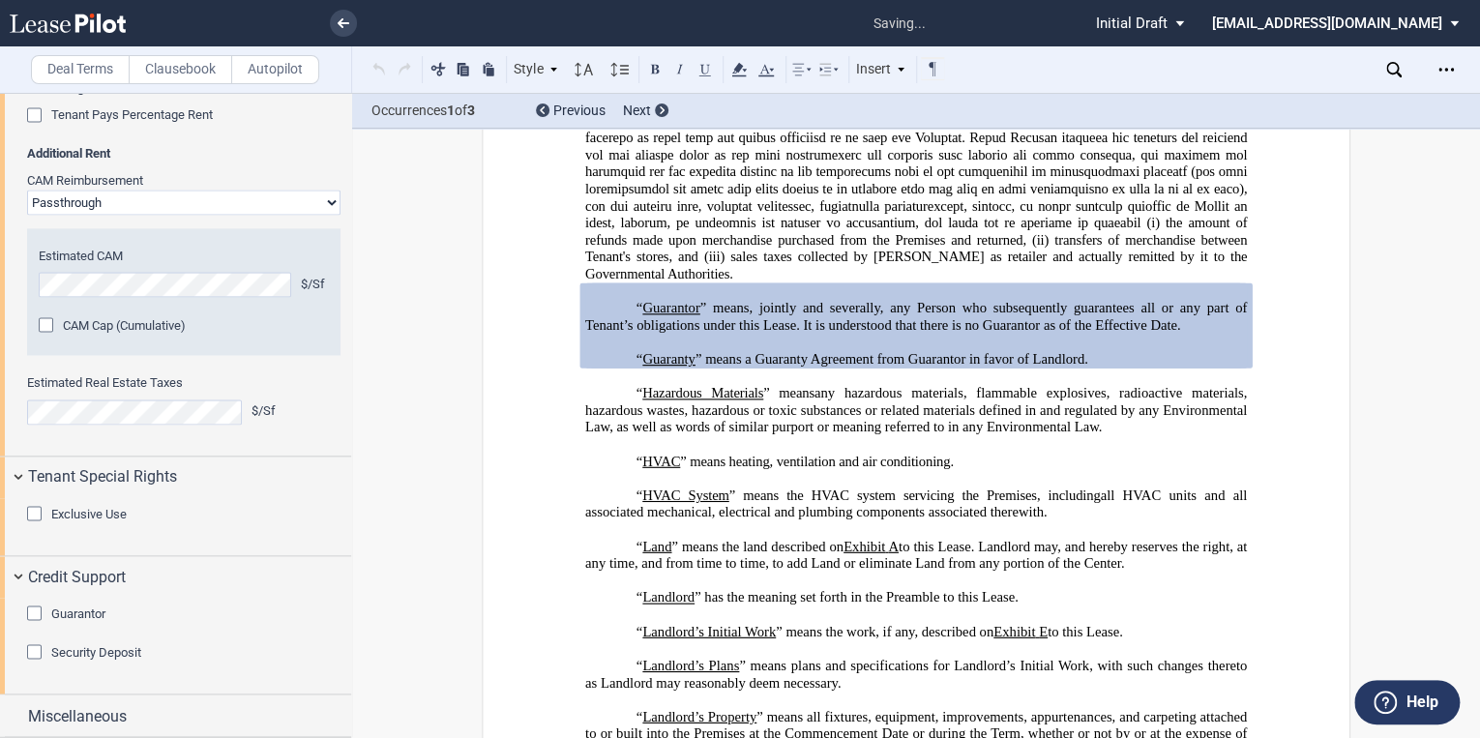
click at [41, 656] on div "Security Deposit" at bounding box center [36, 653] width 19 height 19
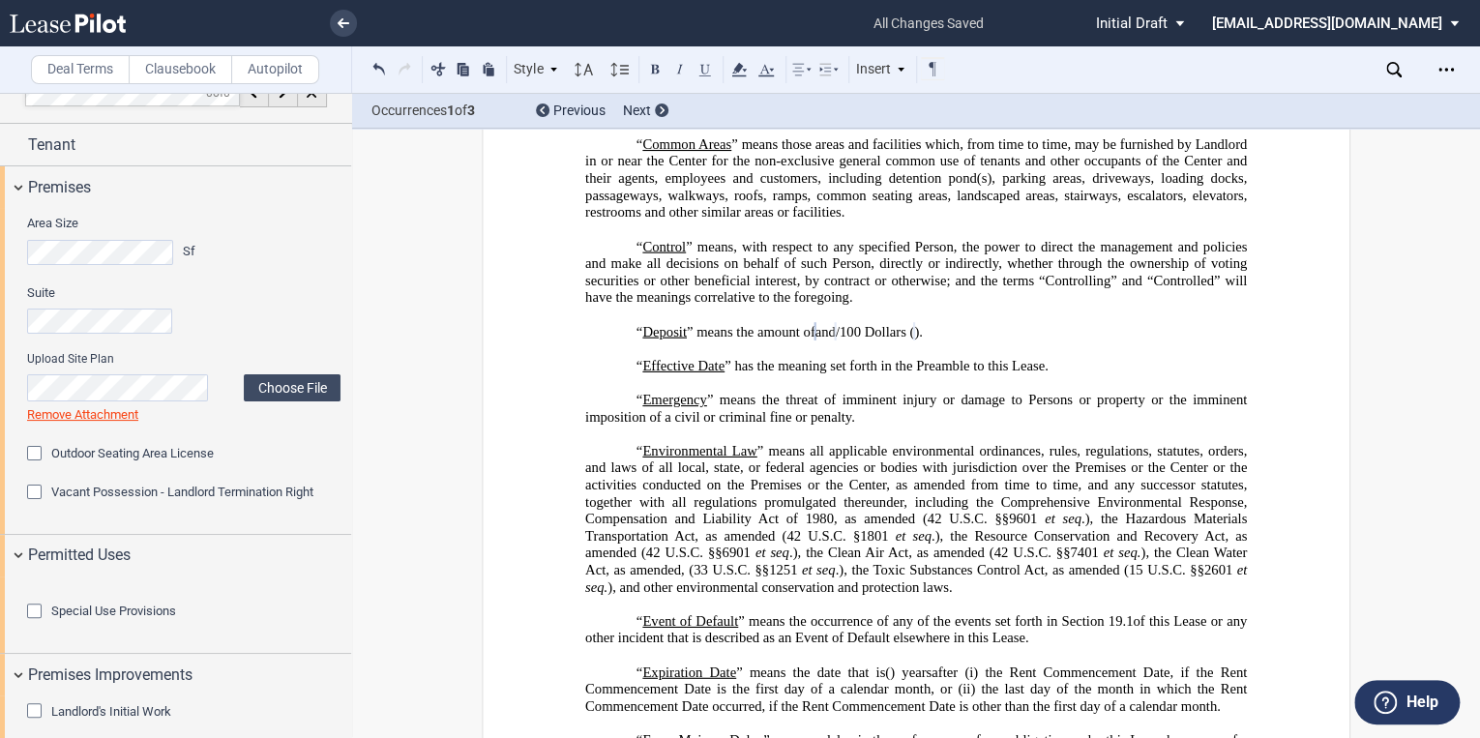
scroll to position [0, 0]
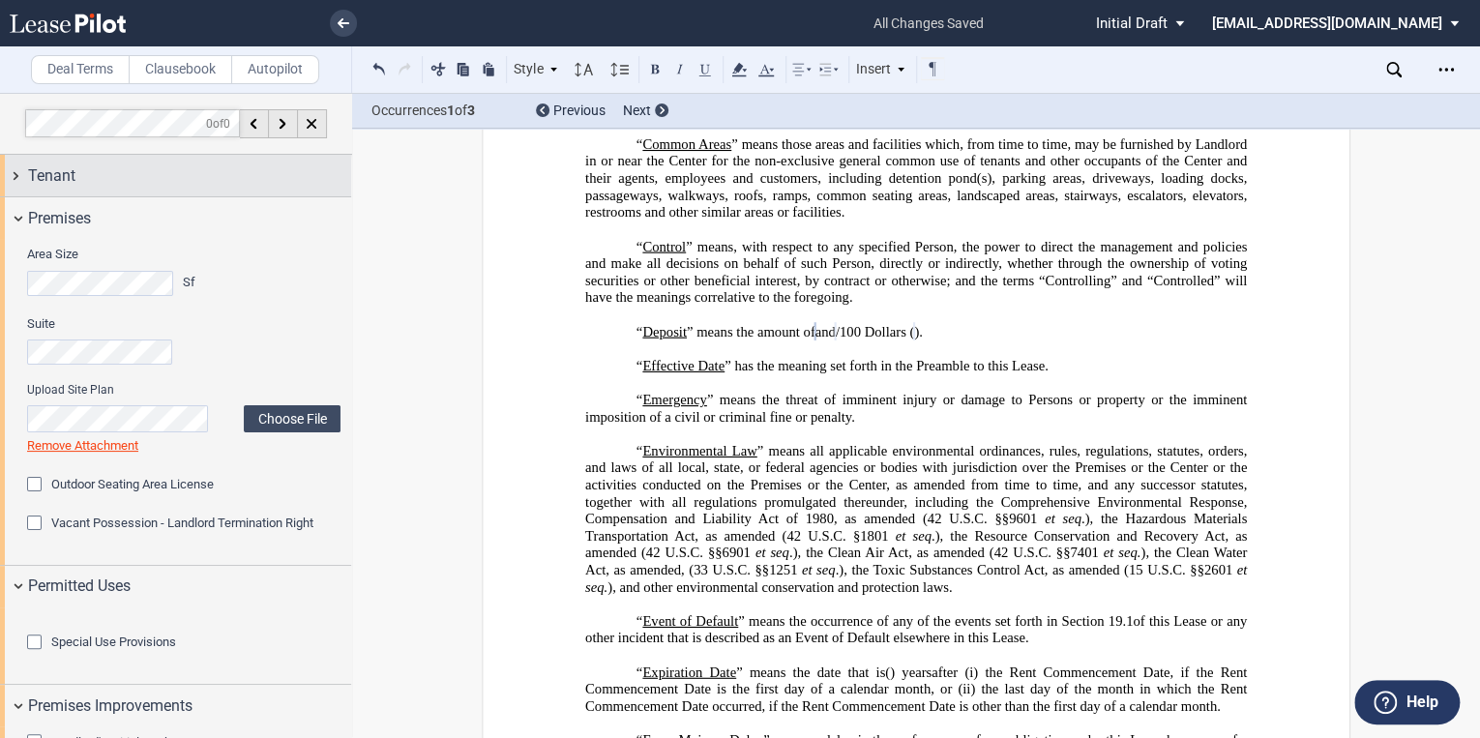
click at [89, 192] on div "Tenant" at bounding box center [175, 176] width 351 height 42
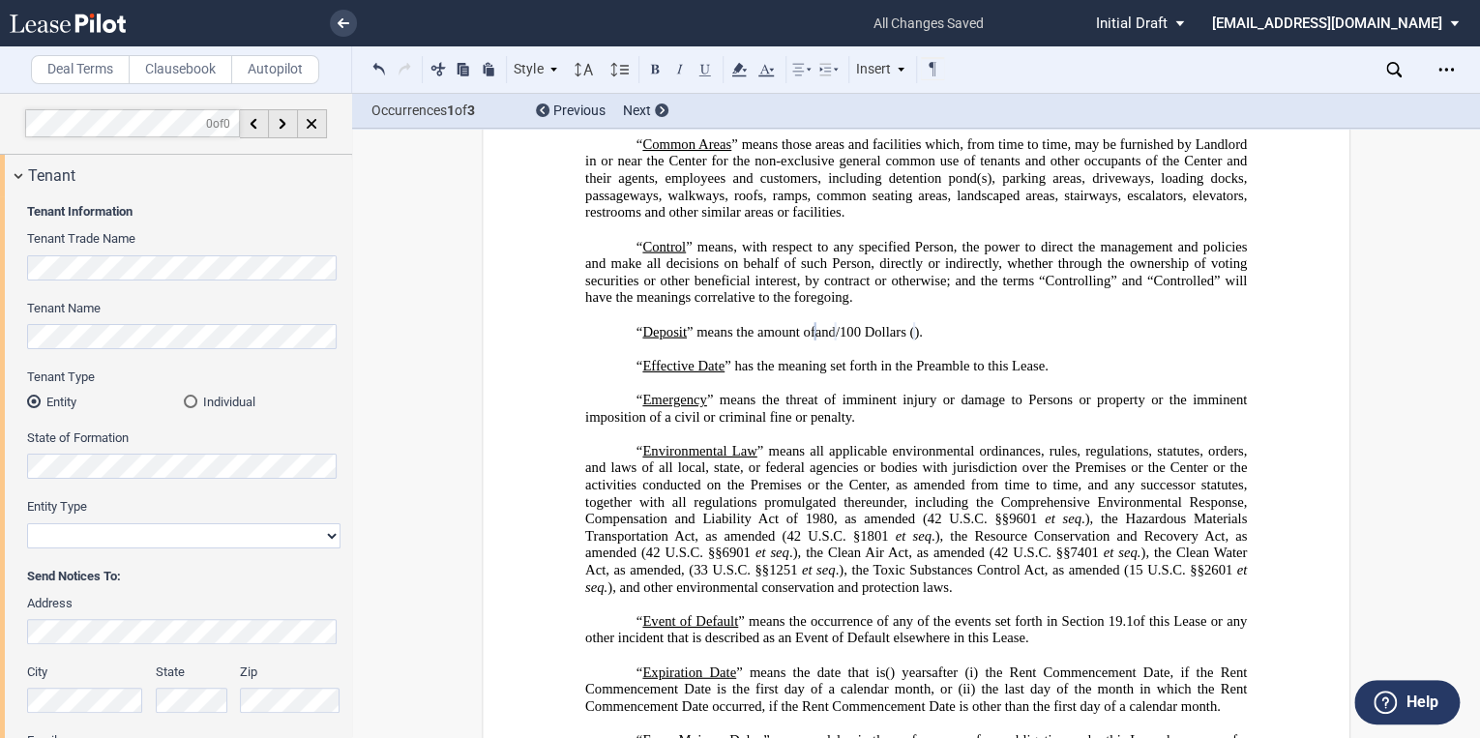
click at [186, 400] on div "Individual" at bounding box center [191, 402] width 14 height 14
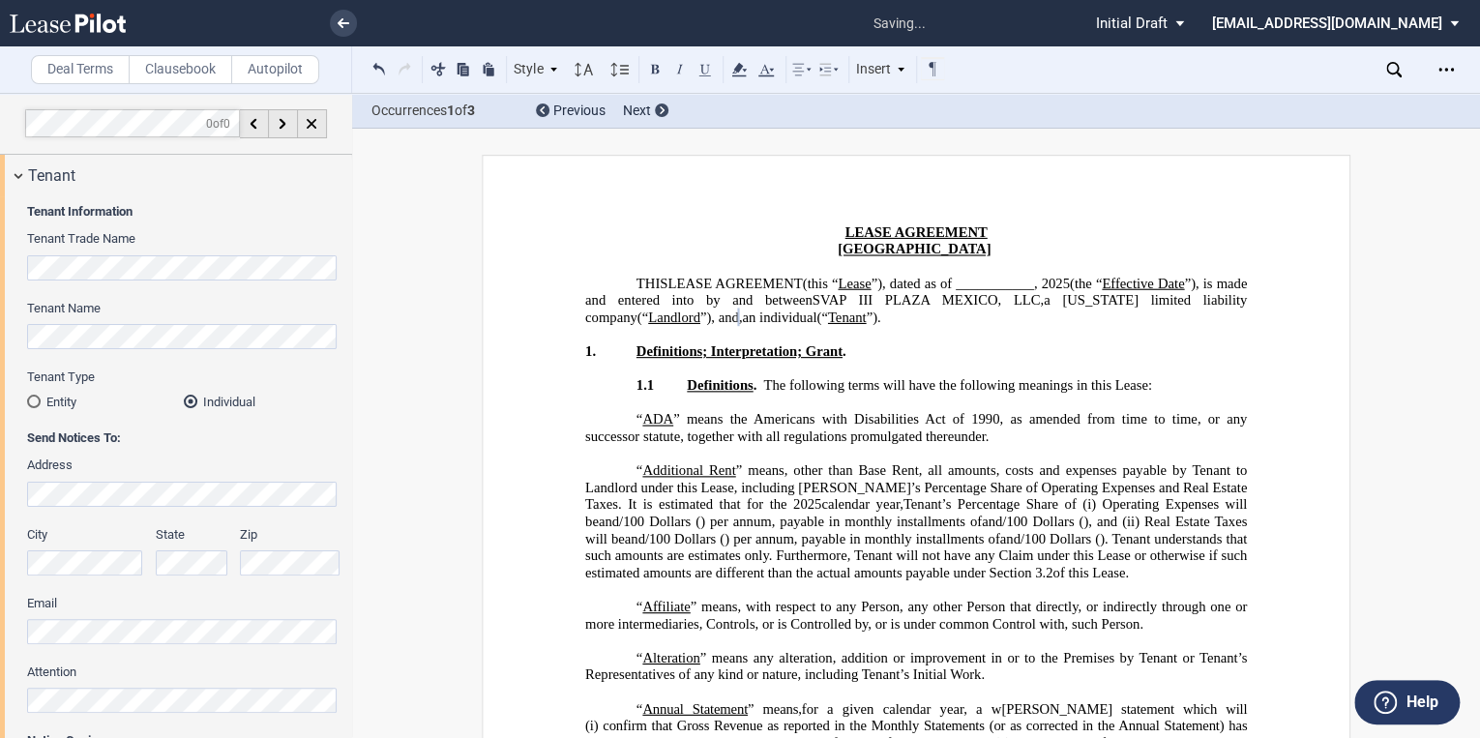
click at [816, 319] on span "an individual" at bounding box center [779, 317] width 74 height 16
drag, startPoint x: 375, startPoint y: 71, endPoint x: 387, endPoint y: 81, distance: 15.7
click at [375, 71] on button at bounding box center [378, 68] width 23 height 23
click at [816, 320] on span "an individual" at bounding box center [779, 317] width 74 height 16
click at [926, 317] on span "an unmarried/married individual" at bounding box center [834, 317] width 185 height 16
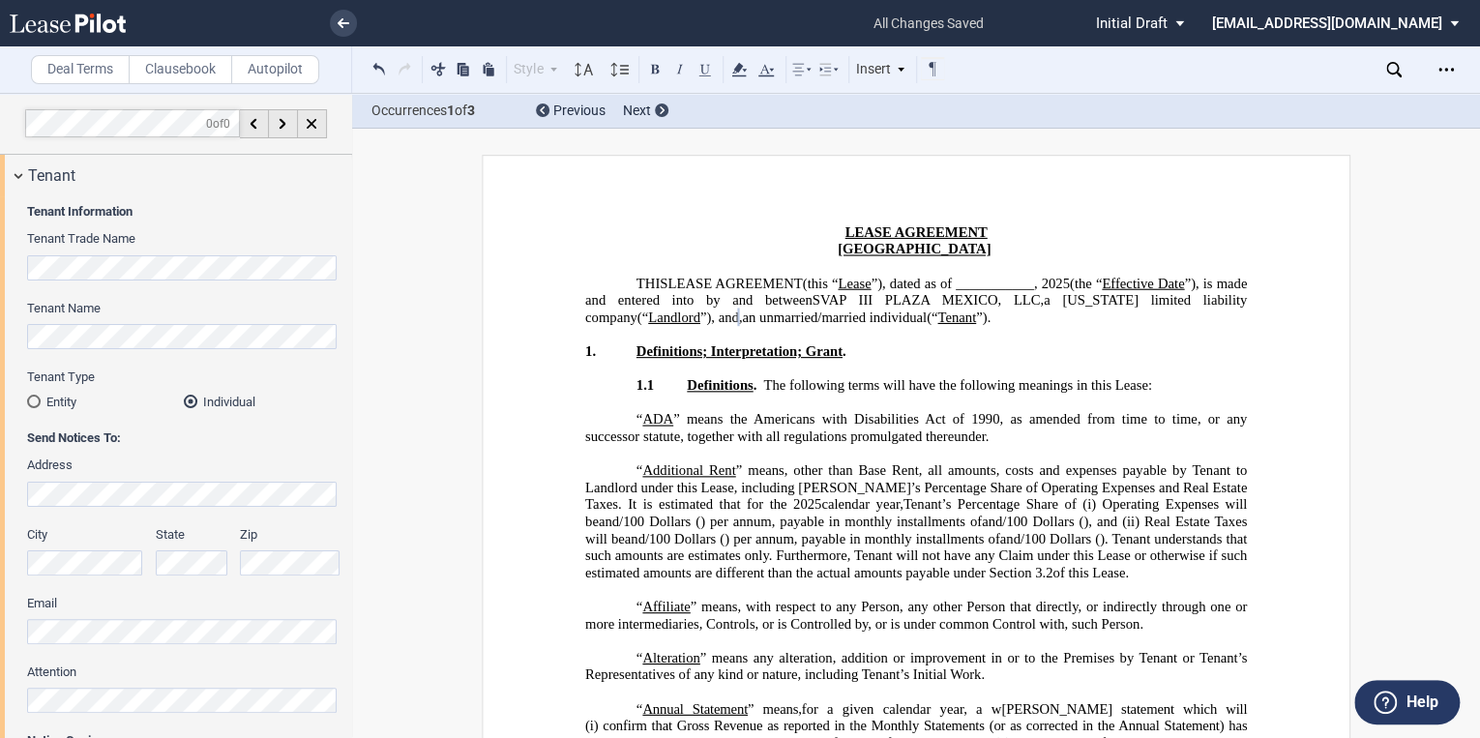
click at [926, 317] on span "an unmarried/married individual" at bounding box center [834, 317] width 185 height 16
click at [1088, 280] on span "(the “" at bounding box center [1086, 283] width 32 height 16
click at [1090, 280] on span "(the “" at bounding box center [1086, 283] width 32 height 16
click at [1095, 283] on span "(the “" at bounding box center [1086, 283] width 32 height 16
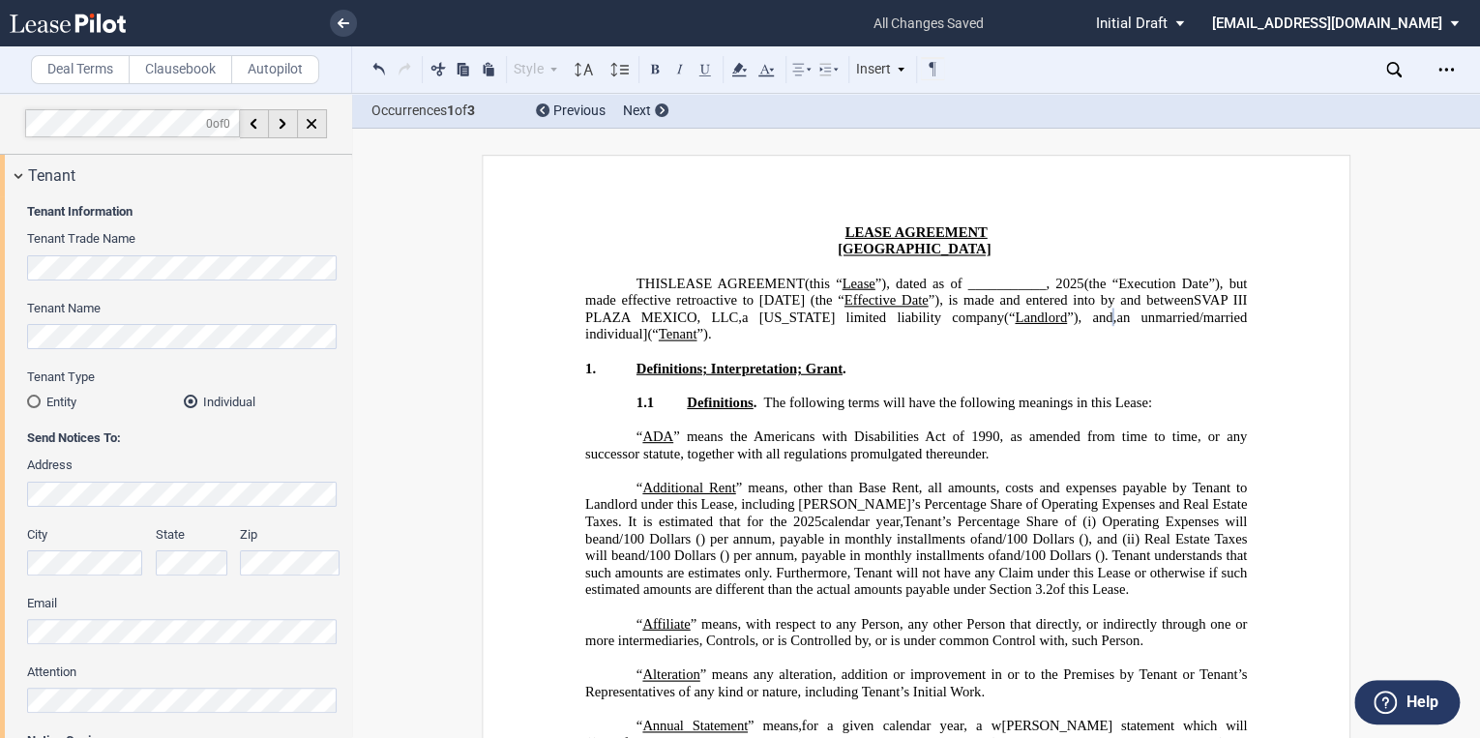
drag, startPoint x: 1148, startPoint y: 279, endPoint x: 1108, endPoint y: 293, distance: 42.2
click at [1099, 290] on p "THIS LEASE AGREEMENT DEED OF LEASE (this “ Lease ”), dated as of ___________, 2…" at bounding box center [915, 309] width 661 height 68
click at [1173, 282] on span "(the “Execution Date”), but made effective retroactive to July 1, 2025 (the “" at bounding box center [917, 291] width 665 height 33
drag, startPoint x: 1207, startPoint y: 283, endPoint x: 1117, endPoint y: 279, distance: 90.1
click at [1117, 279] on span "(the “Execution Date”), but made effective retroactive to July 1, 2025 (the “" at bounding box center [917, 291] width 665 height 33
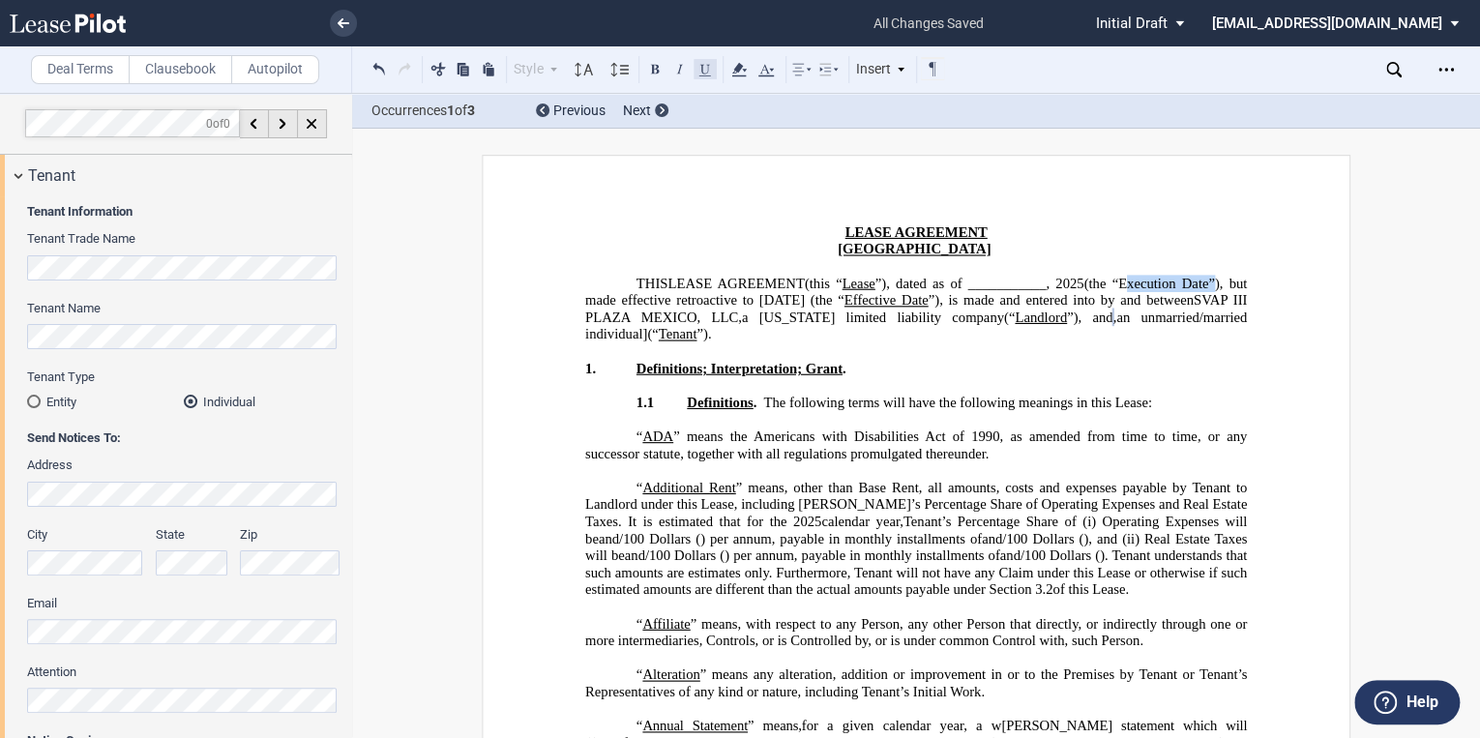
click at [709, 67] on button at bounding box center [704, 68] width 23 height 23
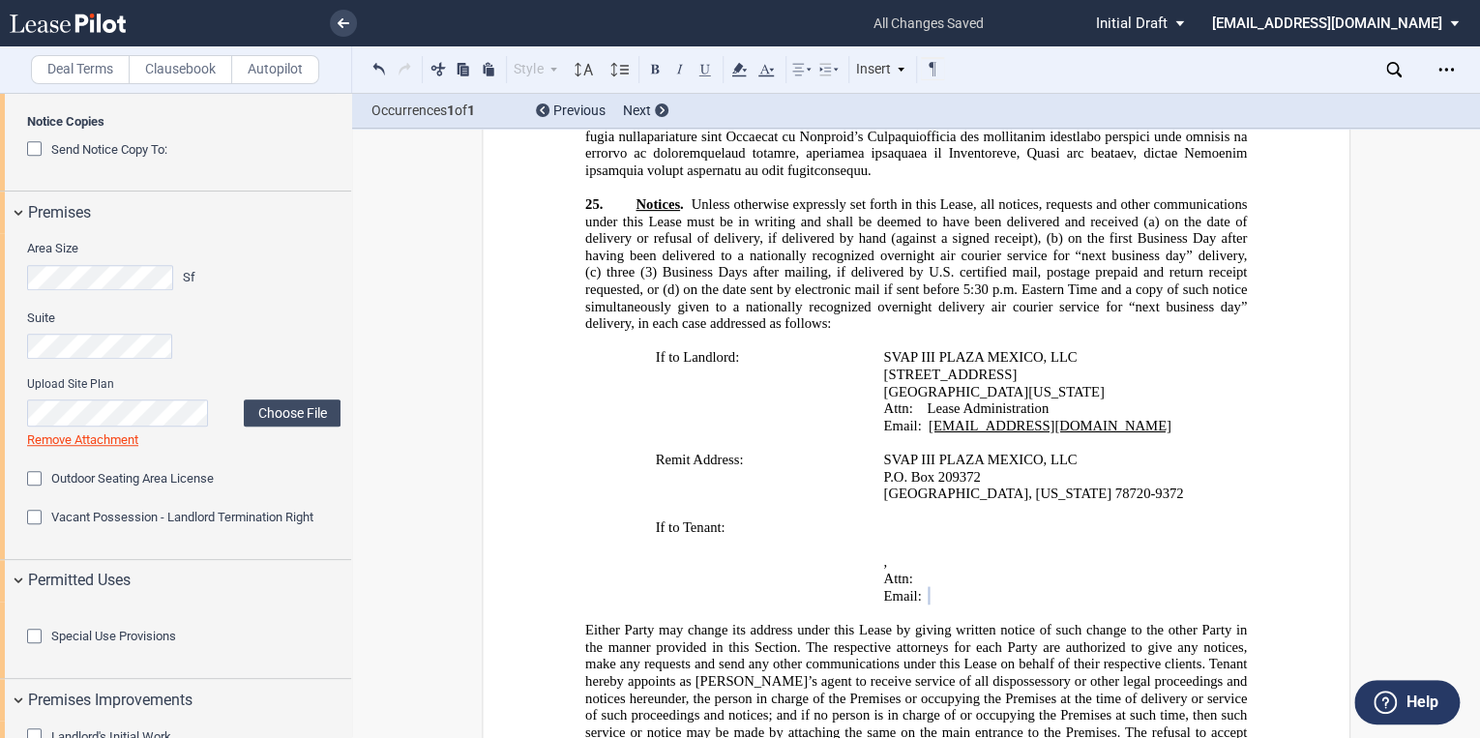
scroll to position [696, 0]
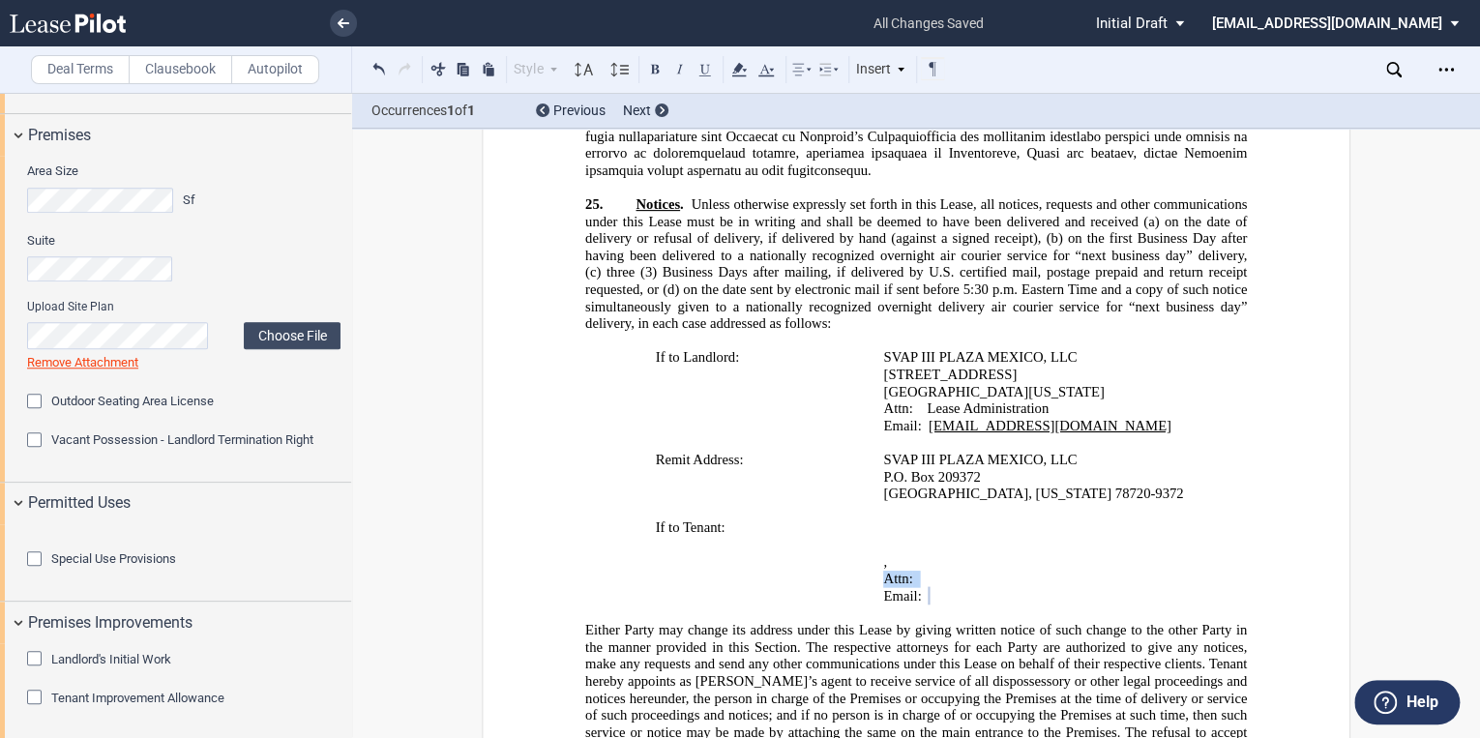
drag, startPoint x: 1033, startPoint y: 384, endPoint x: 879, endPoint y: 387, distance: 153.8
click at [883, 571] on p "Attn: ﻿ ﻿" at bounding box center [1046, 579] width 327 height 17
click at [441, 70] on button at bounding box center [437, 68] width 23 height 23
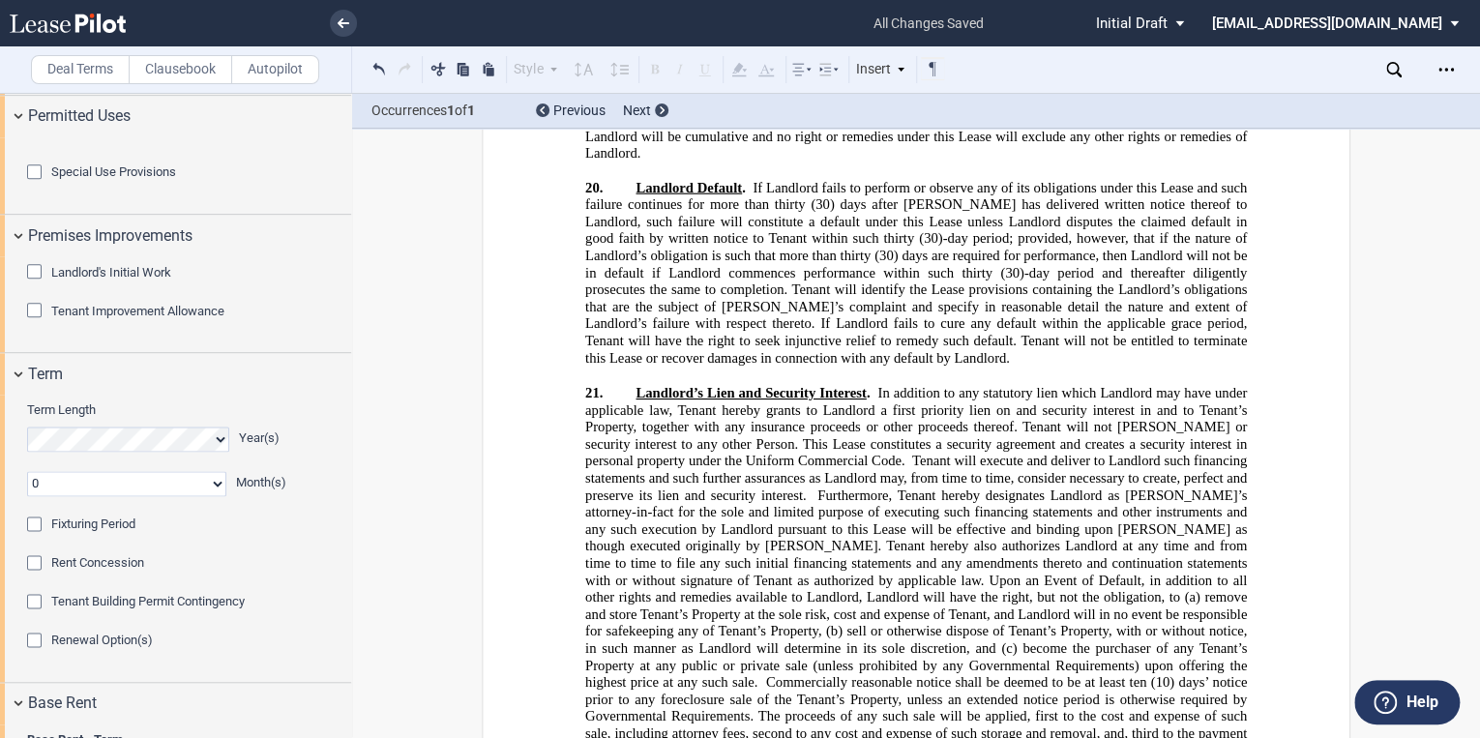
scroll to position [21667, 0]
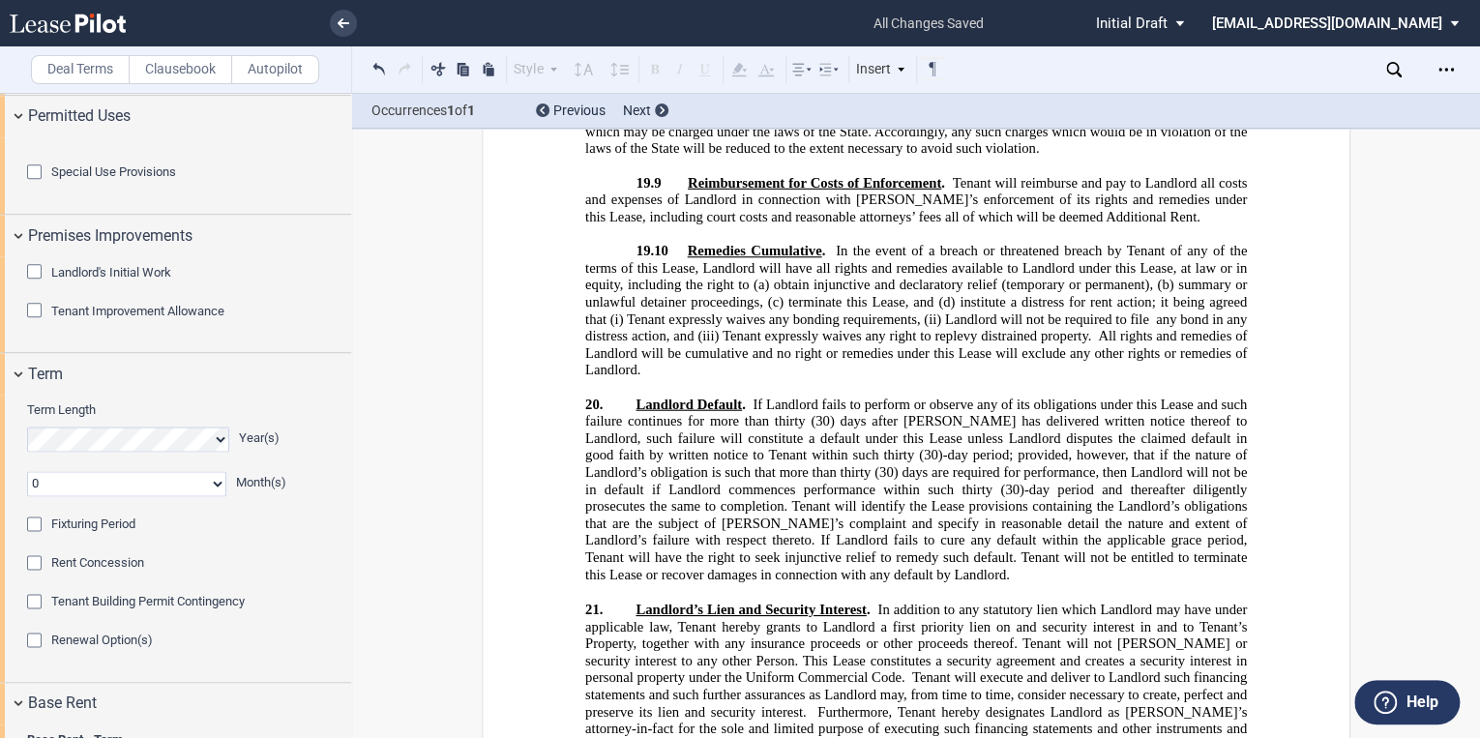
click at [86, 17] on use at bounding box center [68, 23] width 116 height 19
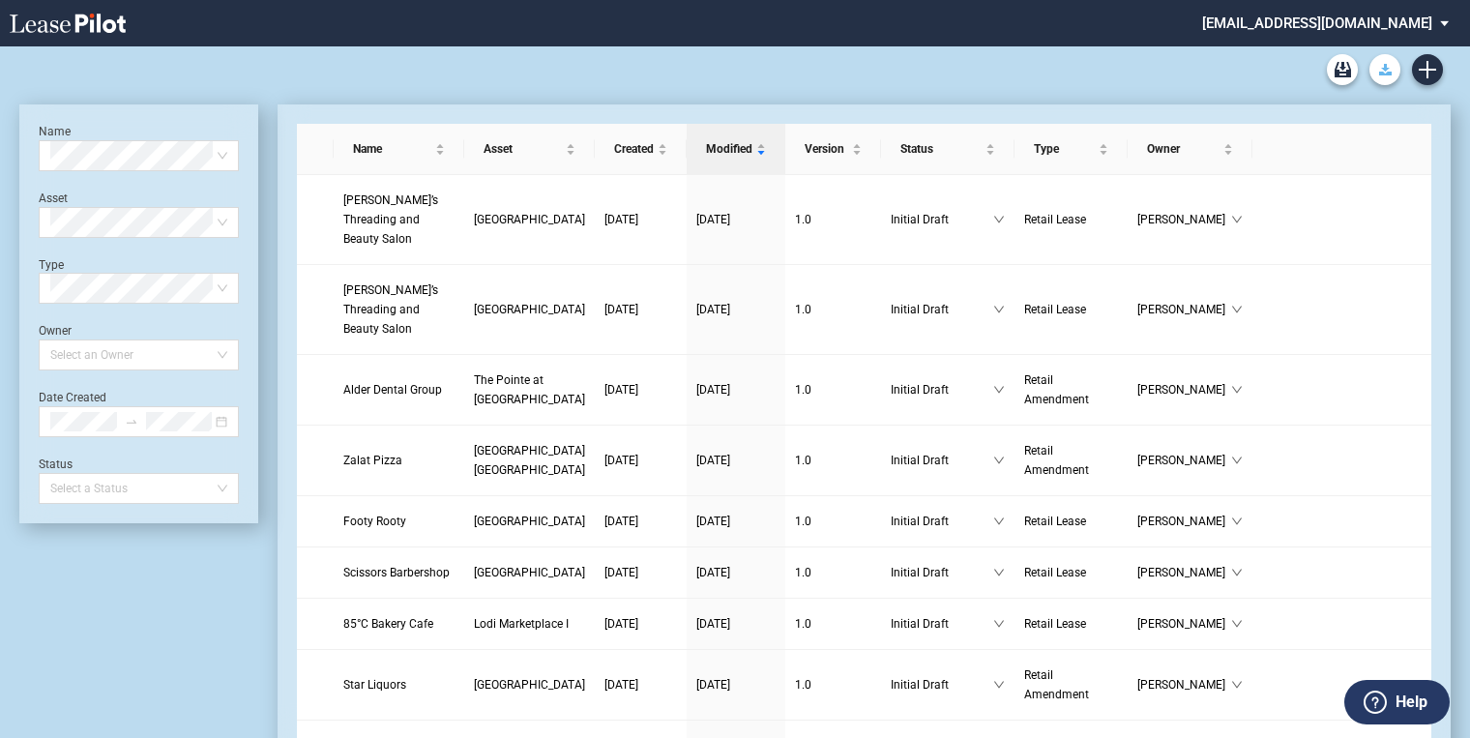
click at [1389, 64] on icon "Download Blank Form" at bounding box center [1385, 70] width 13 height 12
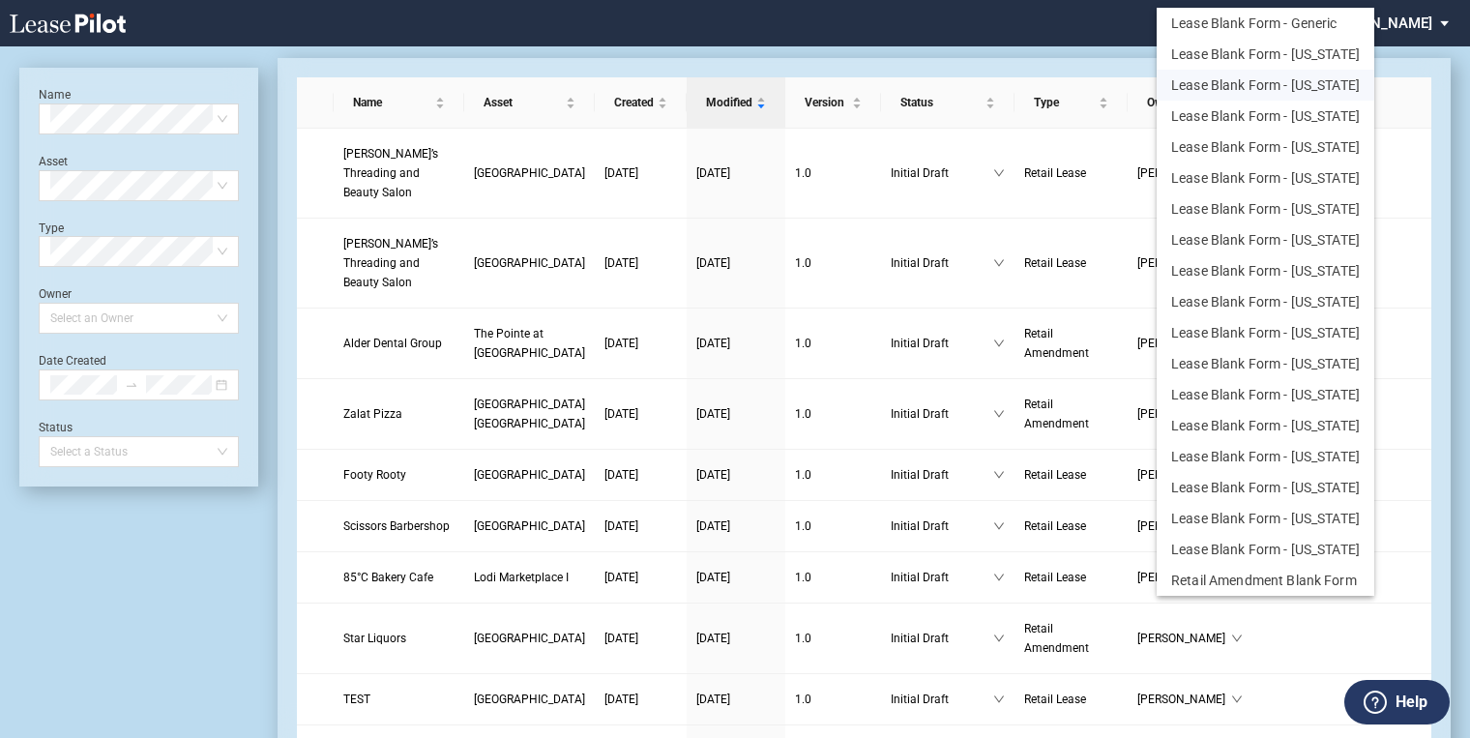
click at [1225, 78] on button "Lease Blank Form - [US_STATE]" at bounding box center [1266, 85] width 218 height 31
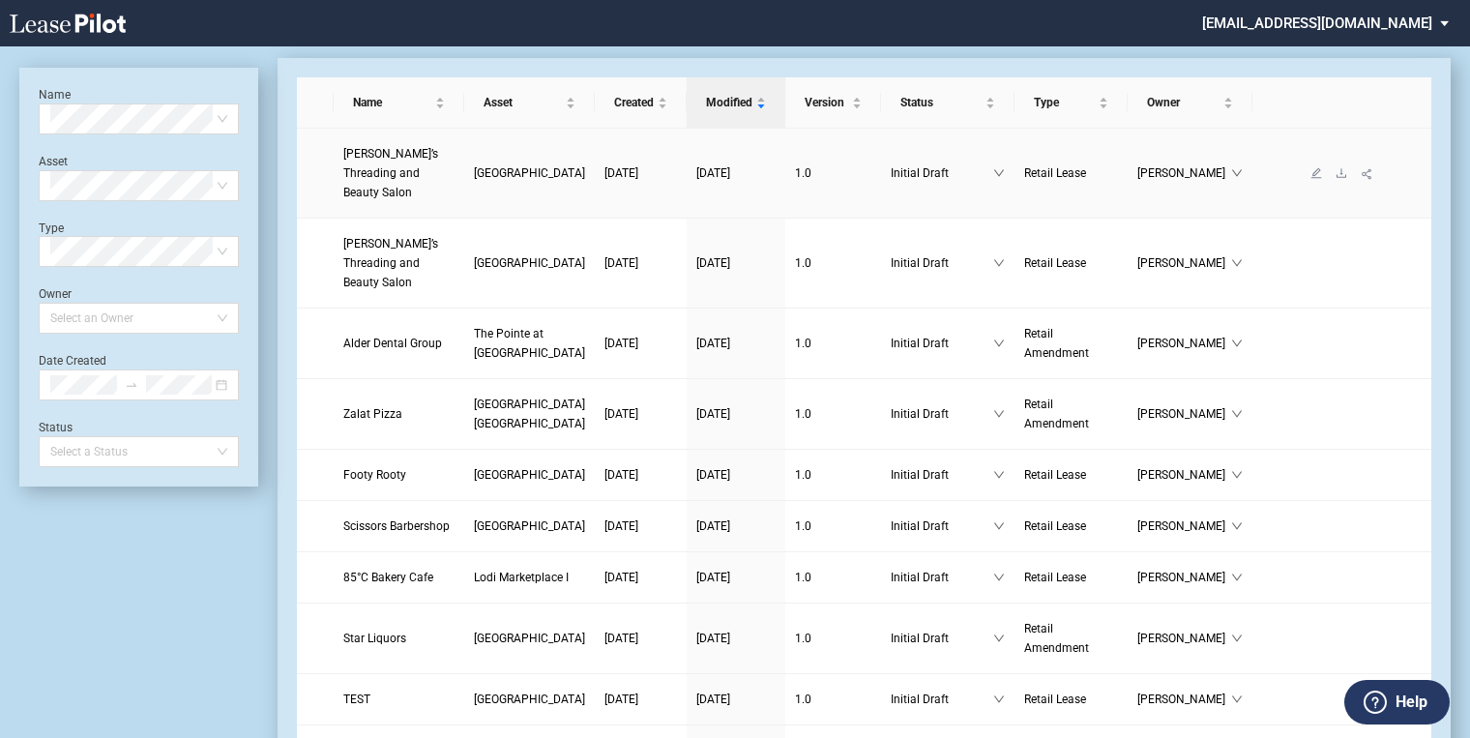
click at [376, 175] on span "Pinky’s Threading and Beauty Salon" at bounding box center [390, 173] width 95 height 52
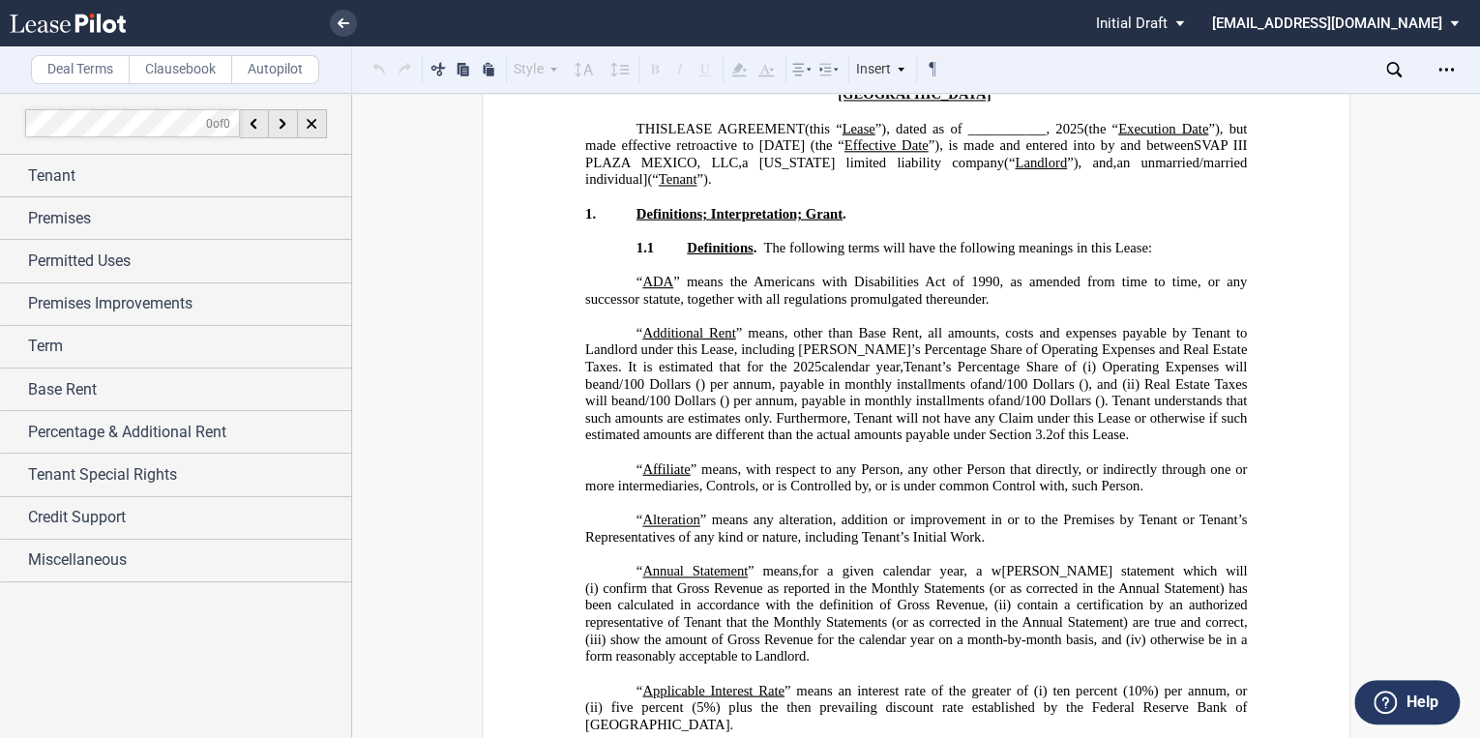
scroll to position [387, 0]
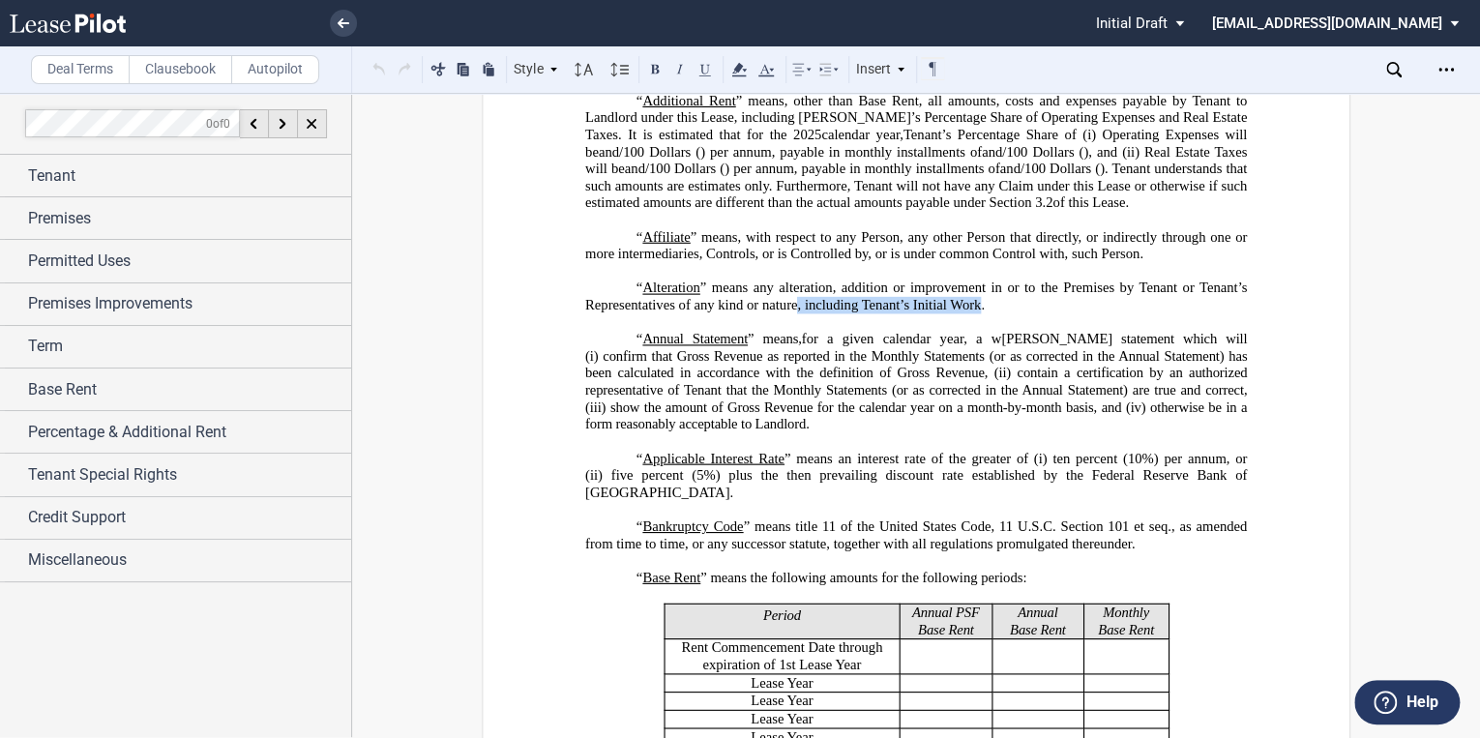
drag, startPoint x: 977, startPoint y: 337, endPoint x: 793, endPoint y: 340, distance: 183.8
click at [793, 312] on span "” means any alteration, addition or improvement in or to the Premises by Tenant…" at bounding box center [917, 295] width 665 height 33
click at [442, 67] on button at bounding box center [437, 68] width 23 height 23
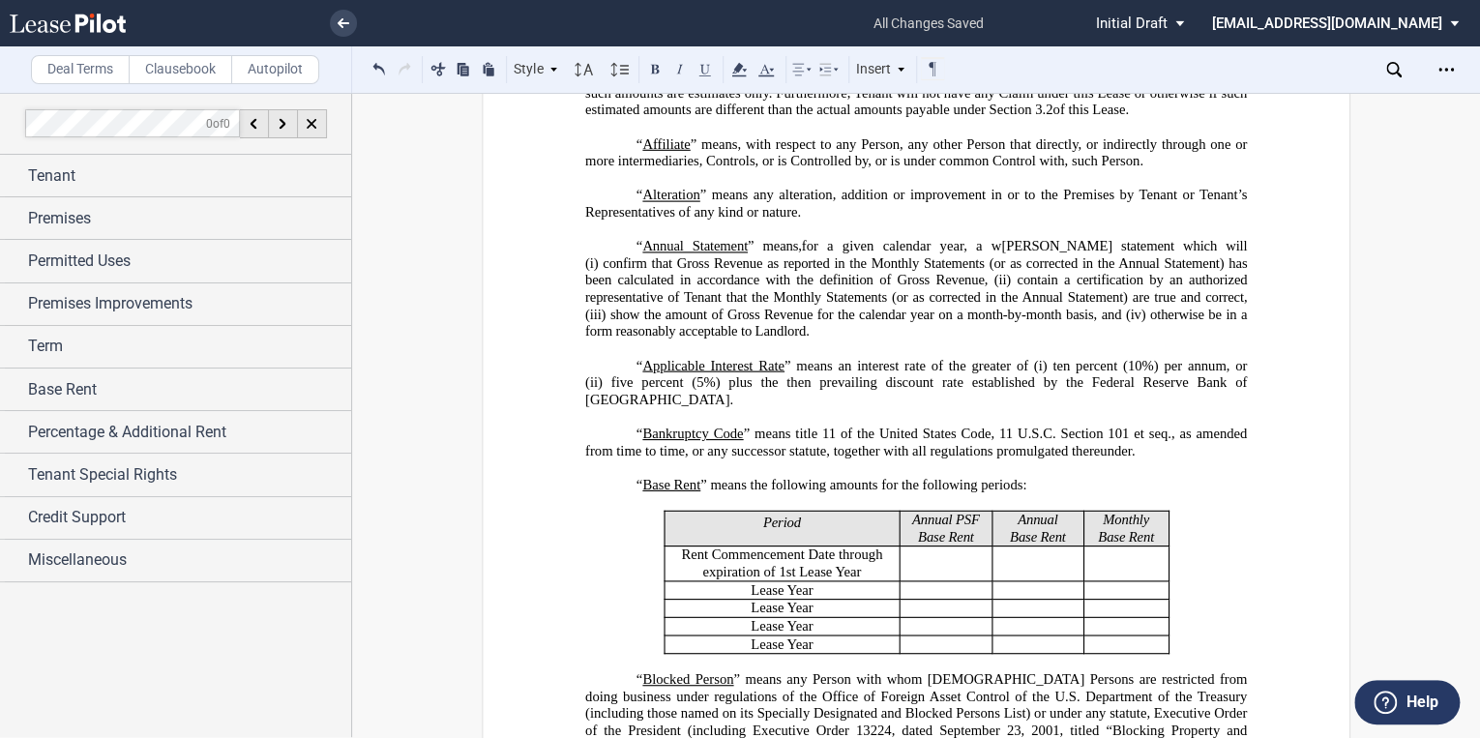
scroll to position [542, 0]
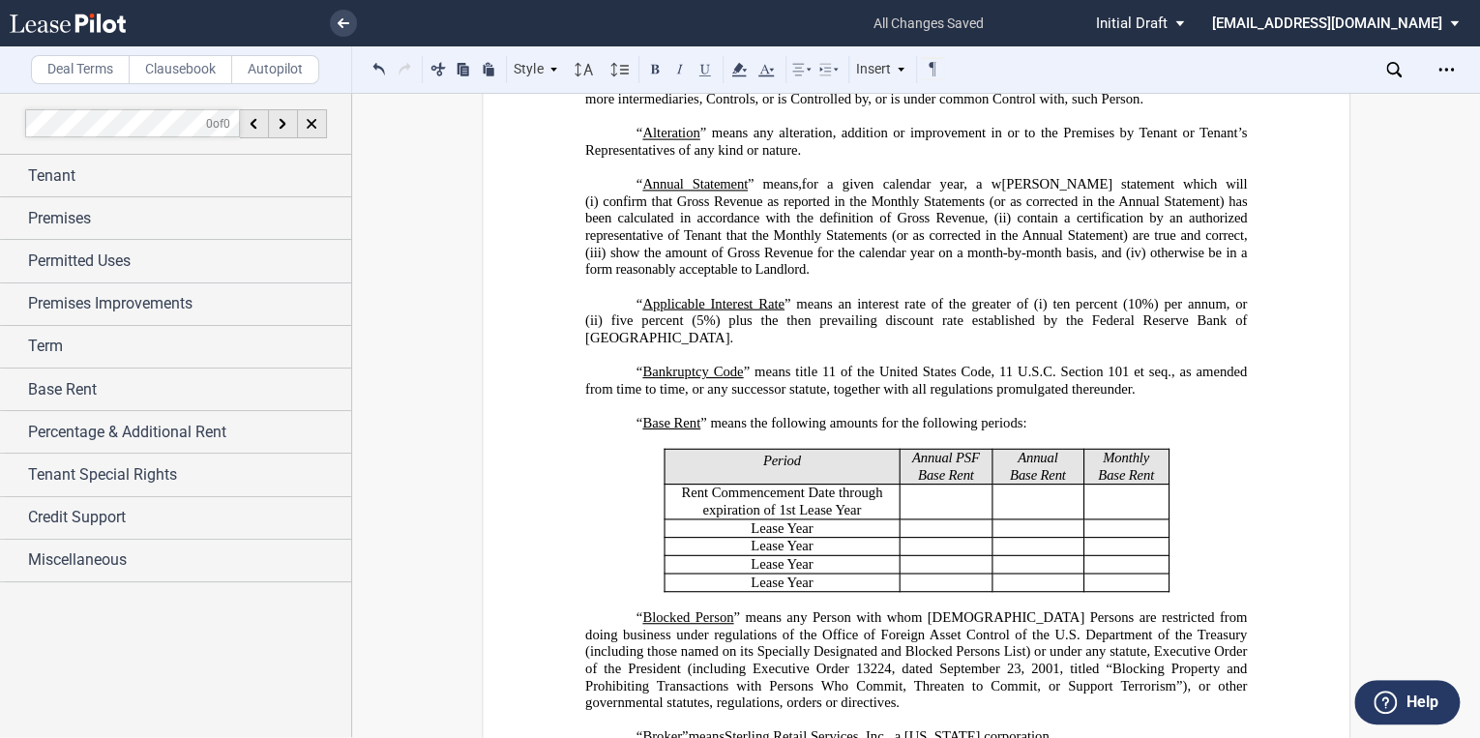
click at [624, 364] on p "﻿" at bounding box center [915, 354] width 661 height 17
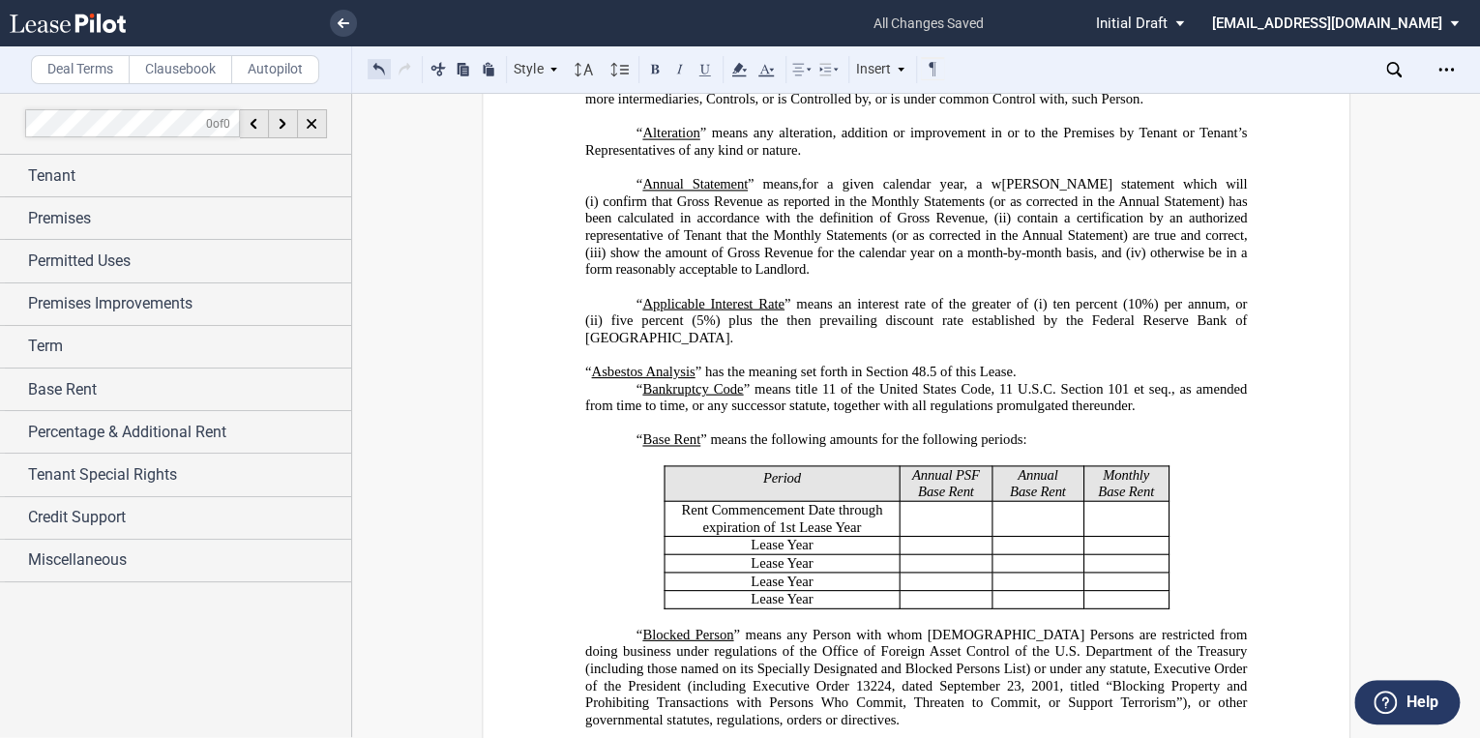
click at [375, 68] on button at bounding box center [378, 68] width 23 height 23
click at [377, 64] on button at bounding box center [378, 68] width 23 height 23
click at [585, 381] on p "﻿" at bounding box center [915, 372] width 661 height 17
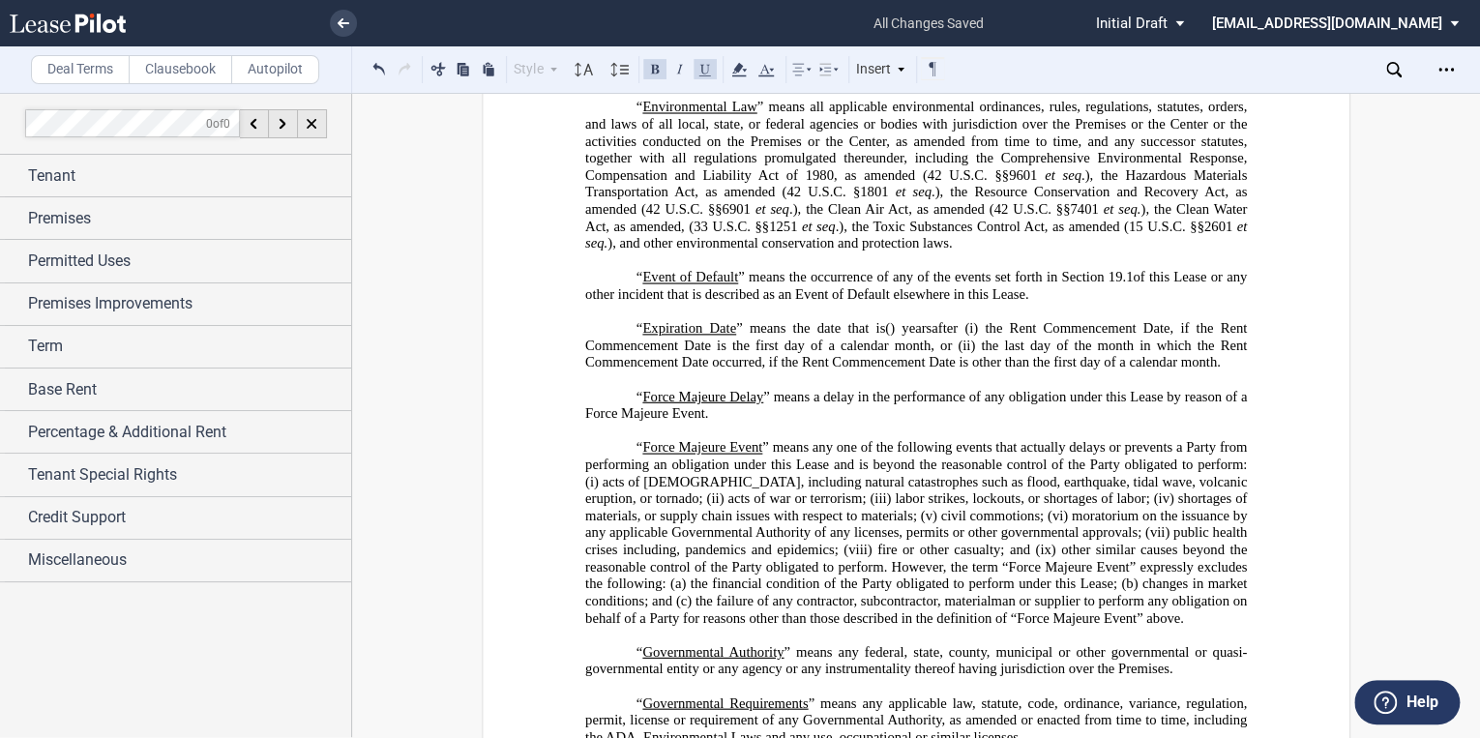
scroll to position [2012, 0]
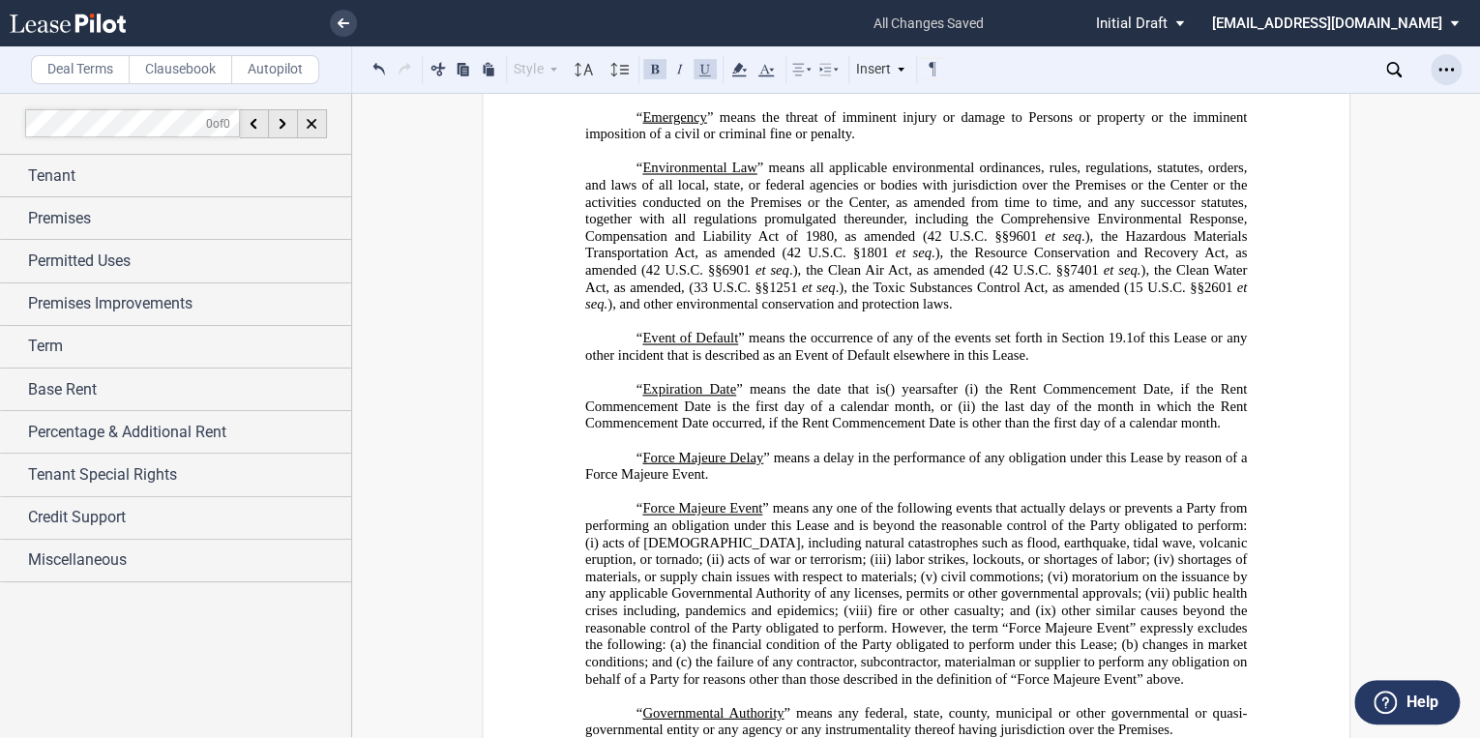
click at [1450, 73] on icon "Open Lease options menu" at bounding box center [1445, 69] width 15 height 15
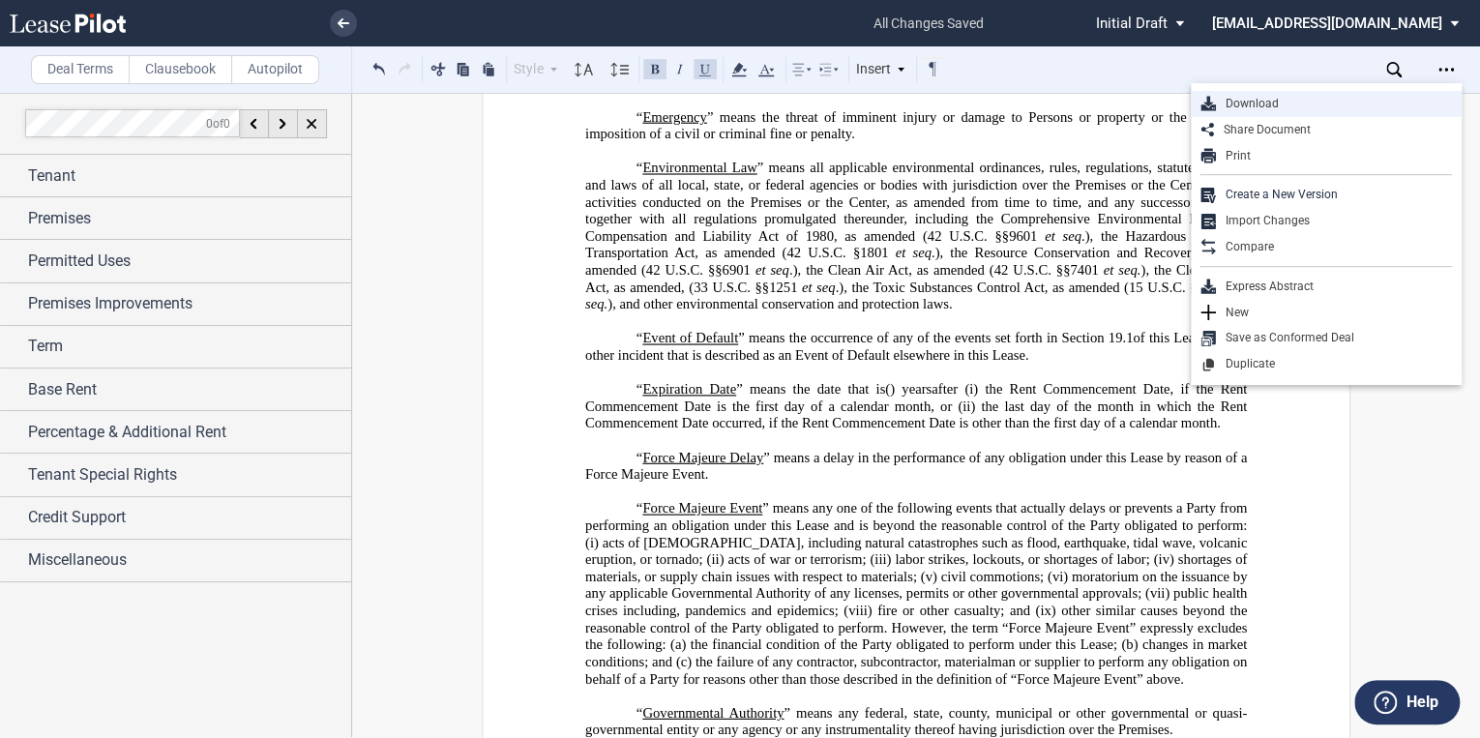
click at [1253, 106] on div "Download" at bounding box center [1334, 104] width 236 height 16
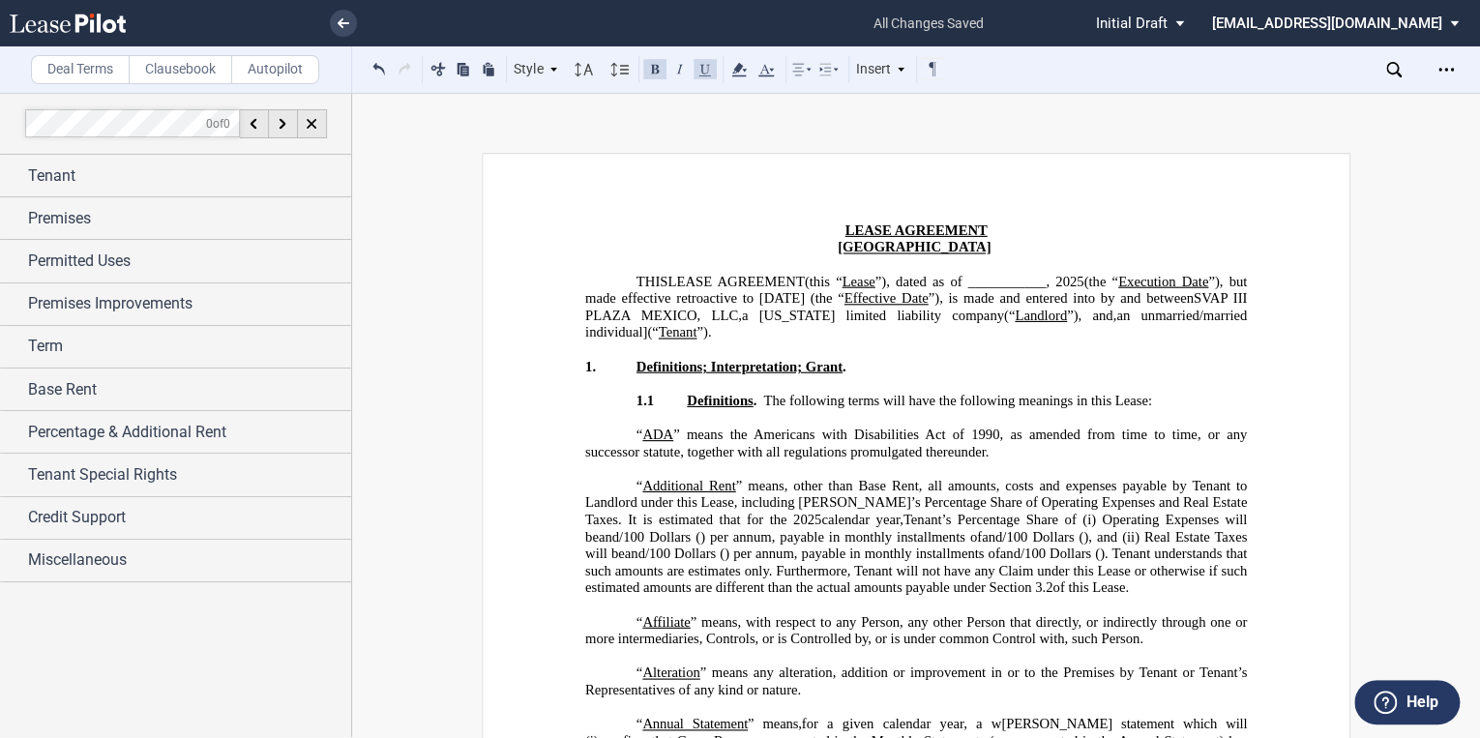
scroll to position [0, 0]
click at [348, 19] on icon at bounding box center [344, 23] width 12 height 10
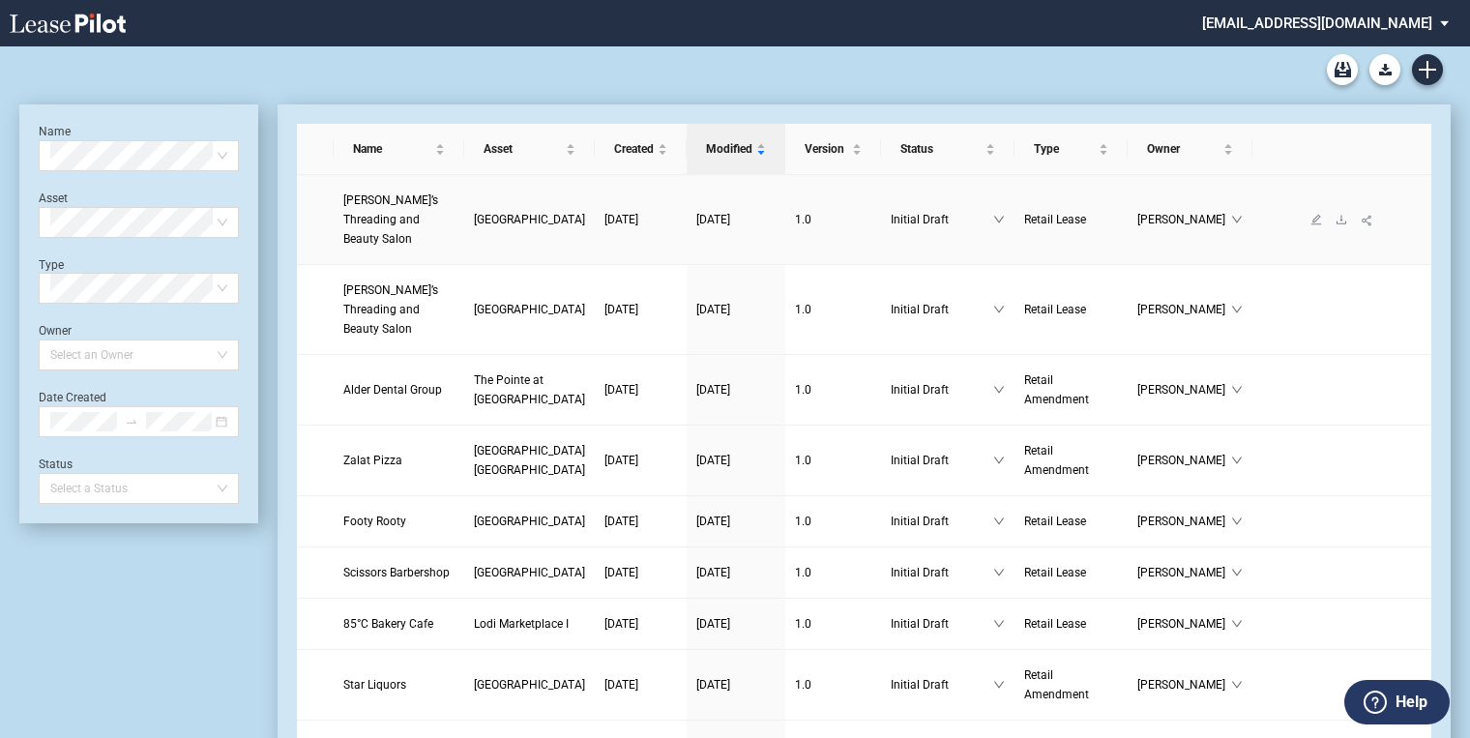
click at [353, 220] on span "[PERSON_NAME]’s Threading and Beauty Salon" at bounding box center [390, 219] width 95 height 52
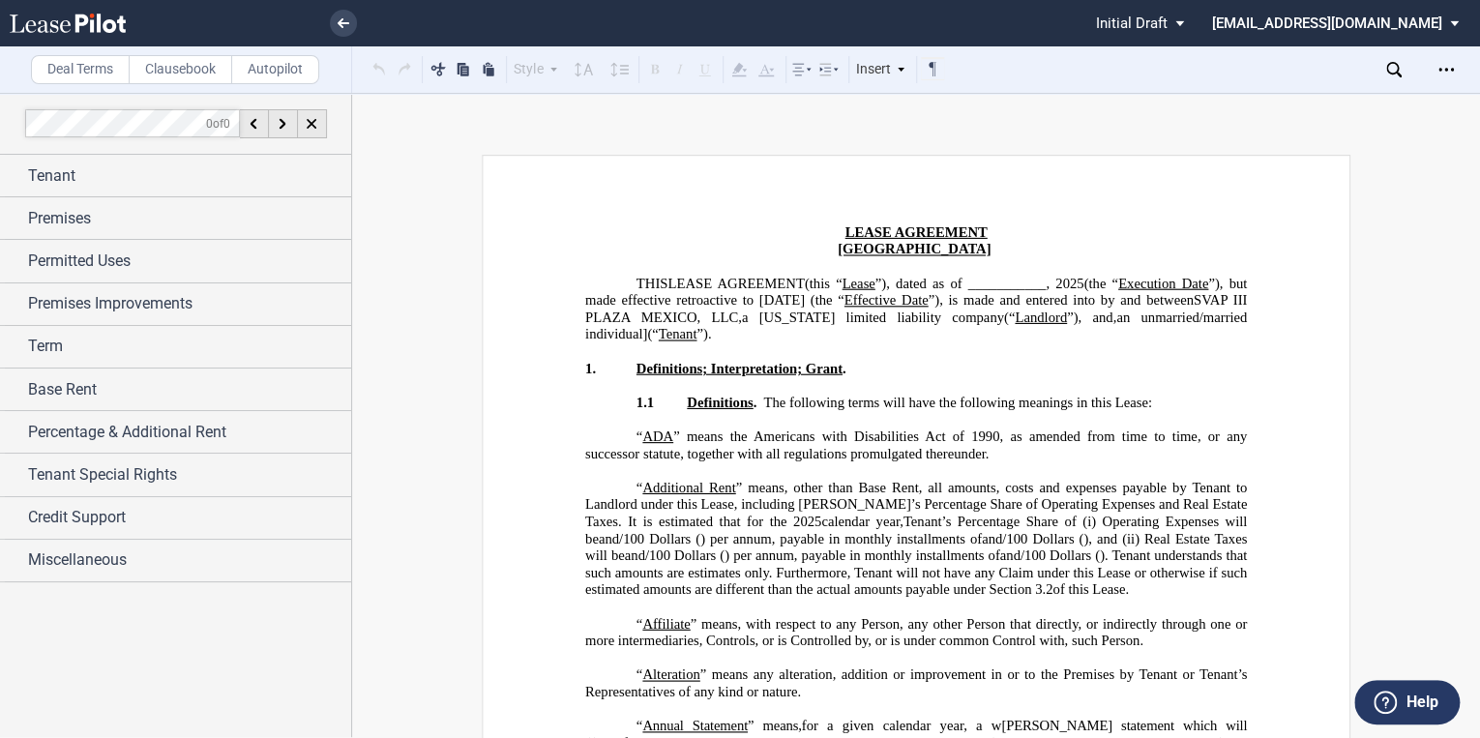
click at [1444, 66] on icon "Open Lease options menu" at bounding box center [1445, 69] width 15 height 15
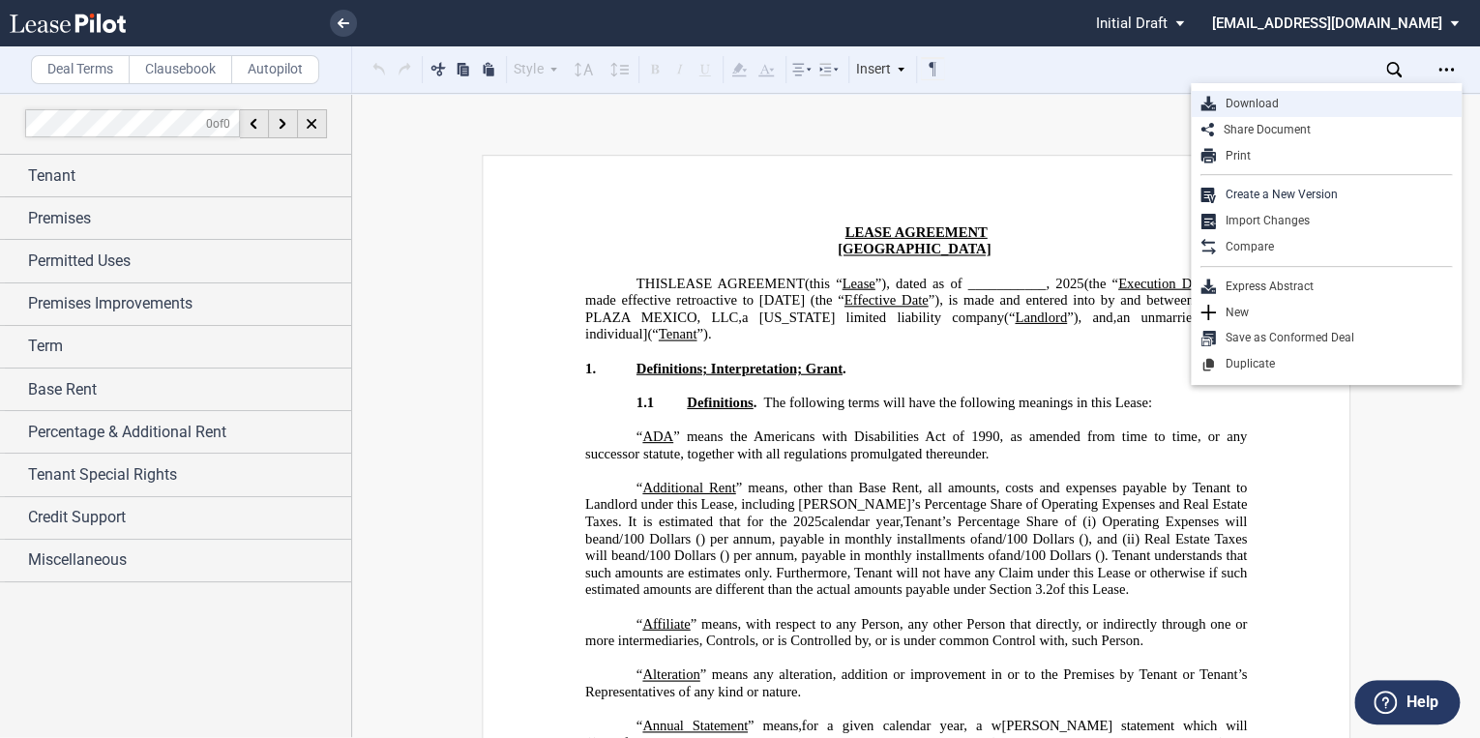
click at [1248, 104] on div "Download" at bounding box center [1334, 104] width 236 height 16
